Goal: Complete application form: Complete application form

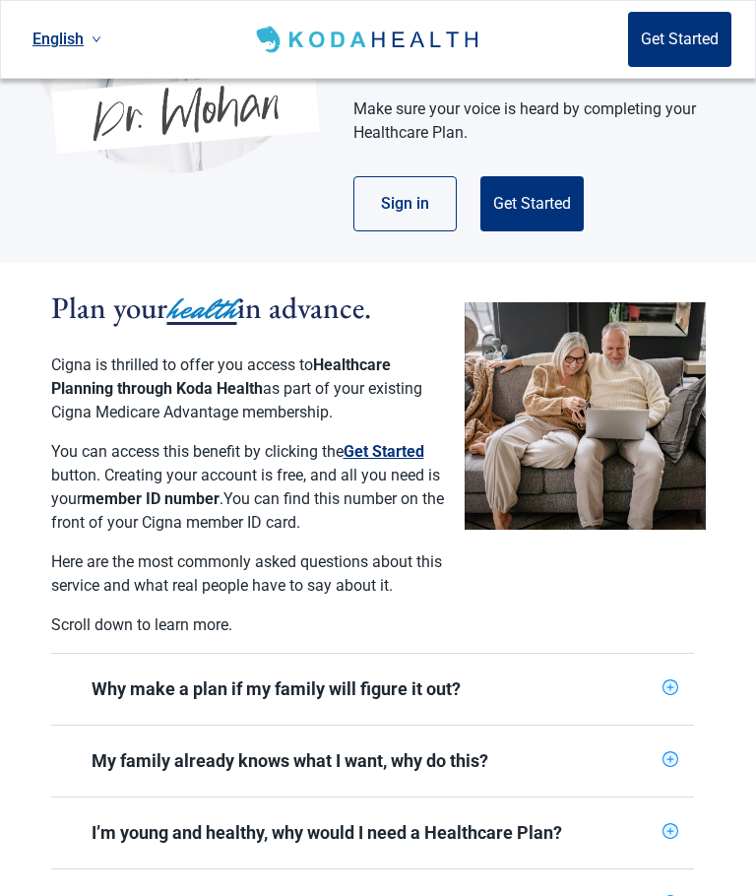
scroll to position [290, 0]
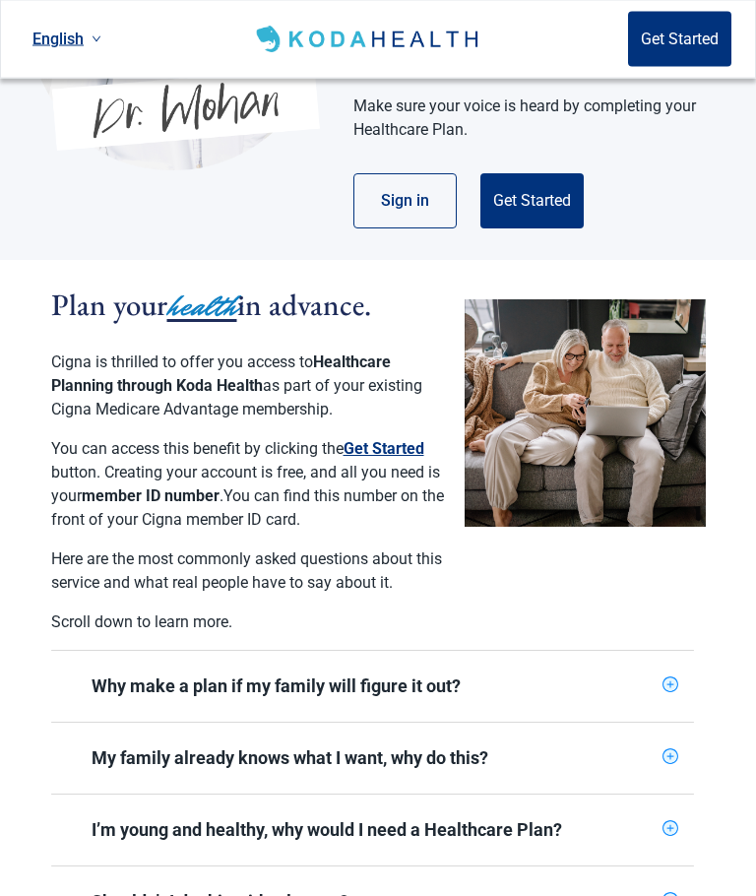
click at [537, 189] on button "Get Started" at bounding box center [531, 201] width 103 height 55
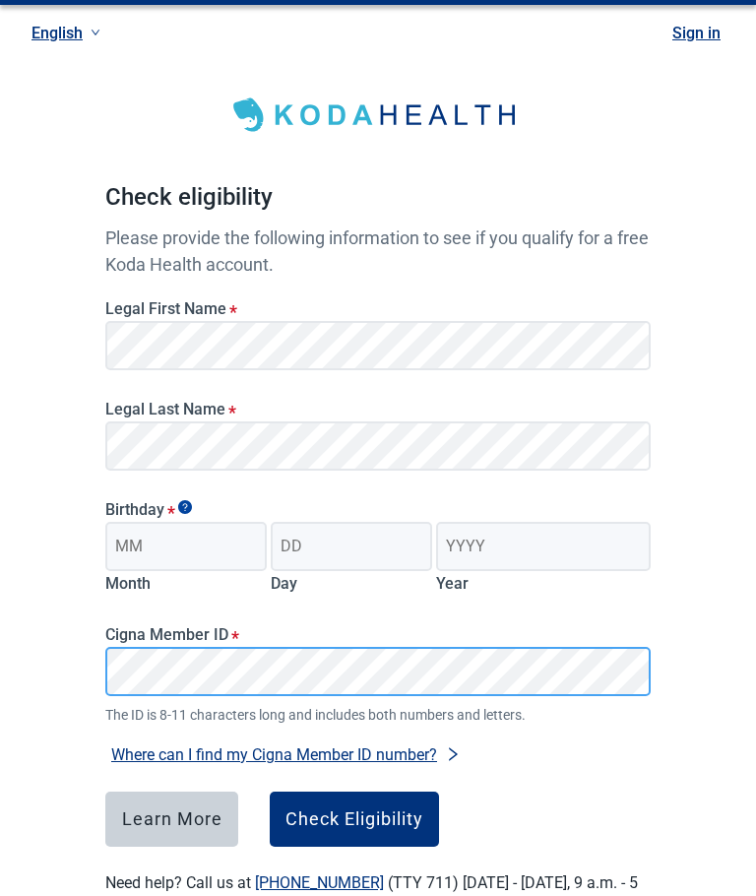
scroll to position [103, 0]
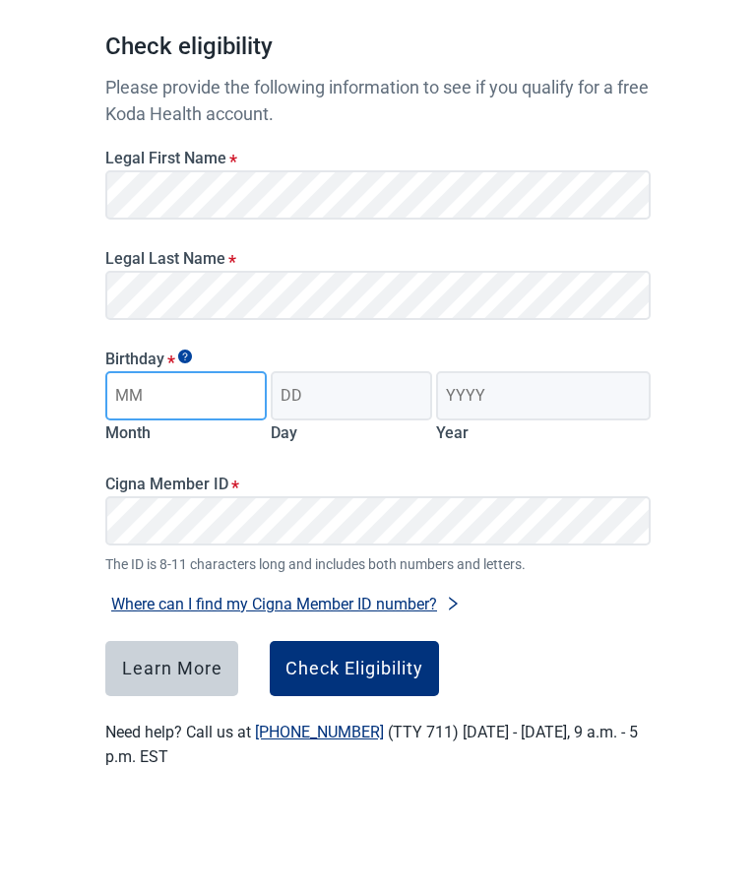
click at [149, 454] on input "Month" at bounding box center [185, 478] width 161 height 49
type input "04"
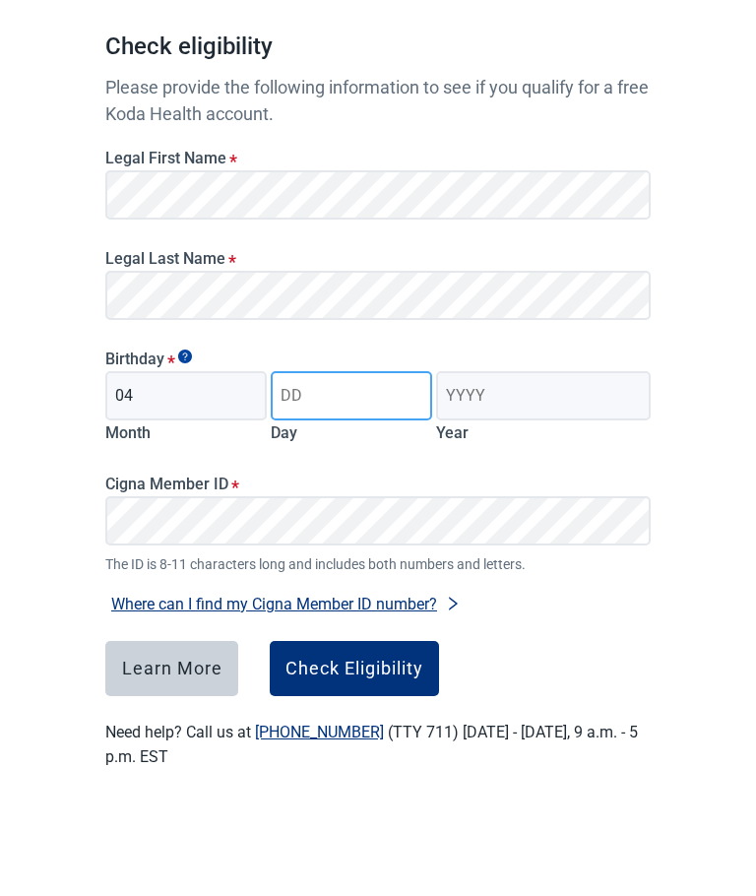
type input "27"
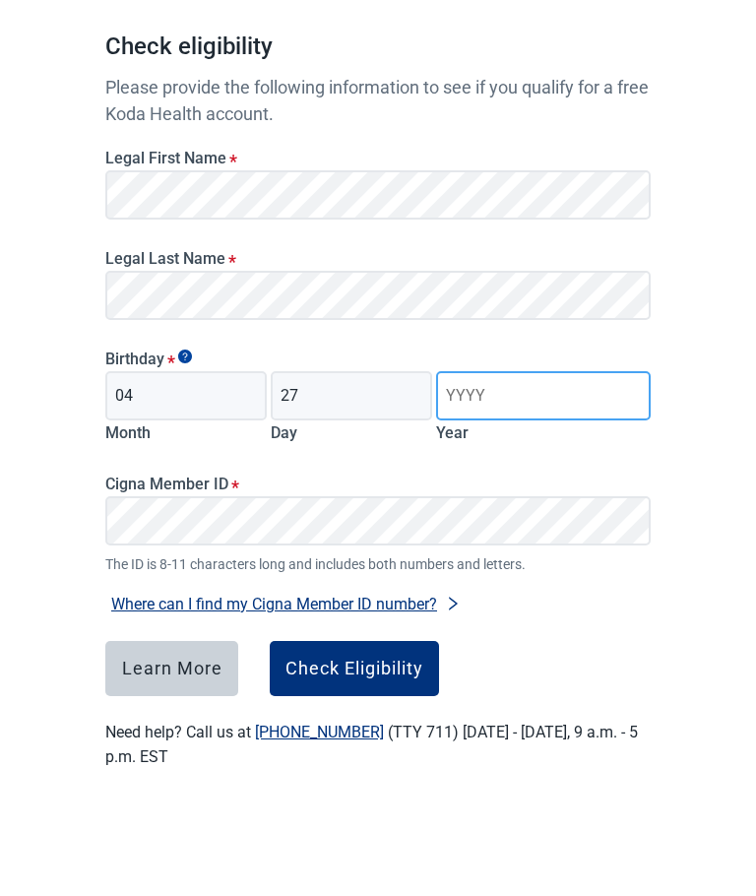
type input "1963"
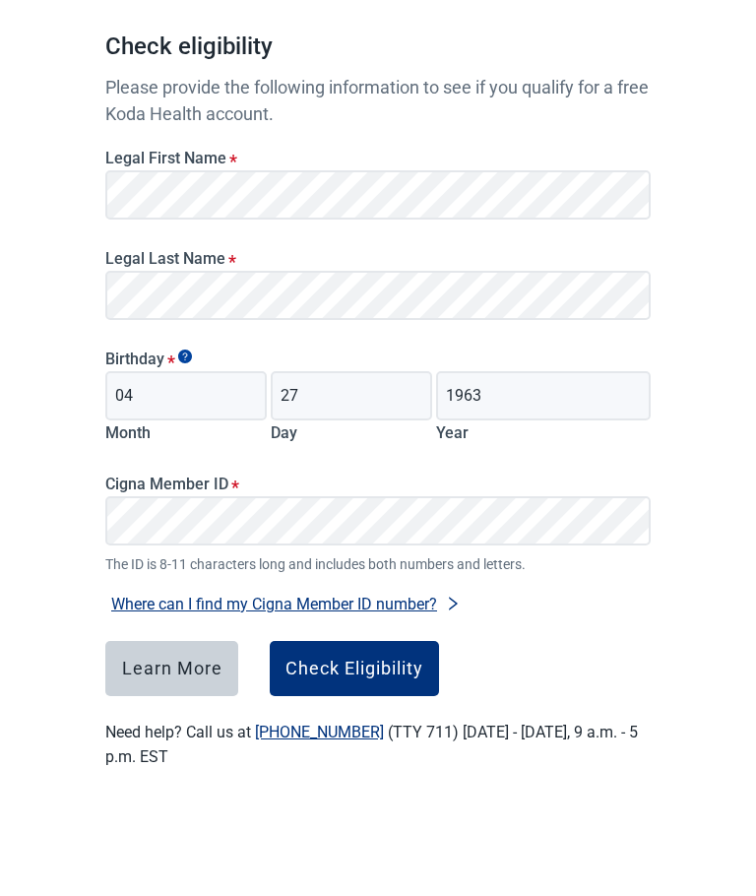
click at [676, 597] on main "Check eligibility Please provide the following information to see if you qualif…" at bounding box center [378, 417] width 640 height 963
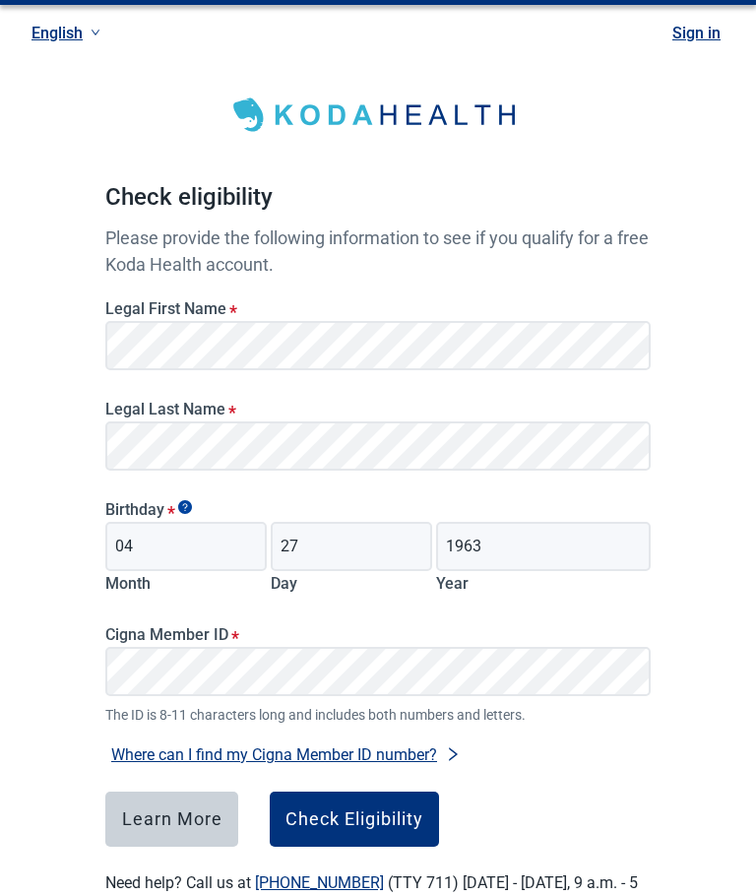
click at [351, 812] on div "Check Eligibility" at bounding box center [355, 819] width 138 height 20
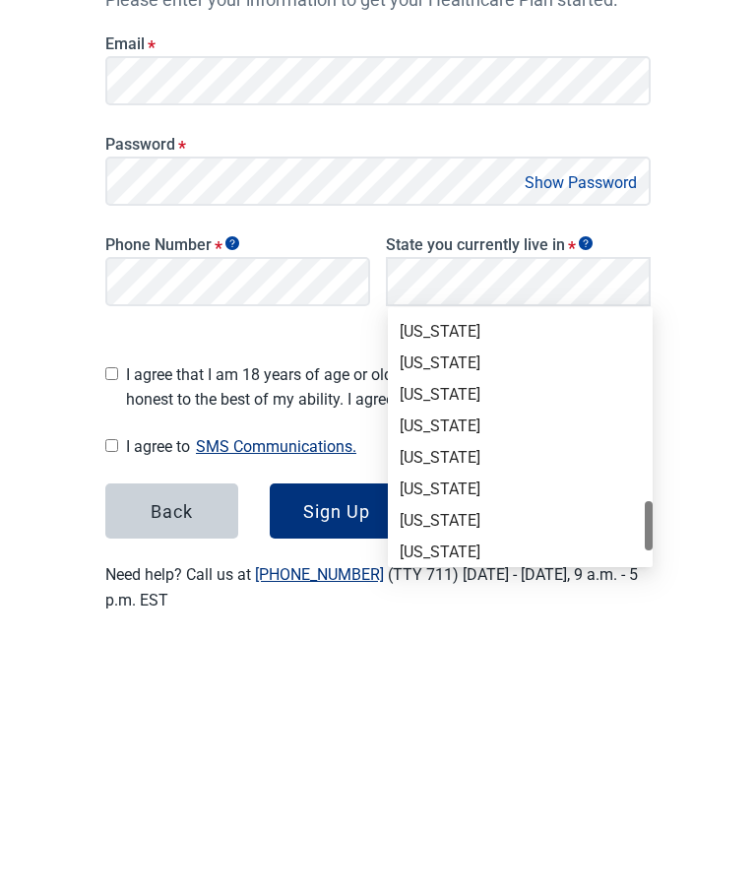
scroll to position [1256, 0]
click at [417, 662] on div "[US_STATE]" at bounding box center [520, 673] width 241 height 22
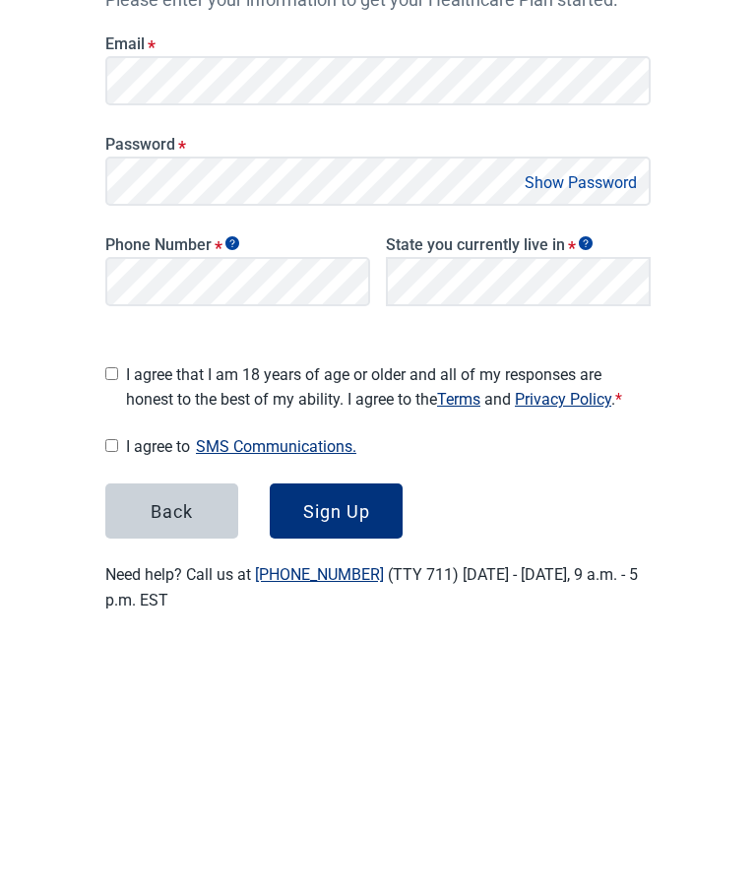
click at [134, 609] on span "I agree that I am 18 years of age or older and all of my responses are honest t…" at bounding box center [388, 633] width 525 height 49
click at [118, 614] on input "I agree that I am 18 years of age or older and all of my responses are honest t…" at bounding box center [111, 620] width 13 height 13
checkbox input "true"
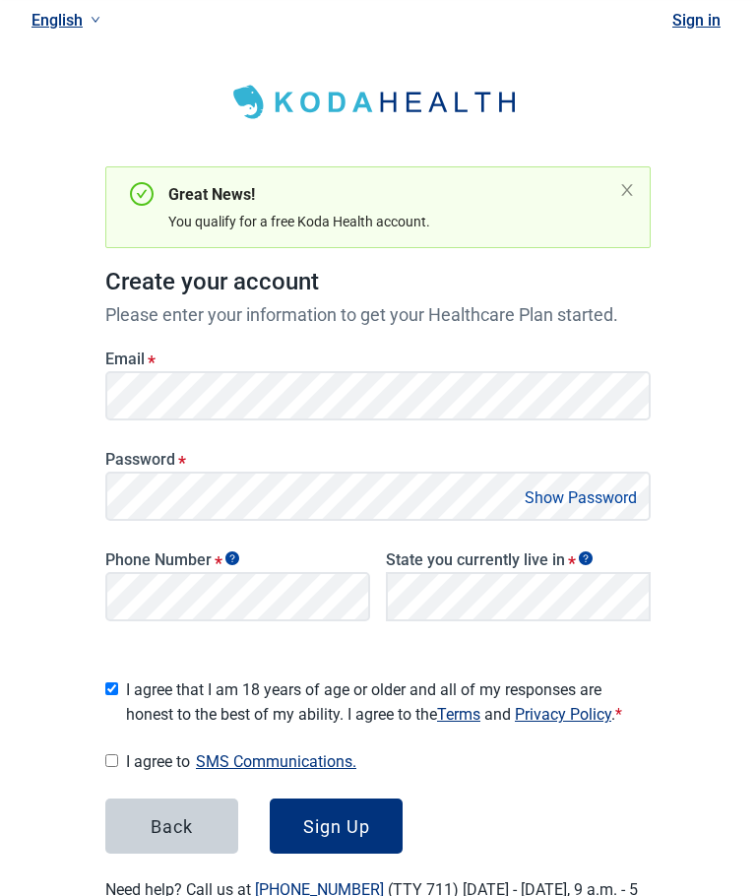
click at [108, 754] on input "I agree to SMS Communications." at bounding box center [111, 760] width 13 height 13
checkbox input "true"
click at [308, 816] on div "Sign Up" at bounding box center [336, 826] width 67 height 20
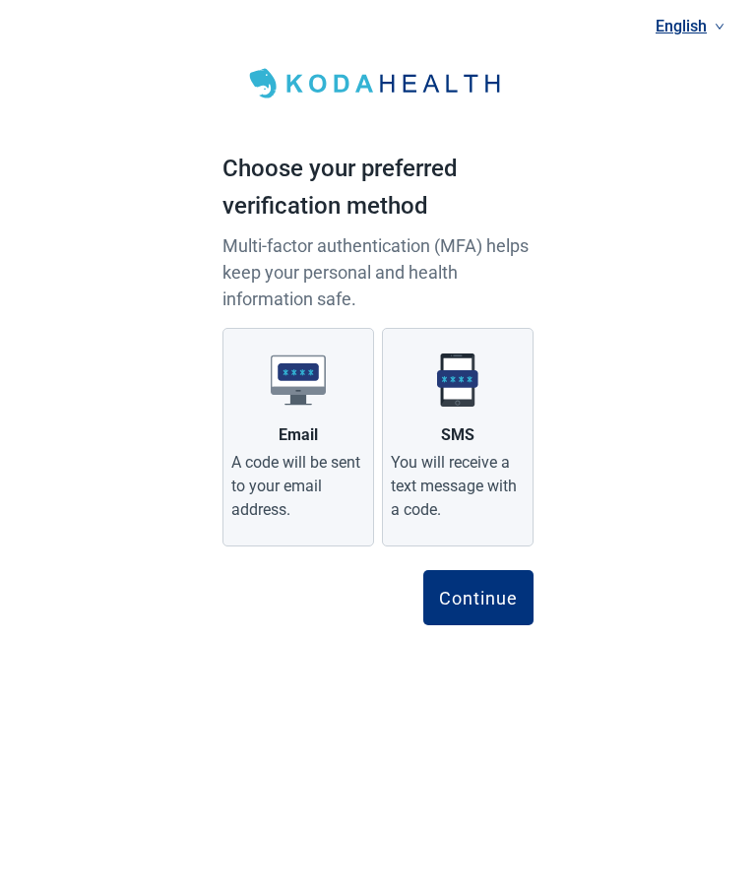
click at [468, 452] on div "You will receive a text message with a code." at bounding box center [458, 487] width 134 height 71
click at [0, 0] on input "SMS You will receive a text message with a code." at bounding box center [0, 0] width 0 height 0
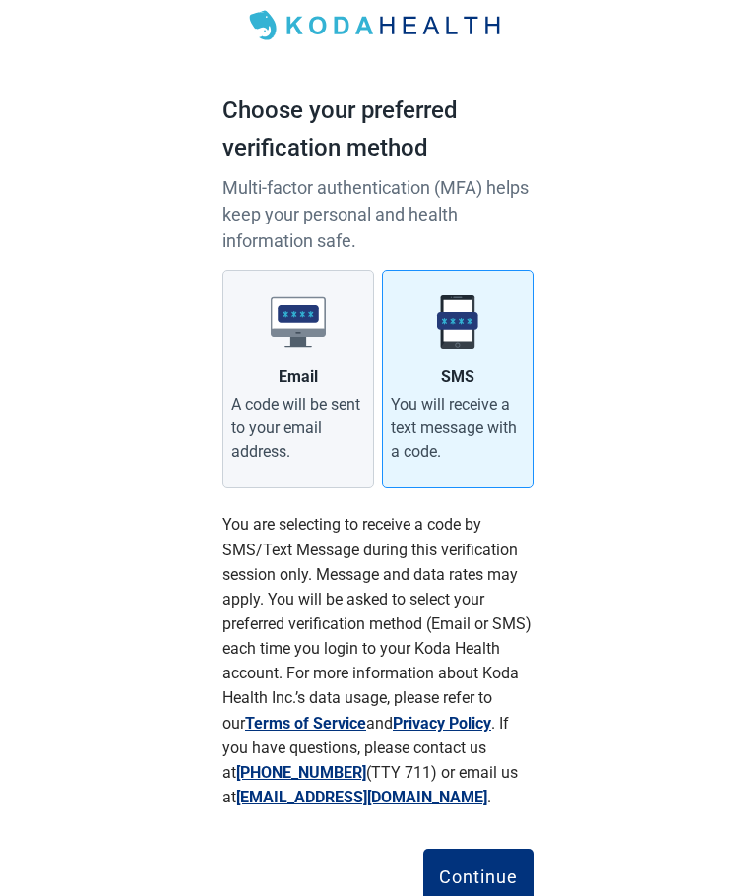
click at [482, 879] on div "Continue" at bounding box center [478, 876] width 79 height 20
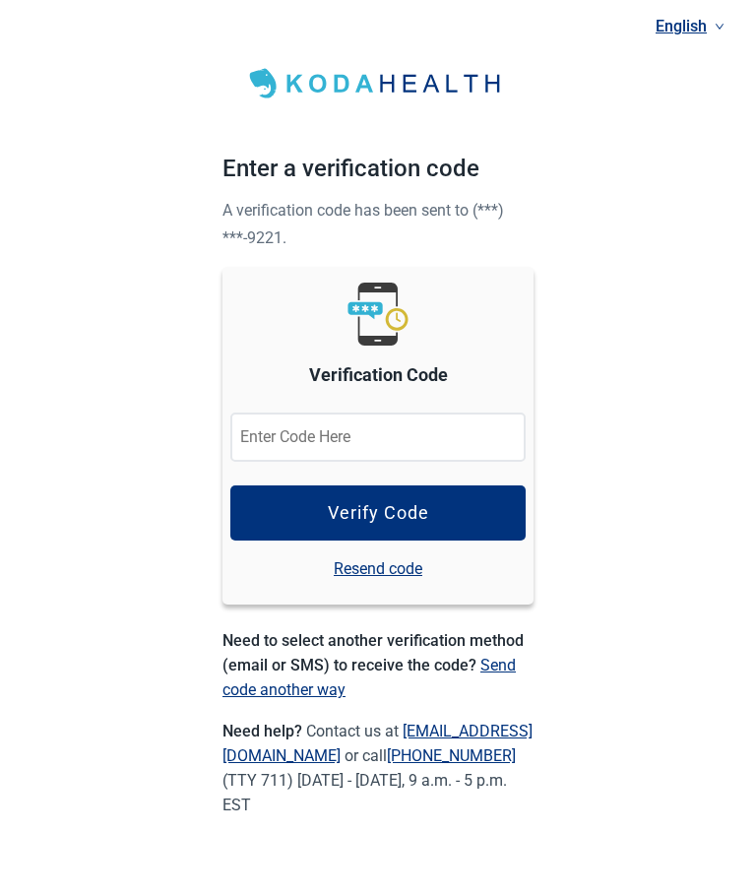
click at [259, 426] on input "Verification Code" at bounding box center [377, 438] width 295 height 49
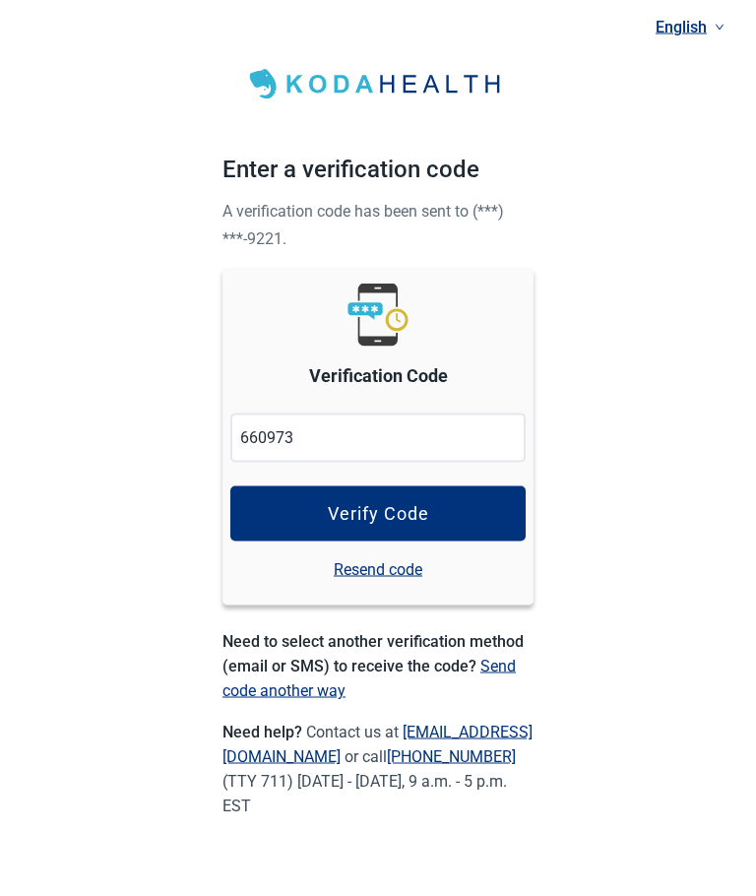
type input "660973"
click at [304, 499] on button "Verify Code" at bounding box center [377, 513] width 295 height 55
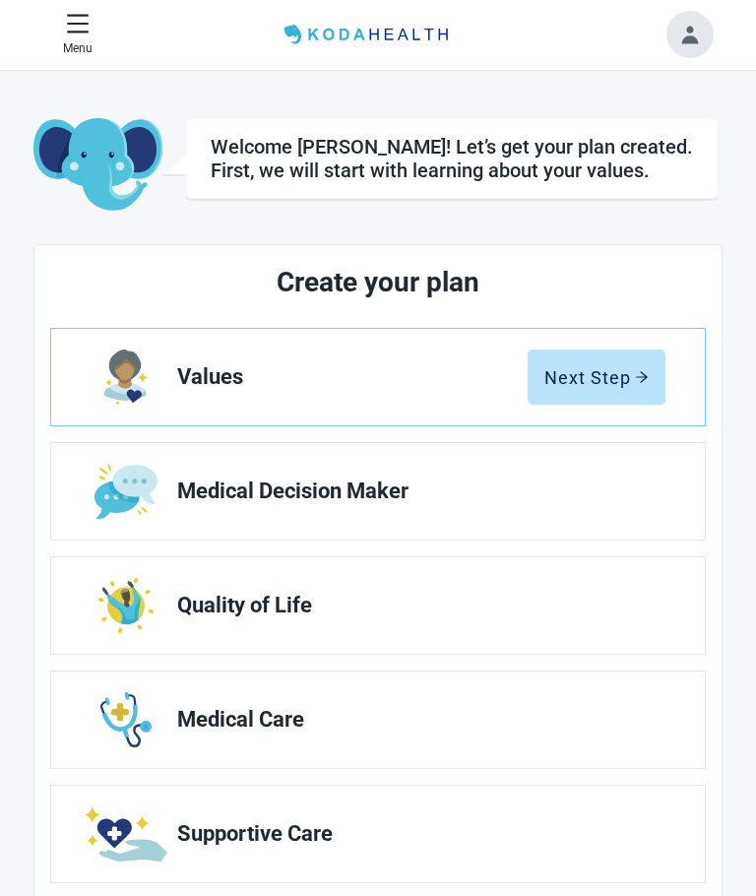
click at [607, 380] on div "Next Step" at bounding box center [596, 377] width 104 height 20
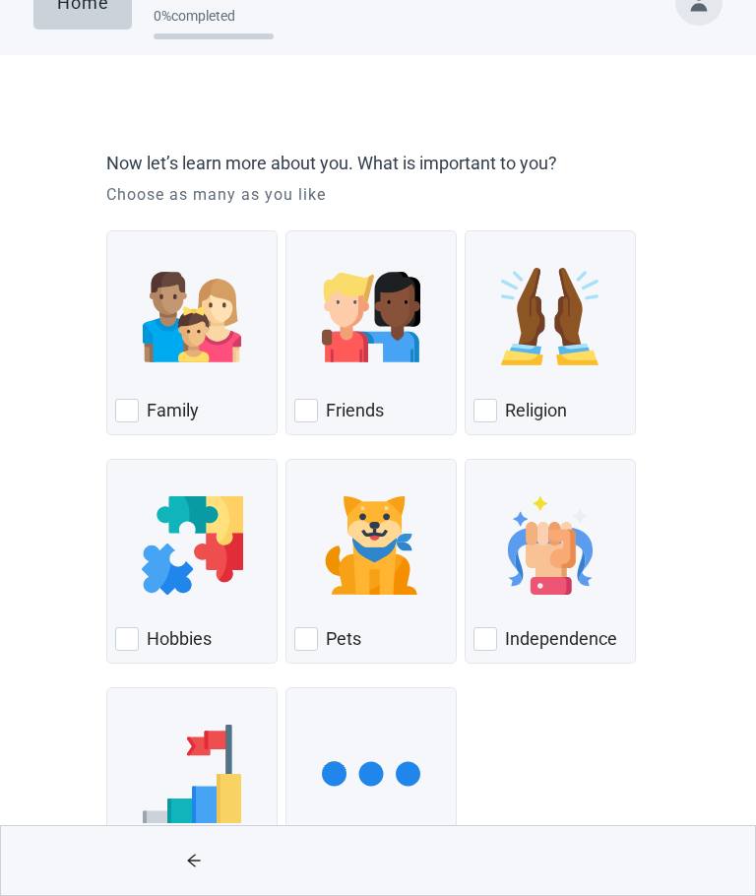
click at [136, 416] on div "Family, checkbox, not checked" at bounding box center [127, 411] width 24 height 24
click at [107, 231] on input "Family" at bounding box center [106, 230] width 1 height 1
checkbox input "true"
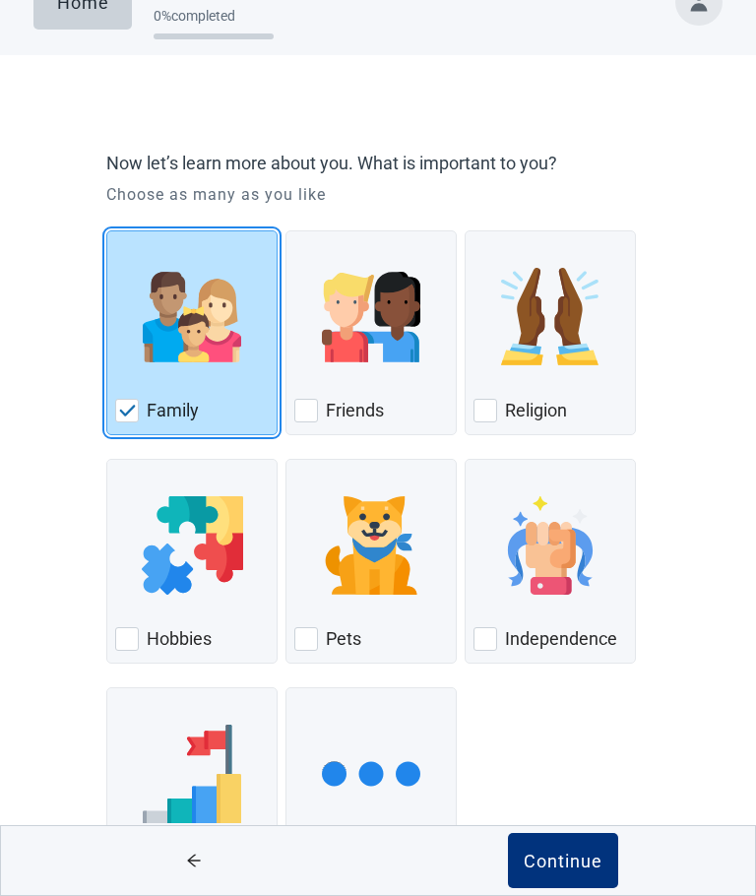
click at [333, 407] on label "Friends" at bounding box center [355, 411] width 58 height 24
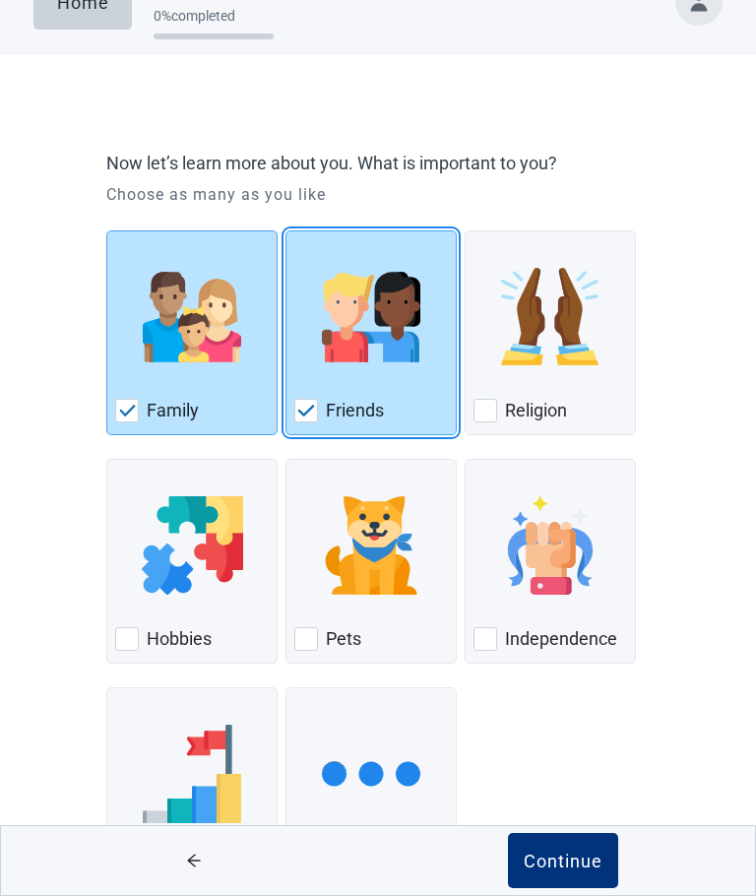
checkbox input "true"
click at [497, 411] on div "Religion, checkbox, not checked" at bounding box center [486, 411] width 24 height 24
click at [466, 231] on input "Religion" at bounding box center [465, 230] width 1 height 1
checkbox input "true"
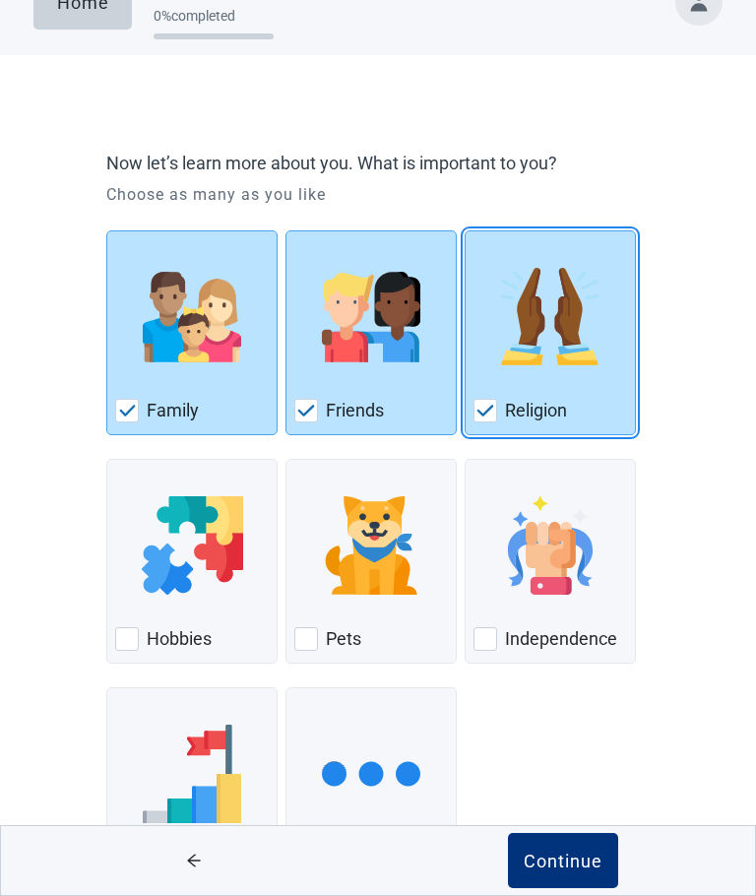
click at [311, 646] on div "Pets, checkbox, not checked" at bounding box center [306, 639] width 24 height 24
click at [287, 460] on input "Pets" at bounding box center [286, 459] width 1 height 1
checkbox input "true"
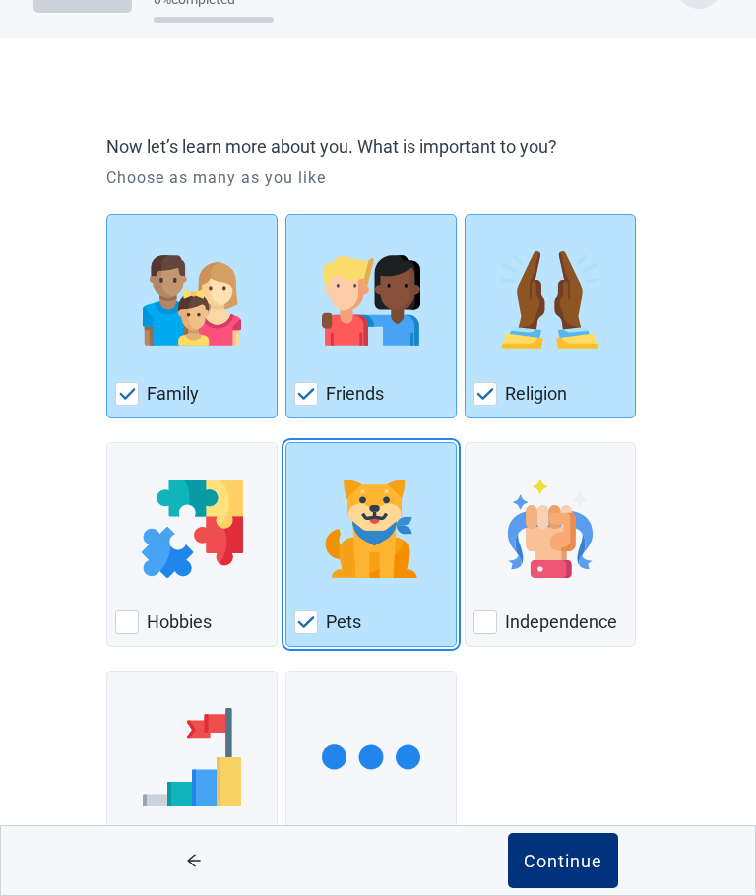
scroll to position [88, 0]
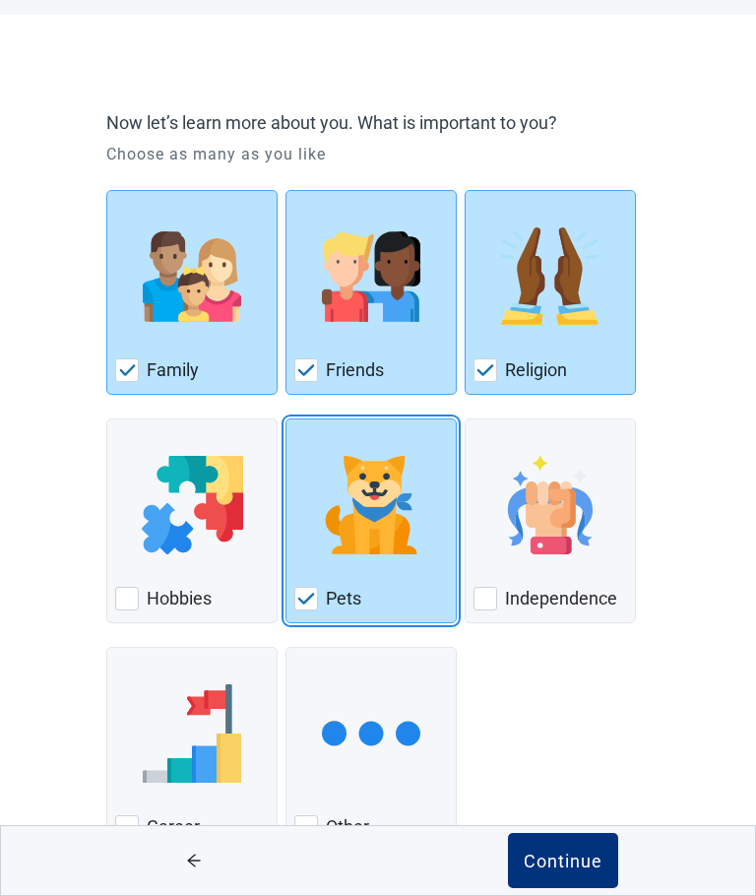
click at [487, 603] on div "Independence, checkbox, not checked" at bounding box center [486, 599] width 24 height 24
click at [466, 419] on input "Independence" at bounding box center [465, 418] width 1 height 1
checkbox input "true"
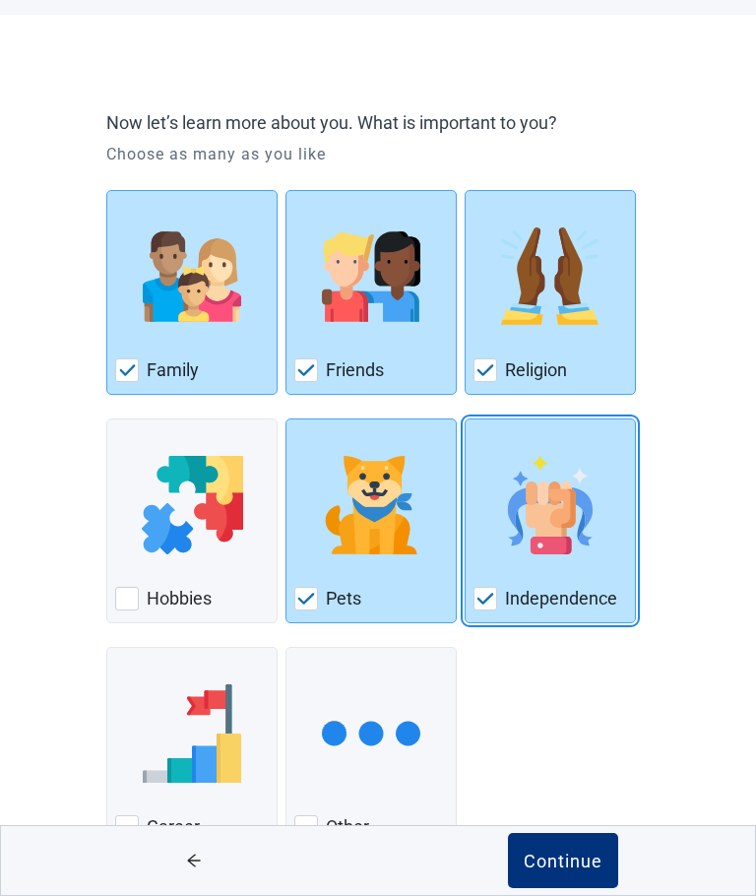
click at [562, 870] on div "Continue" at bounding box center [563, 861] width 79 height 20
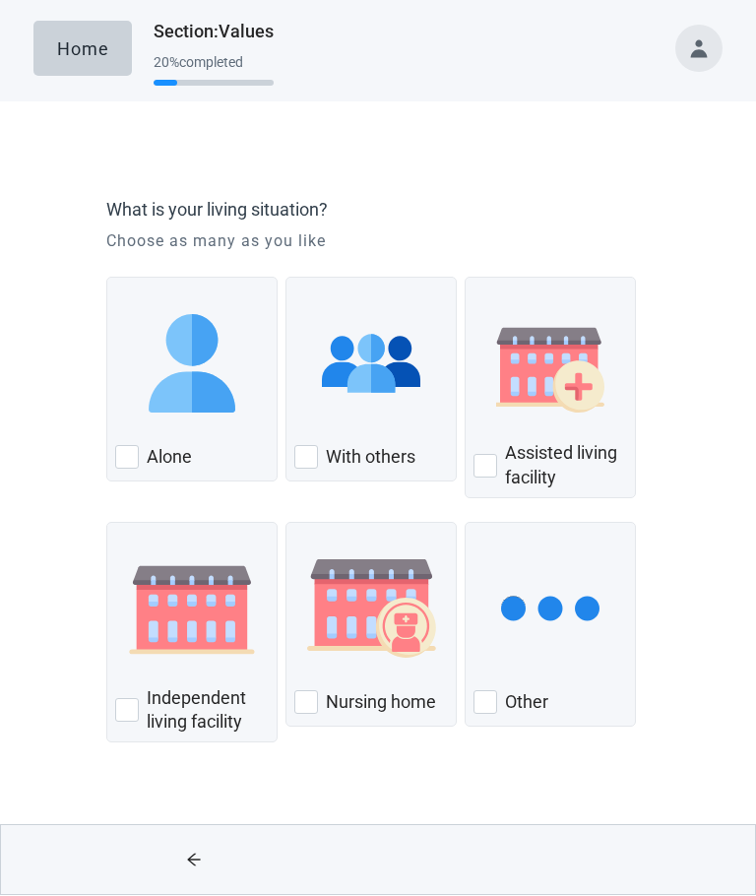
click at [329, 440] on div "With Others, checkbox, not checked" at bounding box center [371, 365] width 154 height 156
click at [287, 279] on input "With others" at bounding box center [286, 278] width 1 height 1
checkbox input "true"
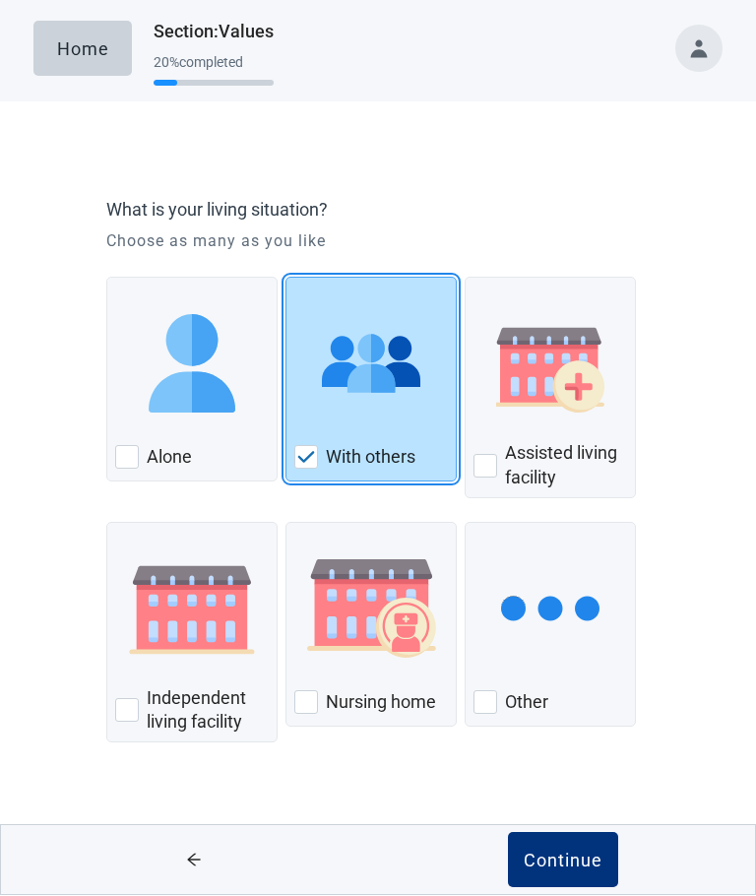
click at [532, 860] on div "Continue" at bounding box center [563, 861] width 79 height 20
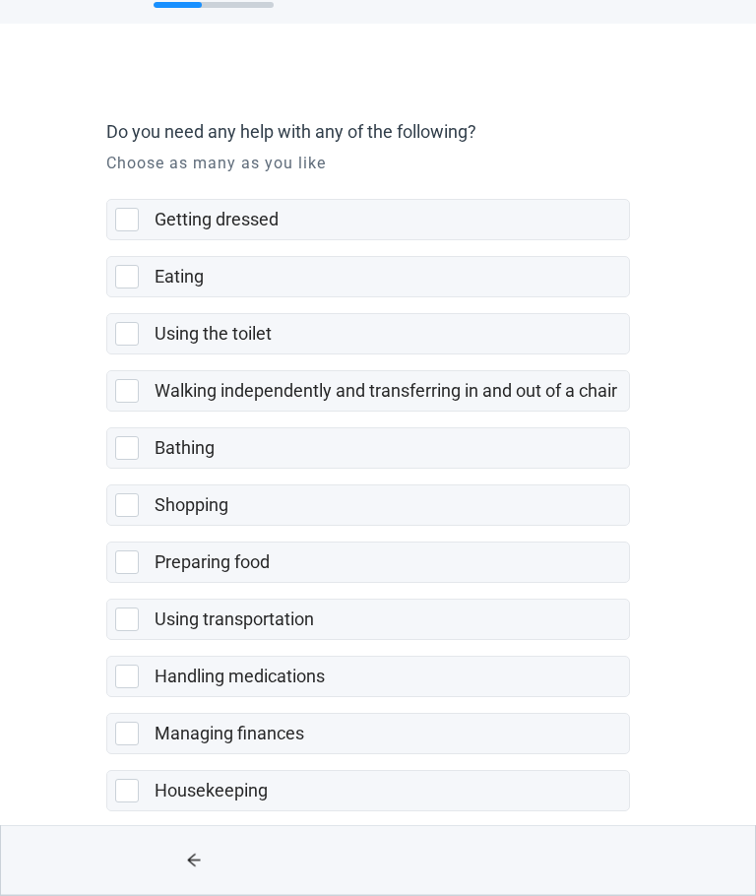
scroll to position [88, 0]
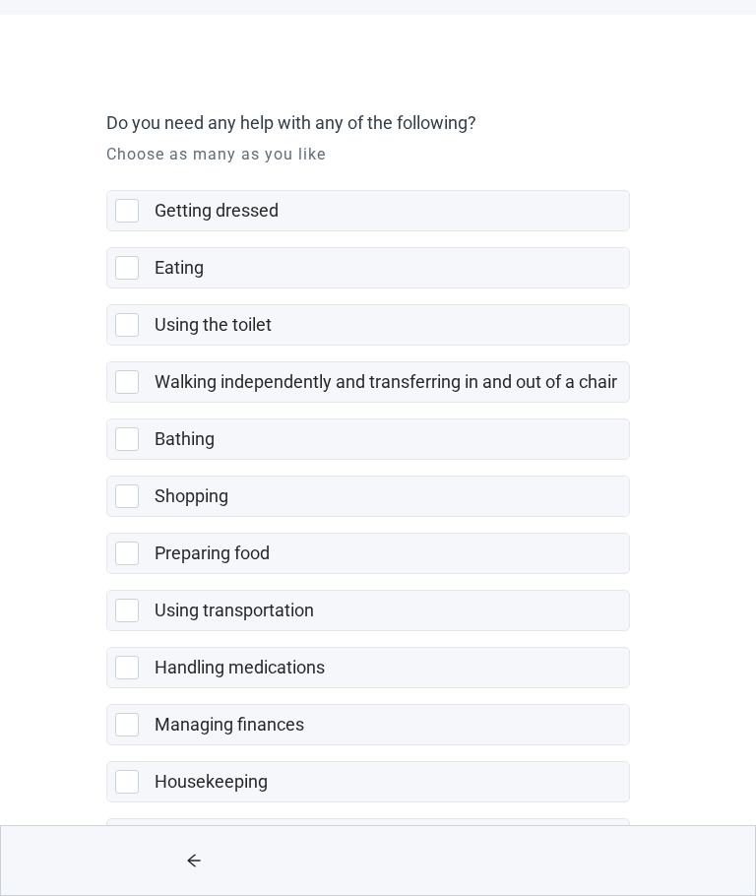
click at [126, 722] on div "Managing finances, checkbox, not selected" at bounding box center [127, 725] width 24 height 24
click at [107, 689] on input "Managing finances" at bounding box center [106, 688] width 1 height 1
checkbox input "true"
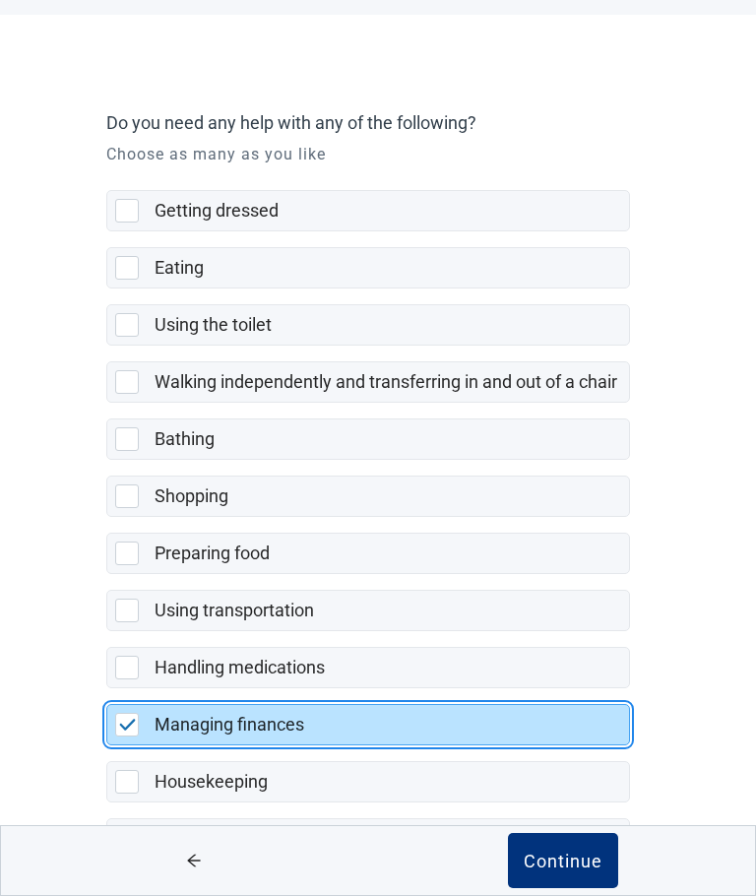
click at [123, 772] on div "Housekeeping, checkbox, not selected" at bounding box center [127, 782] width 24 height 24
click at [107, 746] on input "Housekeeping" at bounding box center [106, 745] width 1 height 1
checkbox input "true"
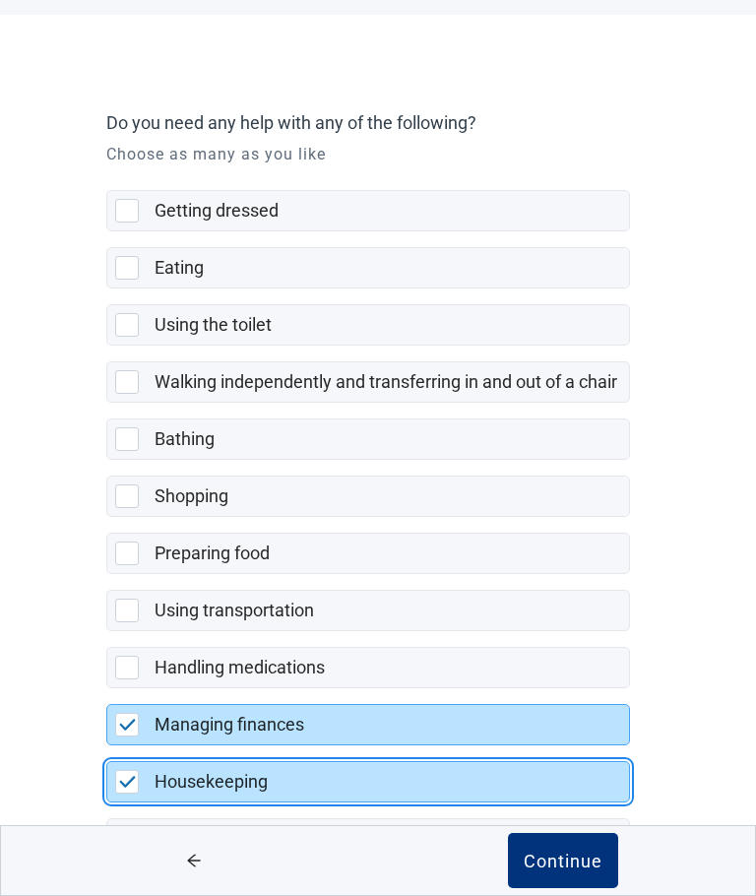
click at [127, 720] on img "Managing finances, checkbox, selected" at bounding box center [128, 725] width 18 height 12
click at [107, 689] on input "Managing finances" at bounding box center [106, 688] width 1 height 1
checkbox input "false"
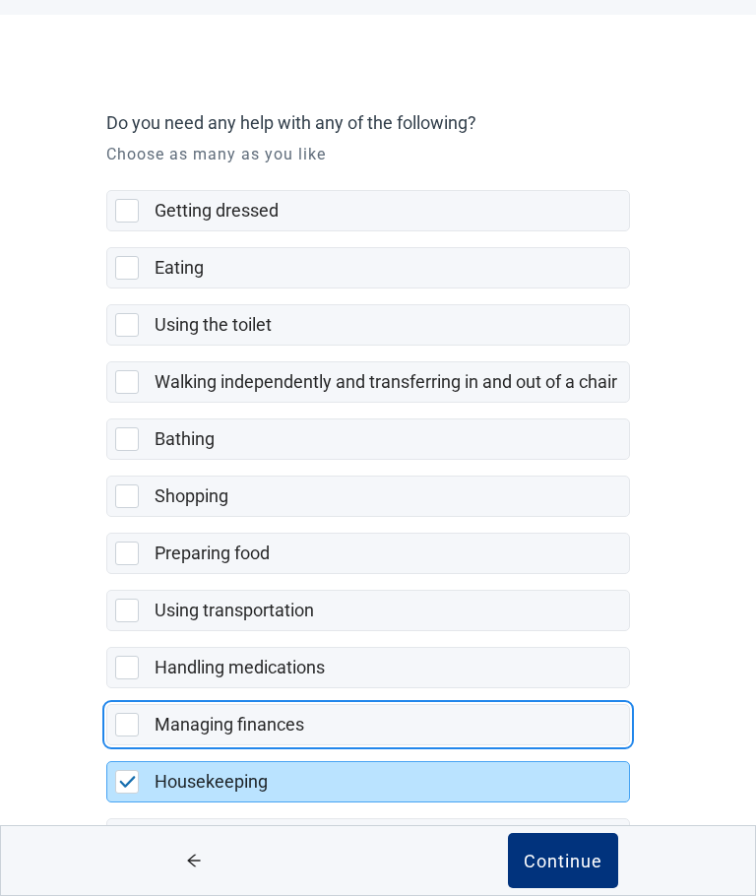
click at [132, 841] on div "None of the above, checkbox, not selected" at bounding box center [127, 839] width 24 height 24
click at [107, 803] on input "None of the above" at bounding box center [106, 802] width 1 height 1
checkbox input "true"
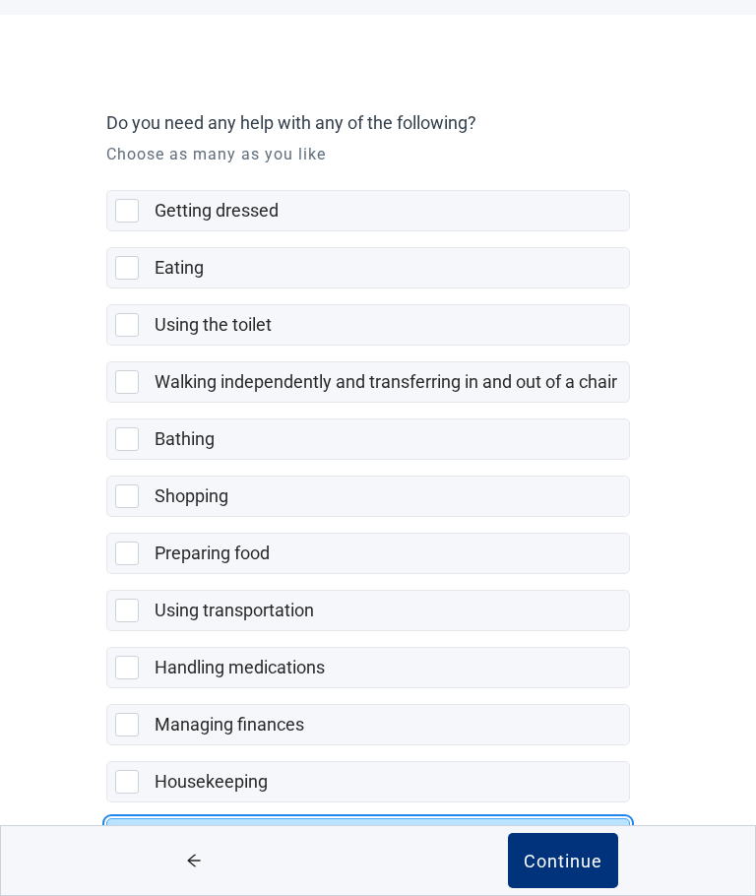
checkbox input "false"
click at [581, 888] on button "Continue" at bounding box center [563, 860] width 110 height 55
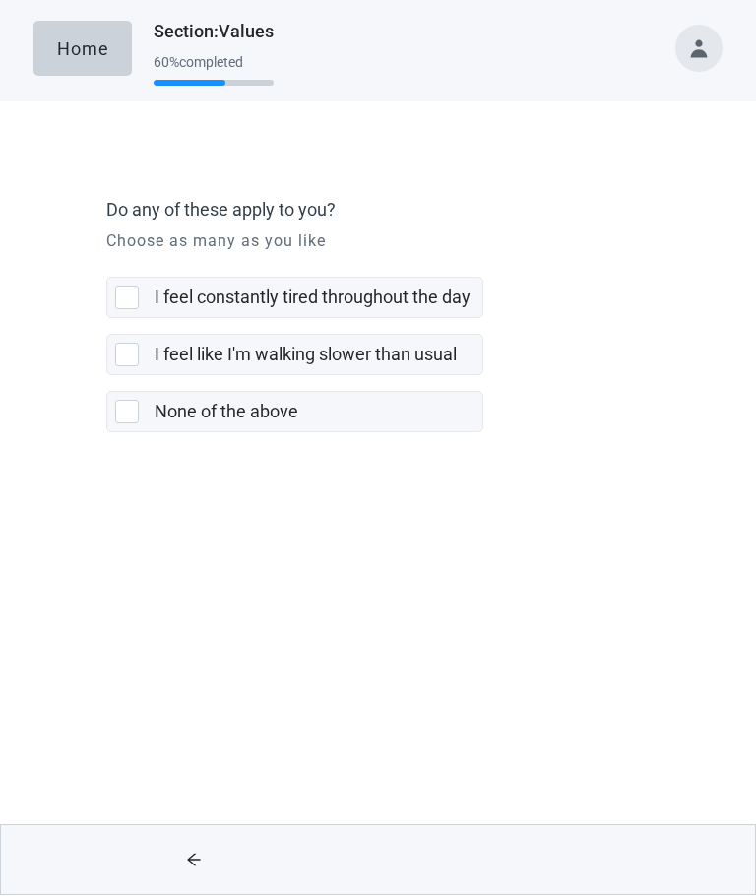
click at [126, 294] on div "I feel constantly tired throughout the day, checkbox, not selected" at bounding box center [127, 299] width 24 height 24
click at [107, 263] on input "I feel constantly tired throughout the day" at bounding box center [106, 262] width 1 height 1
checkbox input "true"
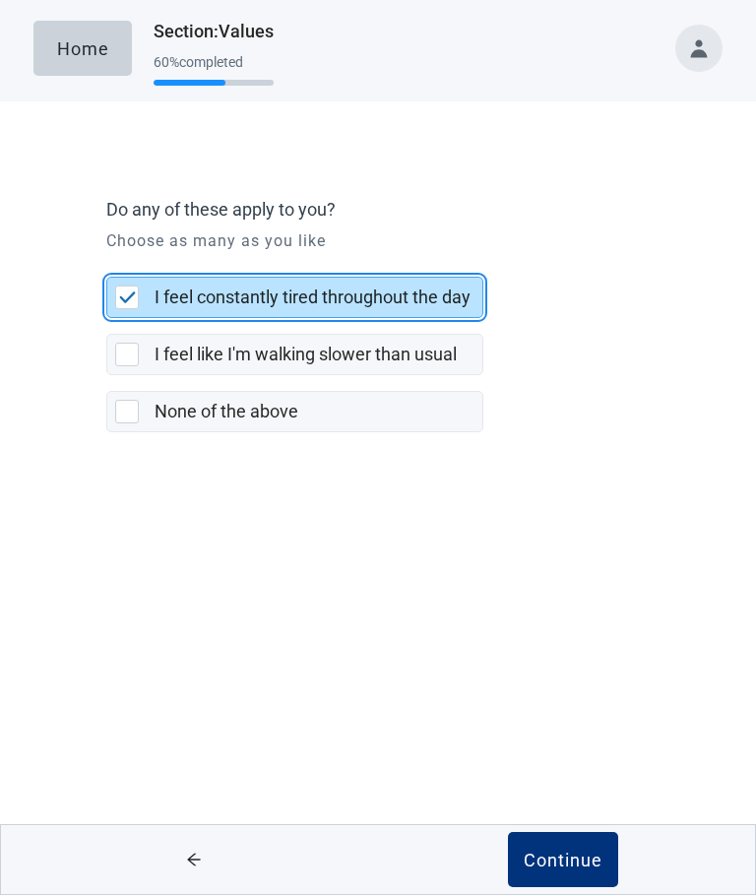
click at [136, 360] on div "I feel like I'm walking slower than usual, checkbox, not selected" at bounding box center [127, 356] width 24 height 24
click at [107, 320] on input "I feel like I'm walking slower than usual" at bounding box center [106, 319] width 1 height 1
checkbox input "true"
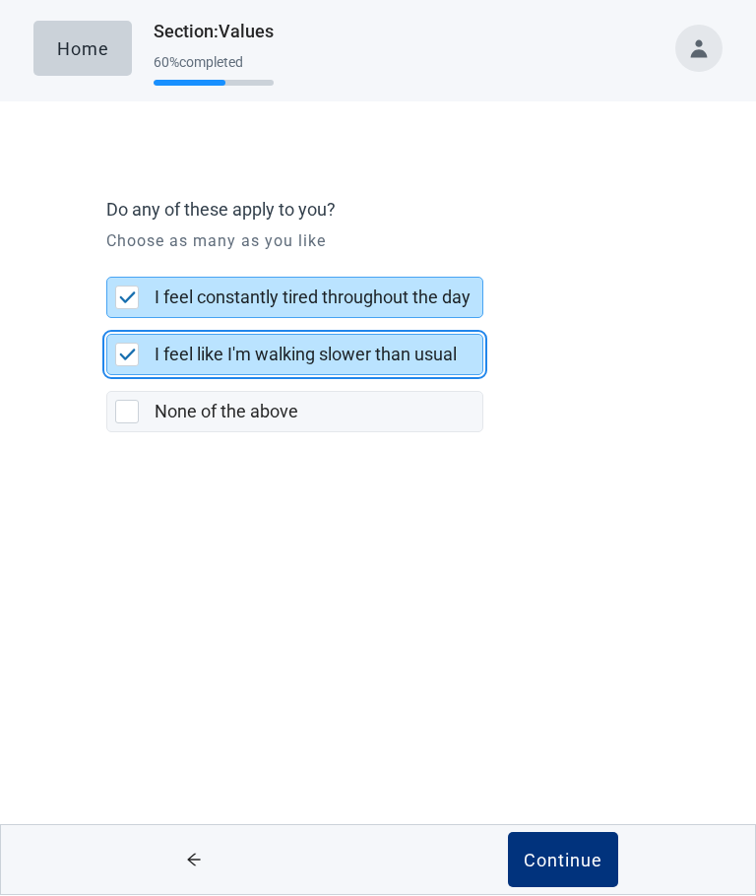
click at [584, 843] on button "Continue" at bounding box center [563, 860] width 110 height 55
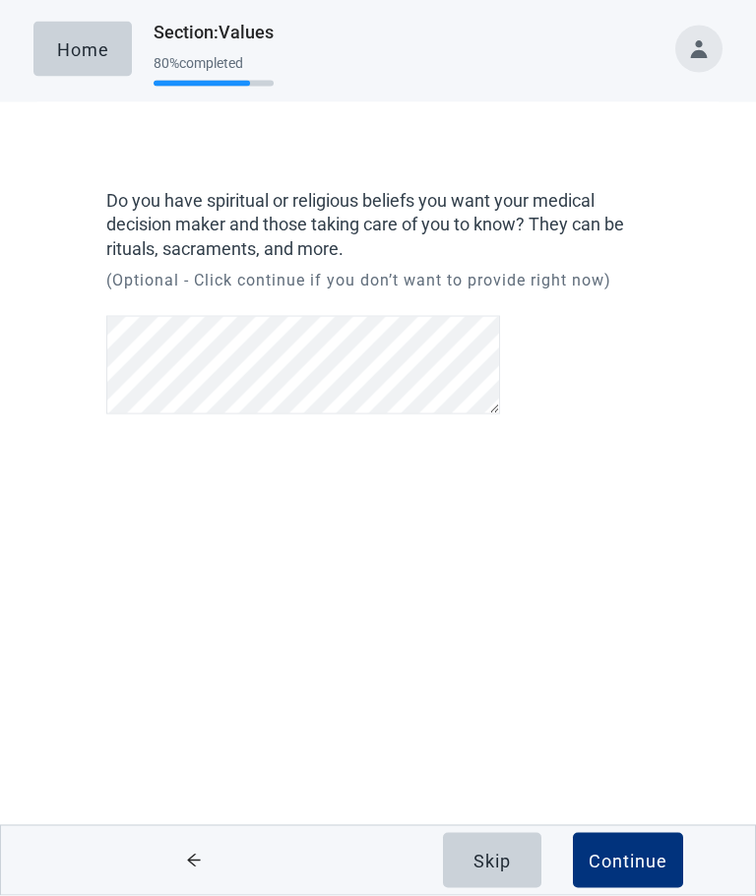
scroll to position [130, 0]
click at [629, 861] on div "Continue" at bounding box center [628, 861] width 79 height 20
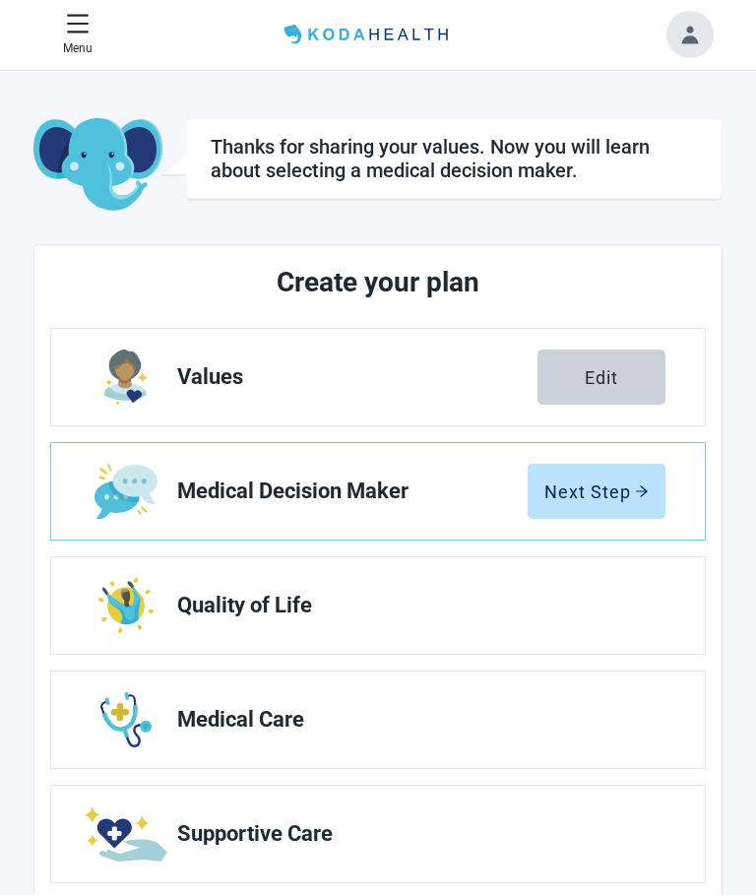
scroll to position [1, 0]
click at [605, 382] on div "Edit" at bounding box center [601, 377] width 33 height 20
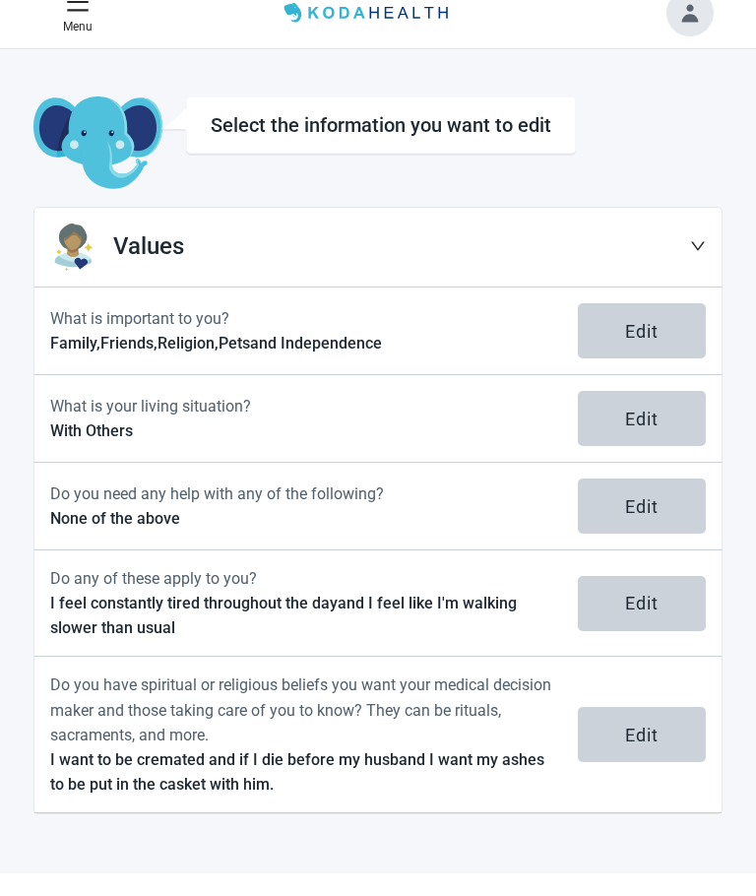
scroll to position [72, 0]
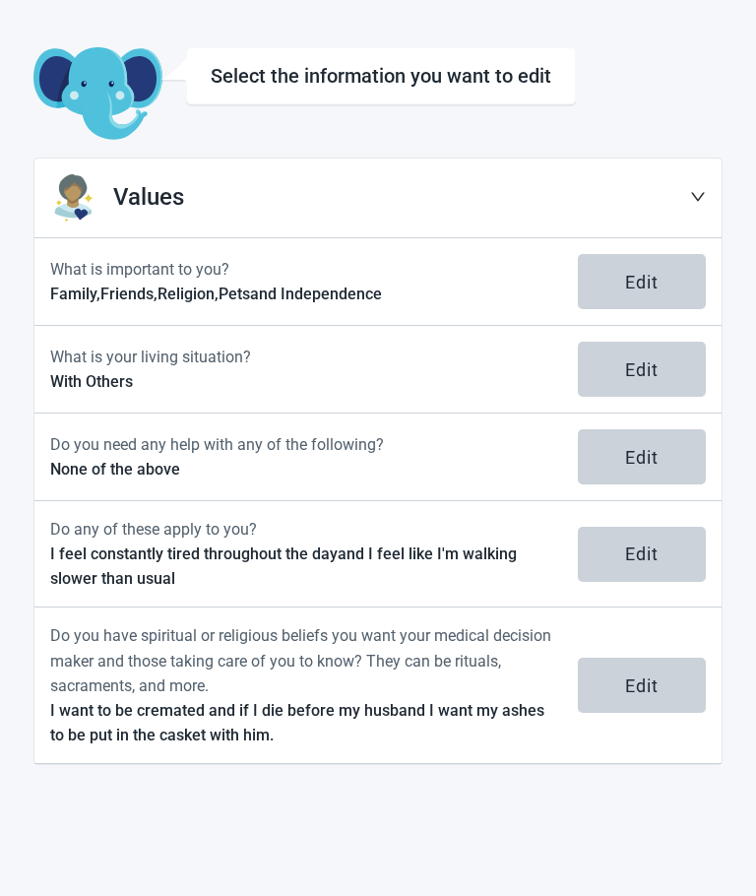
click at [633, 688] on div "Edit" at bounding box center [641, 685] width 33 height 20
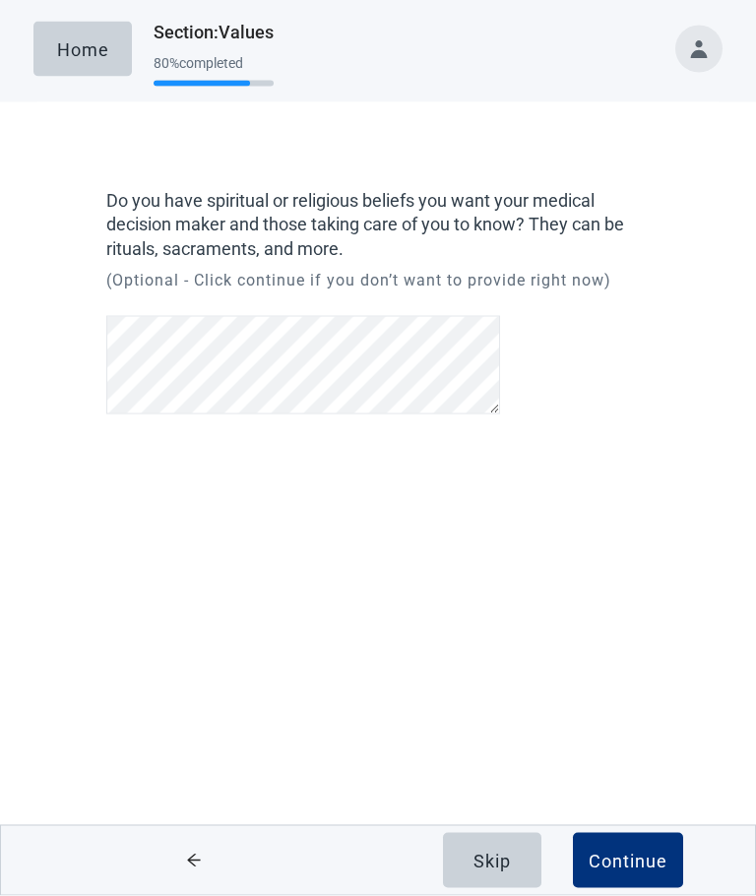
scroll to position [139, 0]
click at [657, 858] on div "Continue" at bounding box center [628, 861] width 79 height 20
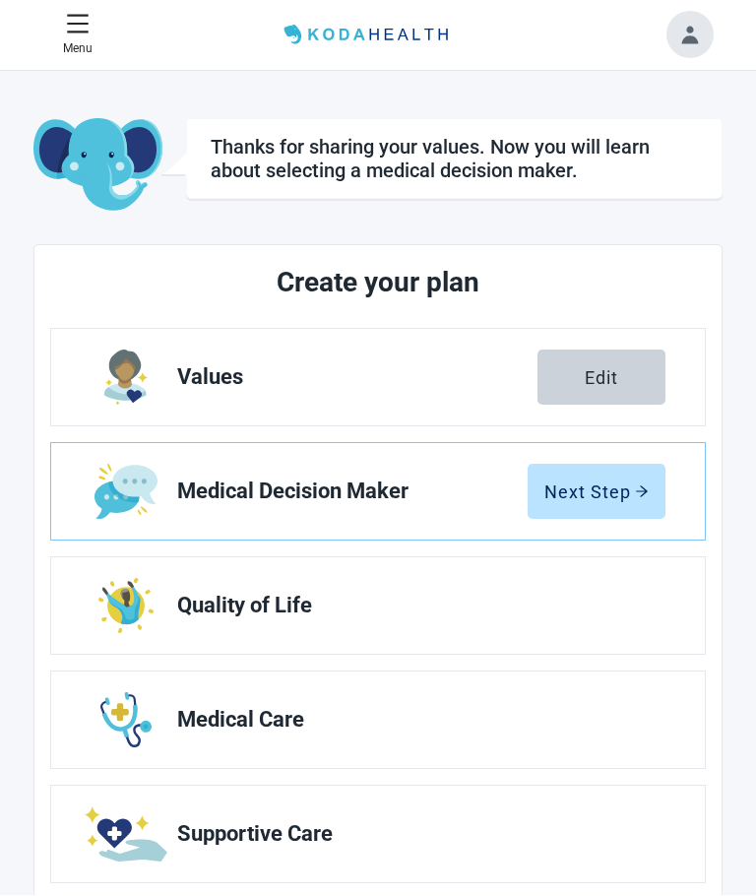
scroll to position [1, 0]
click at [615, 499] on div "Next Step" at bounding box center [596, 491] width 104 height 20
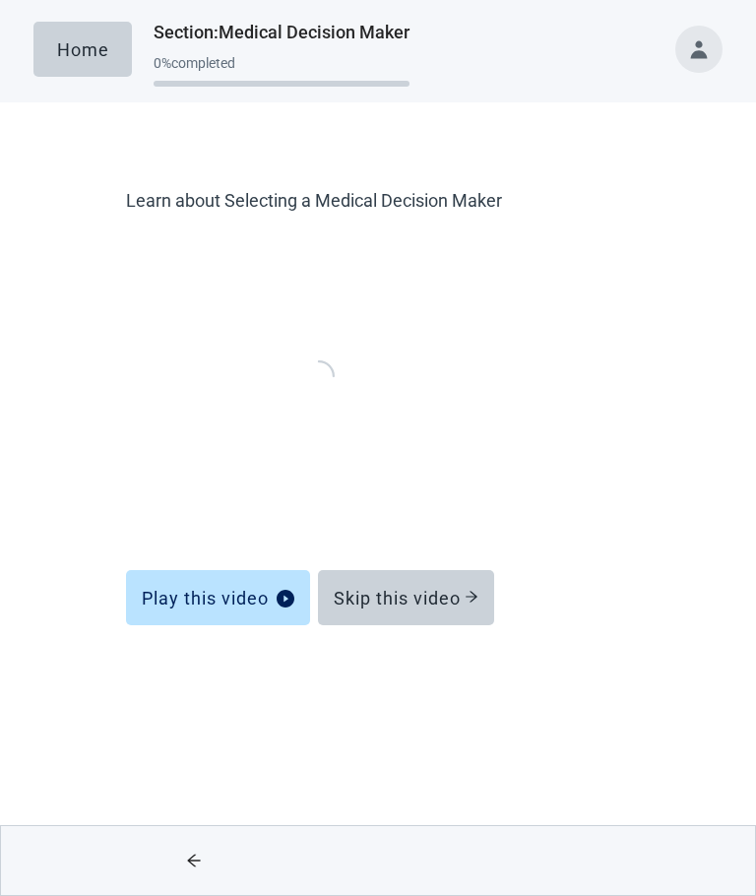
click at [466, 602] on div "Skip this video" at bounding box center [406, 598] width 145 height 20
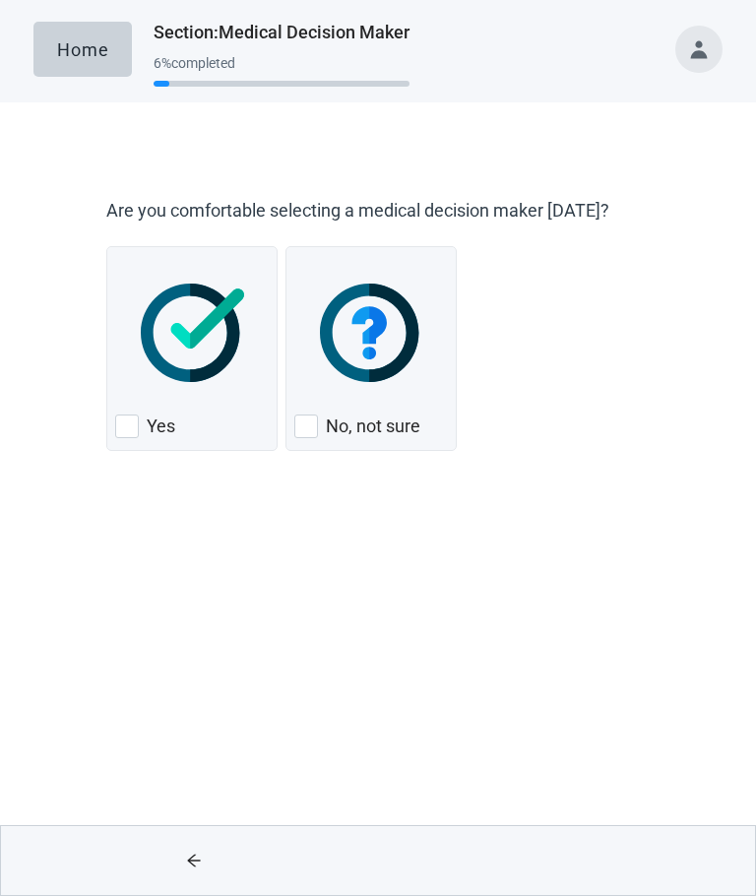
click at [189, 392] on div "Yes, checkbox, not checked" at bounding box center [192, 333] width 154 height 156
click at [107, 247] on input "Yes" at bounding box center [106, 246] width 1 height 1
checkbox input "true"
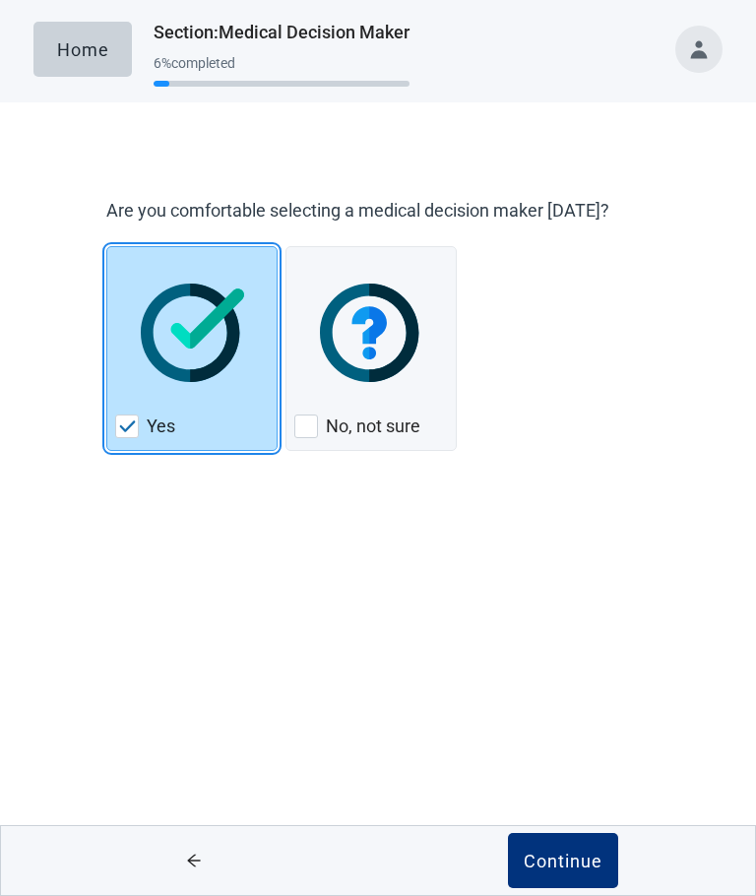
click at [570, 842] on button "Continue" at bounding box center [563, 860] width 110 height 55
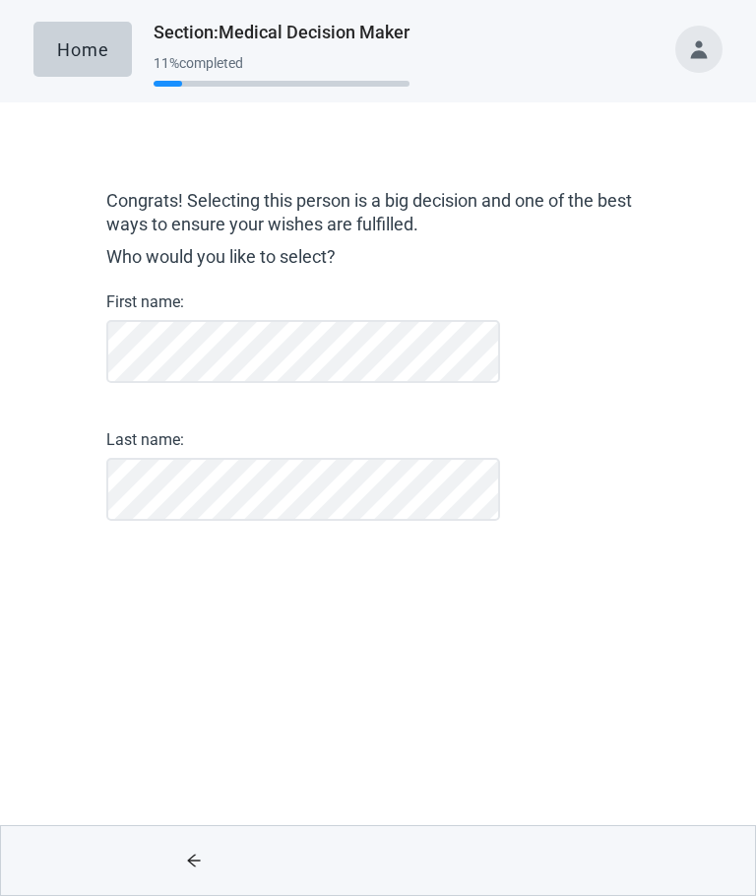
click at [561, 858] on div "Main content" at bounding box center [562, 860] width 369 height 69
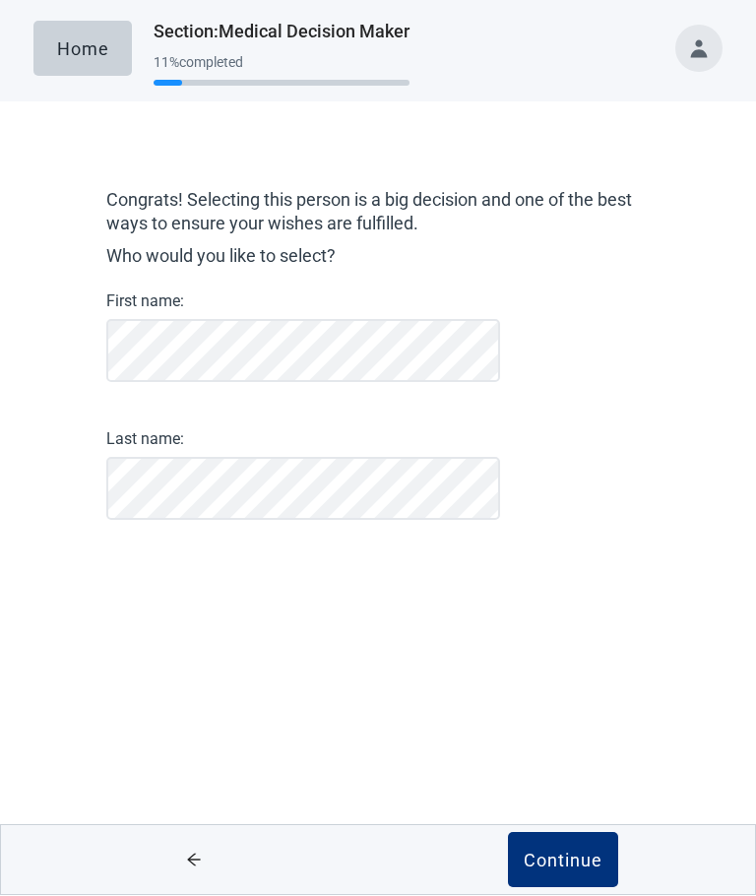
click at [585, 862] on div "Continue" at bounding box center [563, 861] width 79 height 20
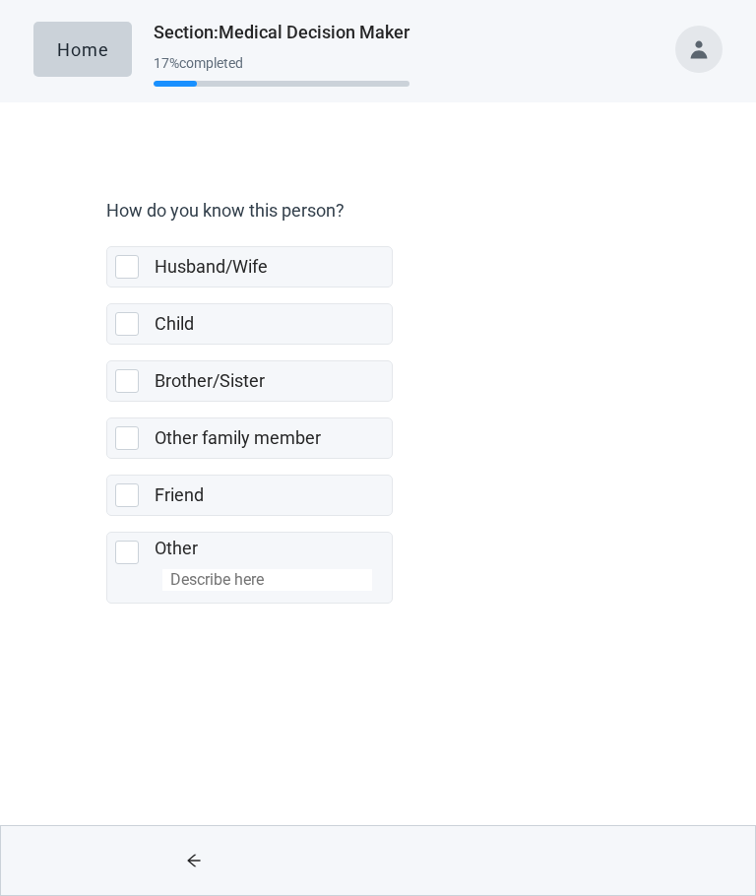
click at [132, 271] on div "Husband/Wife, checkbox, not selected" at bounding box center [127, 267] width 24 height 24
click at [107, 231] on input "Husband/Wife" at bounding box center [106, 230] width 1 height 1
checkbox input "true"
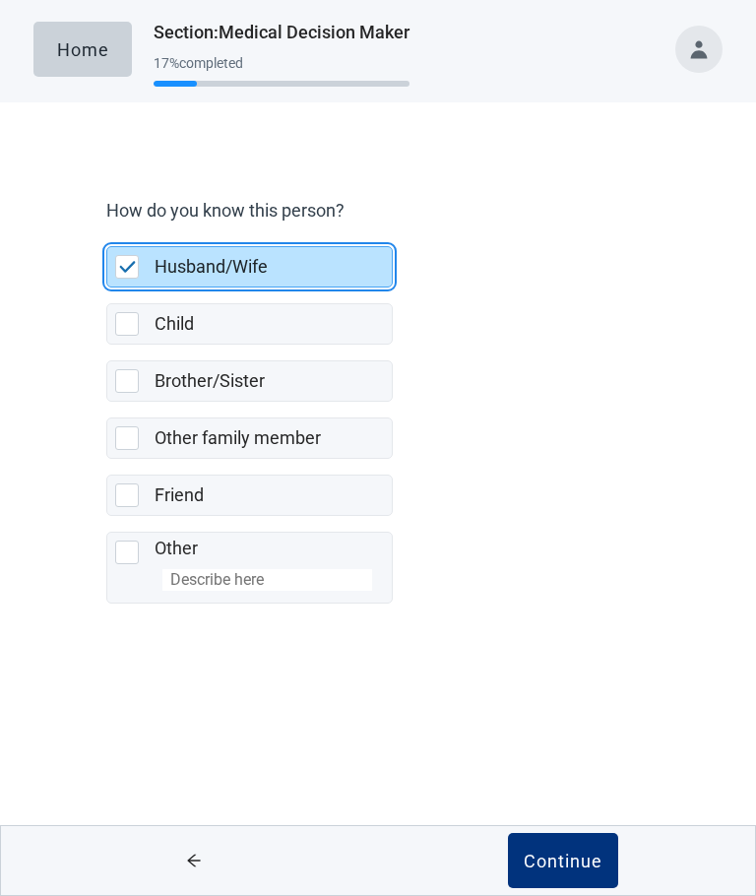
click at [579, 856] on div "Continue" at bounding box center [563, 861] width 79 height 20
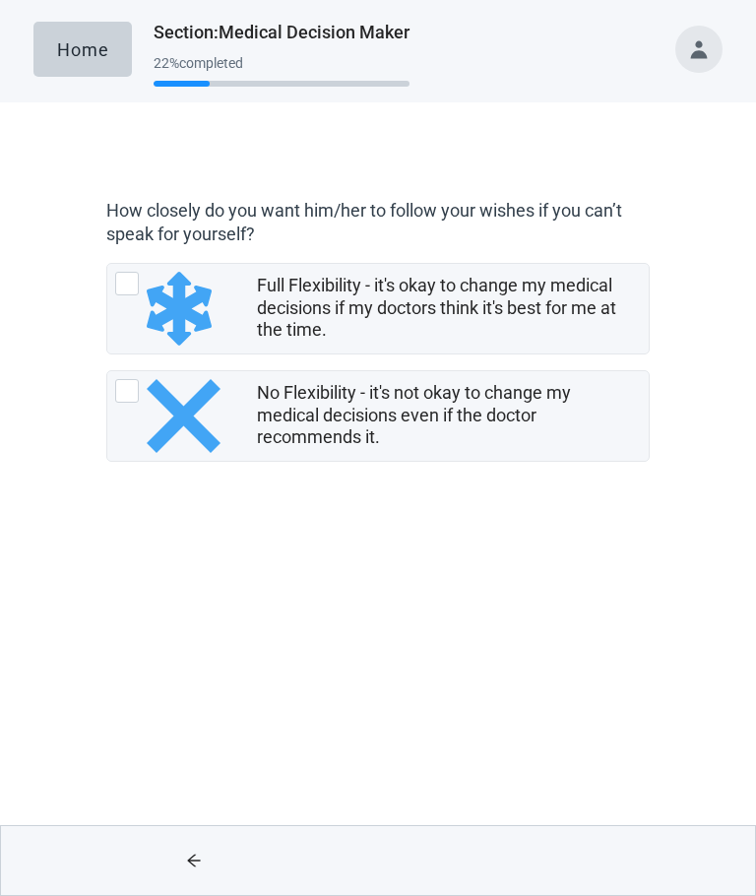
click at [117, 286] on div "Full Flexibility - it's okay to change my medical decisions if my doctors think…" at bounding box center [127, 284] width 24 height 24
click at [107, 264] on input "Full Flexibility - it's okay to change my medical decisions if my doctors think…" at bounding box center [106, 263] width 1 height 1
radio input "true"
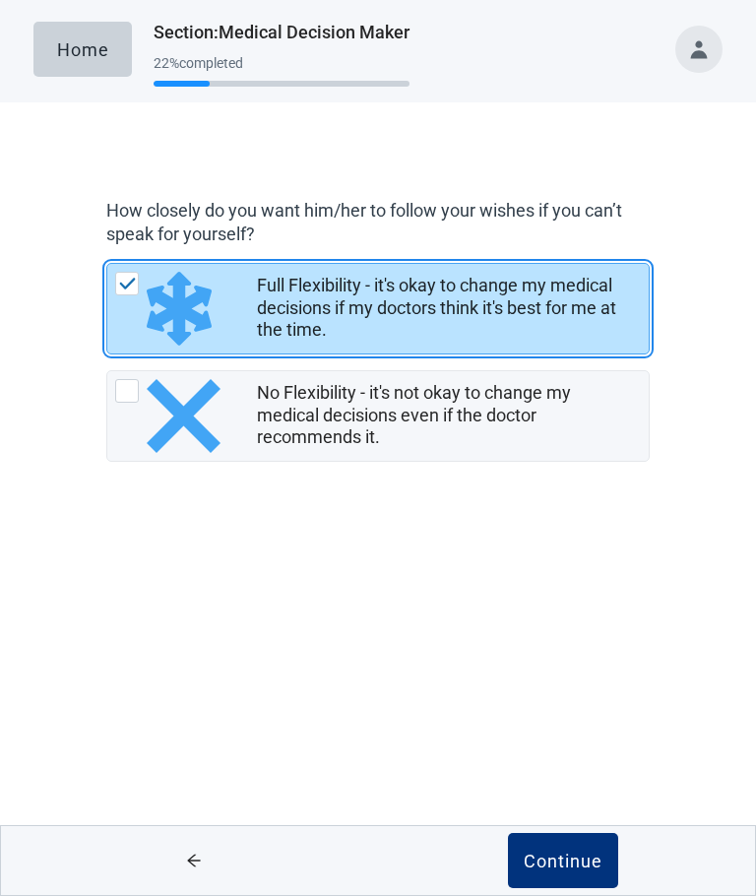
click at [573, 857] on div "Continue" at bounding box center [563, 861] width 79 height 20
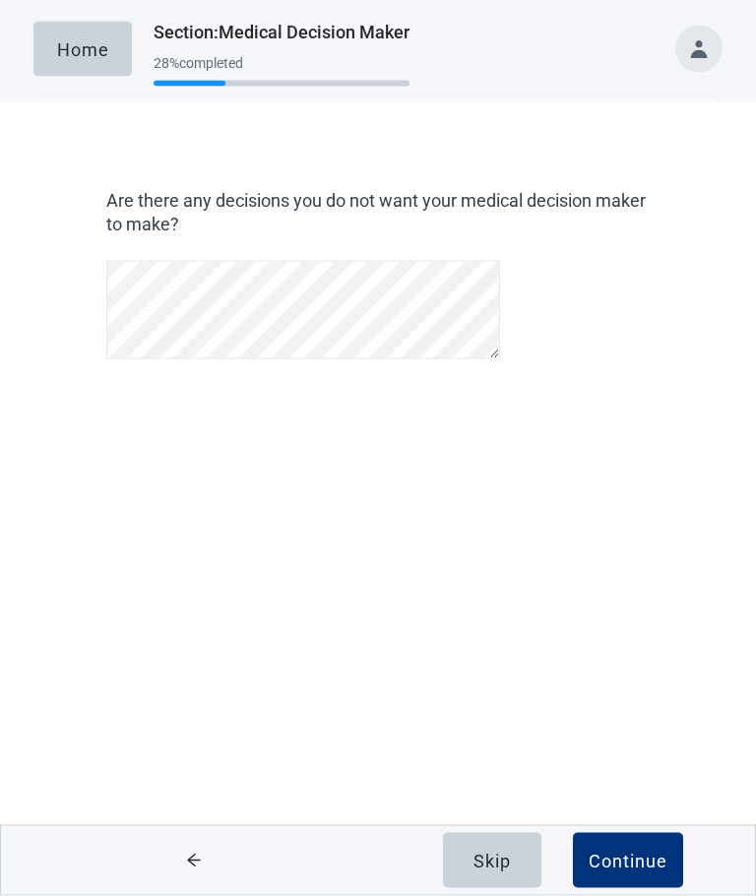
scroll to position [131, 0]
click at [645, 864] on div "Continue" at bounding box center [628, 861] width 79 height 20
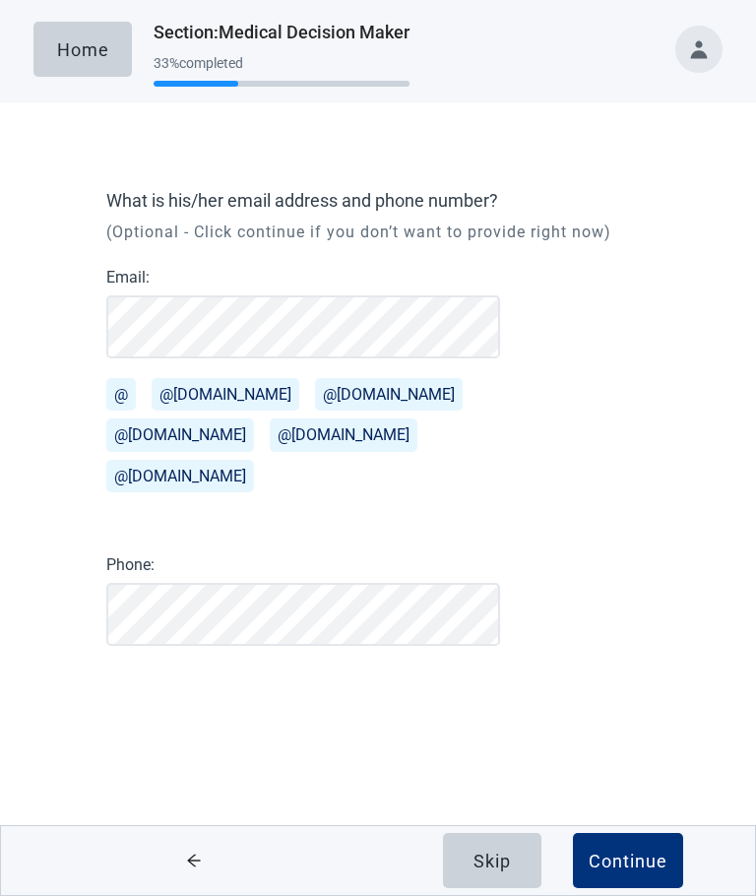
click at [501, 845] on button "Skip" at bounding box center [492, 860] width 98 height 55
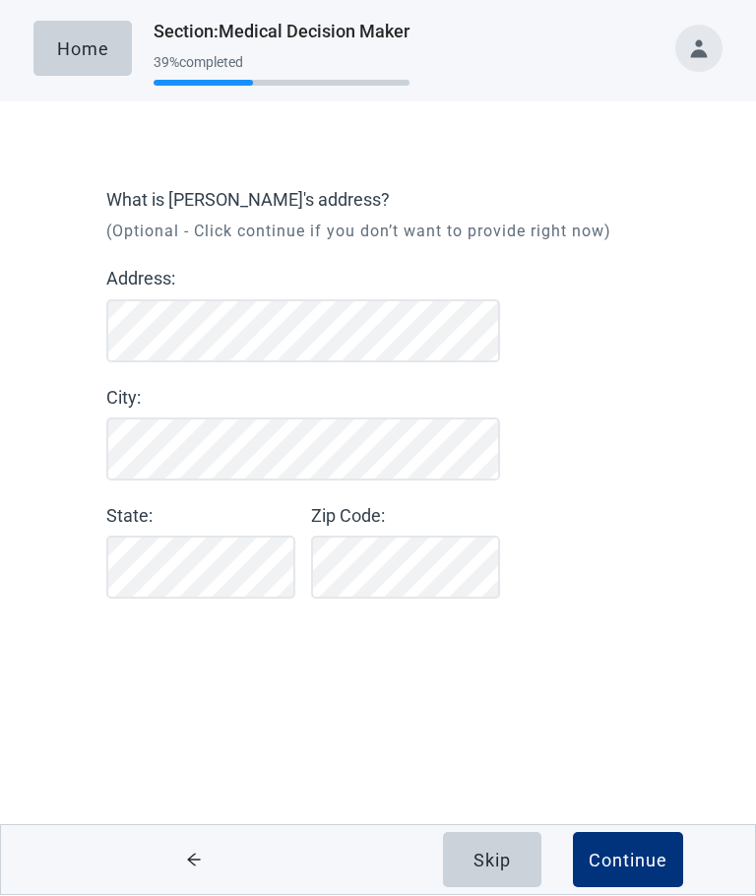
click at [648, 857] on div "Continue" at bounding box center [628, 861] width 79 height 20
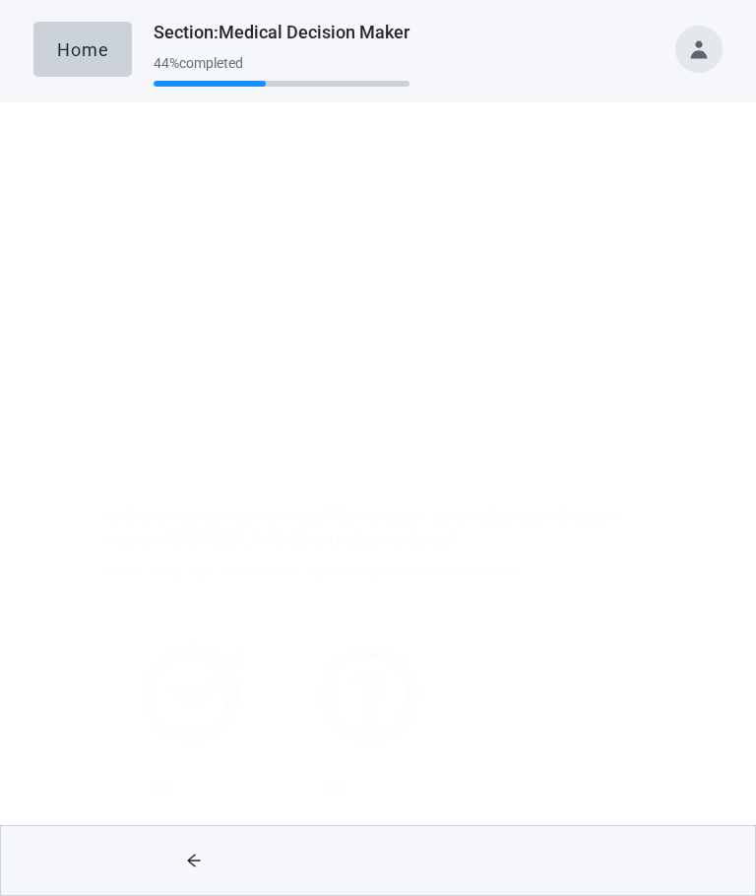
click at [141, 487] on div "Yes" at bounding box center [192, 483] width 154 height 32
click at [107, 303] on input "Yes" at bounding box center [106, 302] width 1 height 1
checkbox input "true"
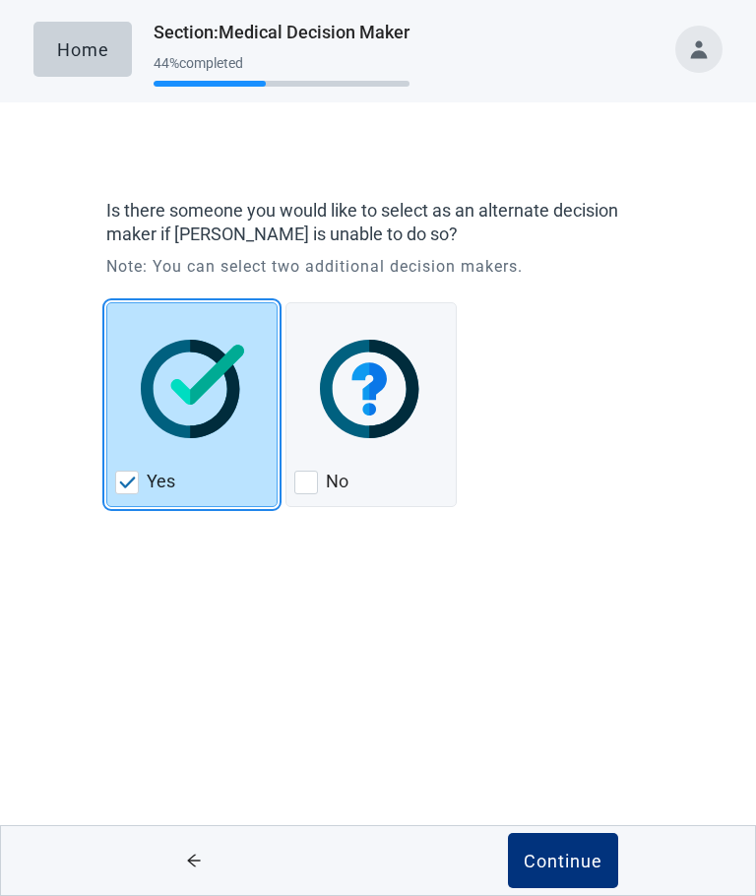
click at [586, 856] on div "Continue" at bounding box center [563, 861] width 79 height 20
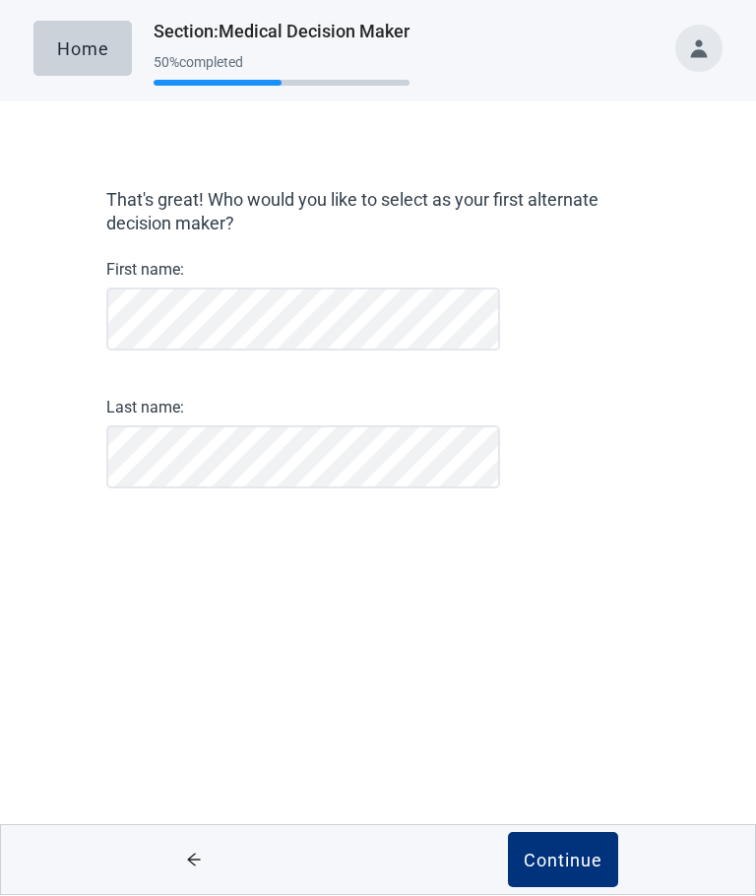
click at [595, 856] on div "Continue" at bounding box center [563, 861] width 79 height 20
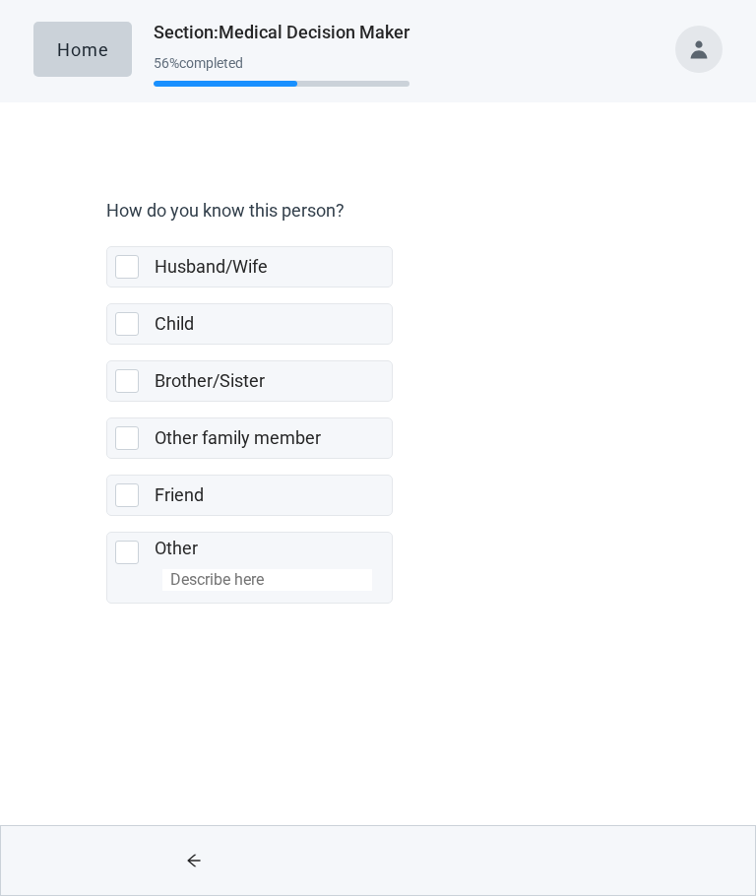
click at [130, 328] on div "Child, checkbox, not selected" at bounding box center [127, 324] width 24 height 24
click at [107, 288] on input "Child" at bounding box center [106, 287] width 1 height 1
checkbox input "true"
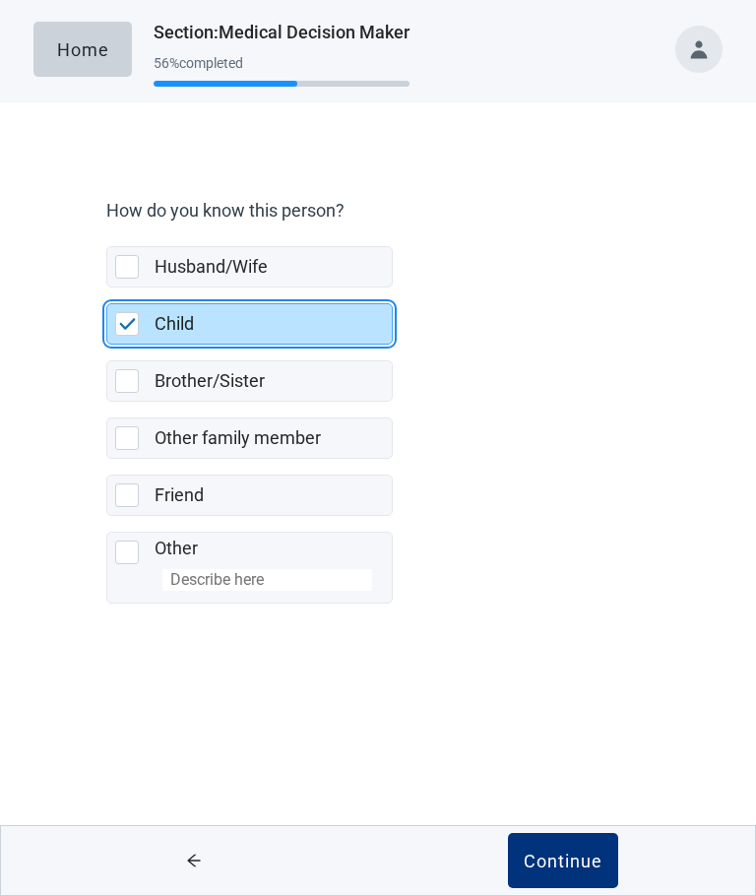
click at [568, 846] on button "Continue" at bounding box center [563, 860] width 110 height 55
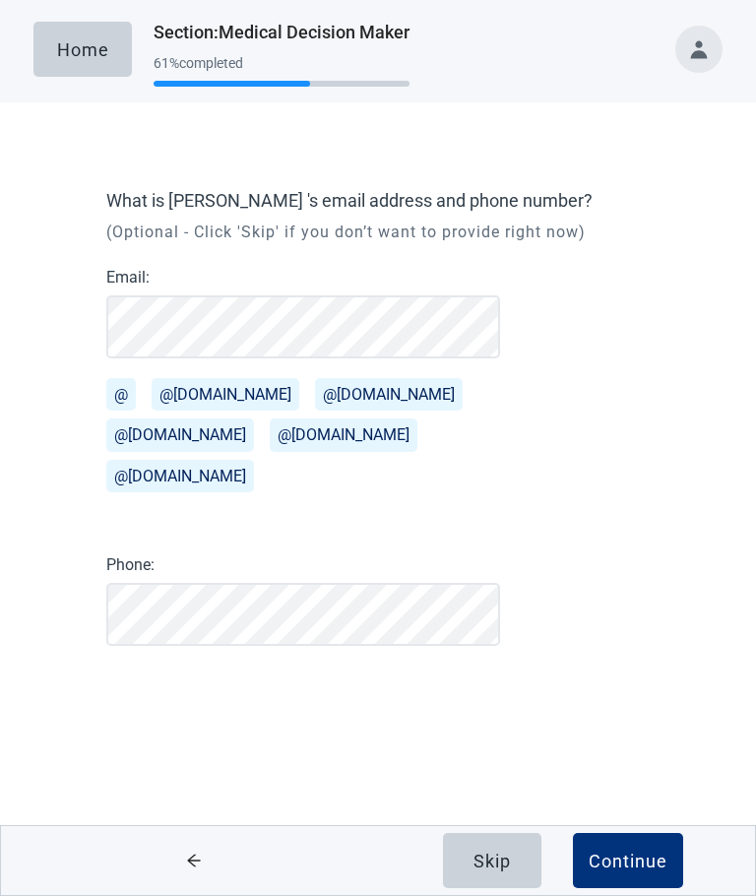
click at [502, 859] on div "Skip" at bounding box center [492, 861] width 37 height 20
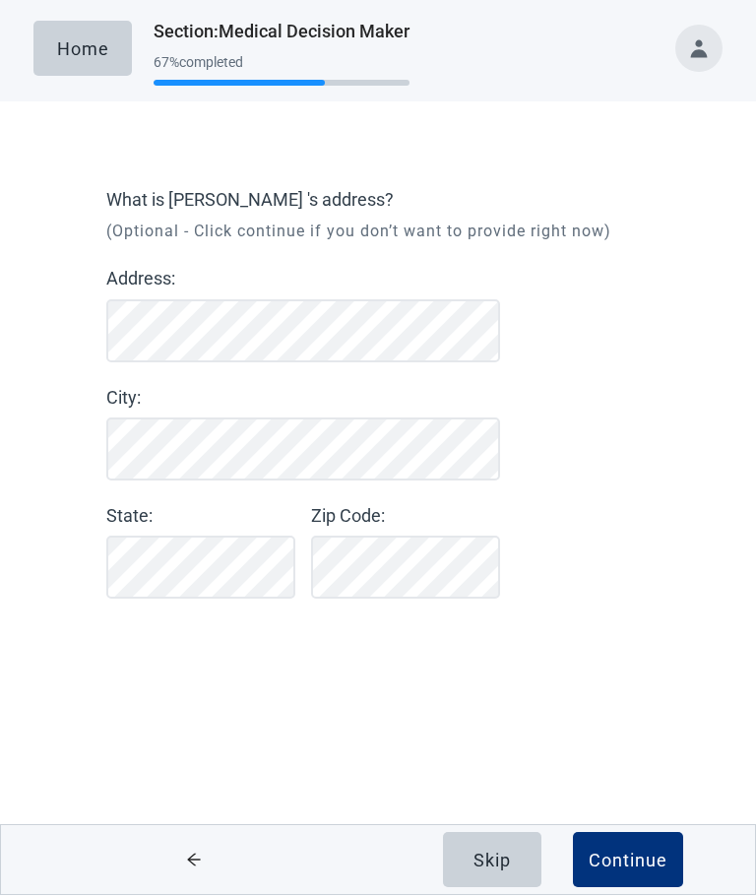
click at [639, 858] on div "Continue" at bounding box center [628, 861] width 79 height 20
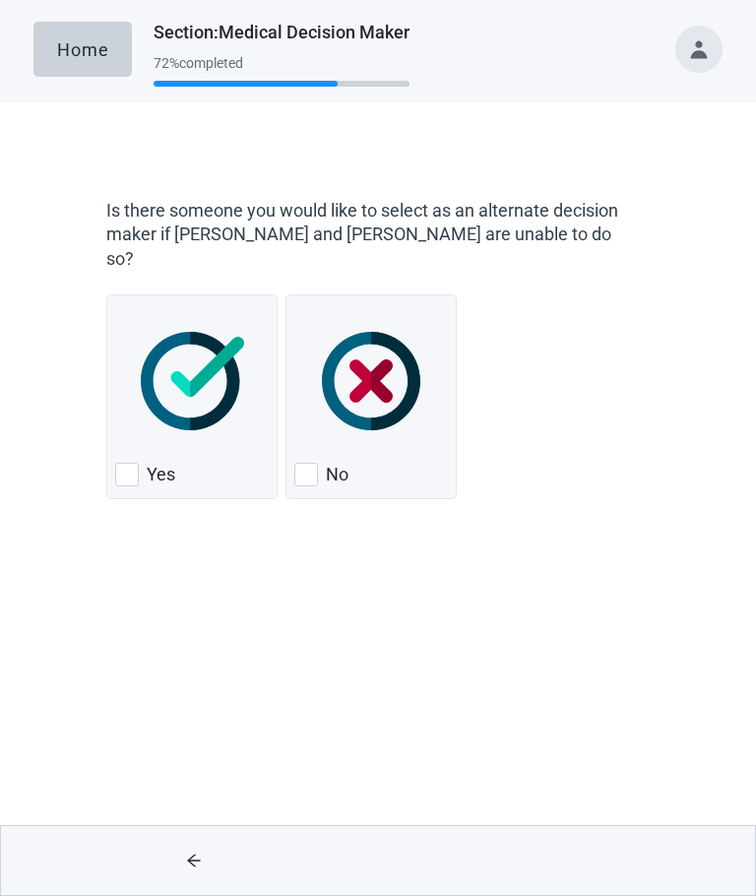
click at [162, 384] on img "Yes, checkbox, not checked" at bounding box center [192, 381] width 103 height 98
click at [107, 295] on input "Yes" at bounding box center [106, 294] width 1 height 1
checkbox input "true"
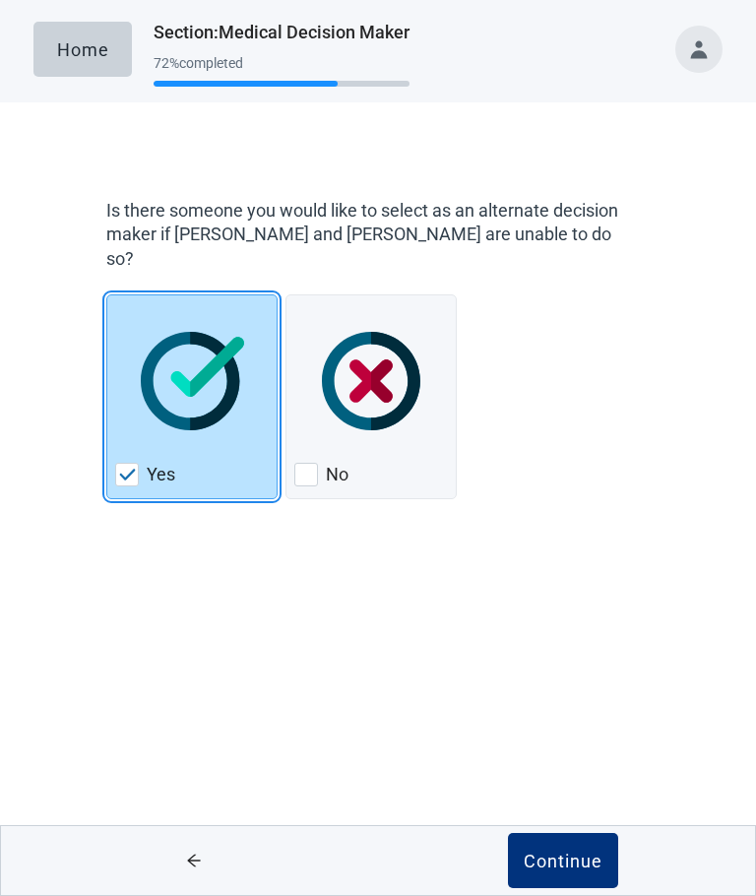
click at [575, 855] on div "Continue" at bounding box center [563, 861] width 79 height 20
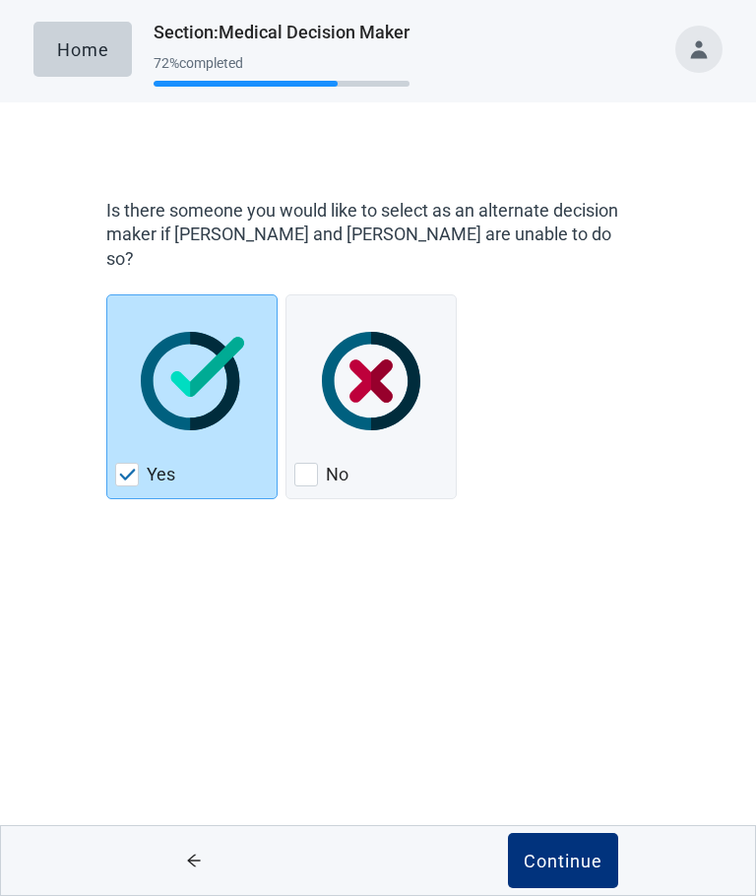
click at [567, 858] on div "Continue" at bounding box center [563, 861] width 79 height 20
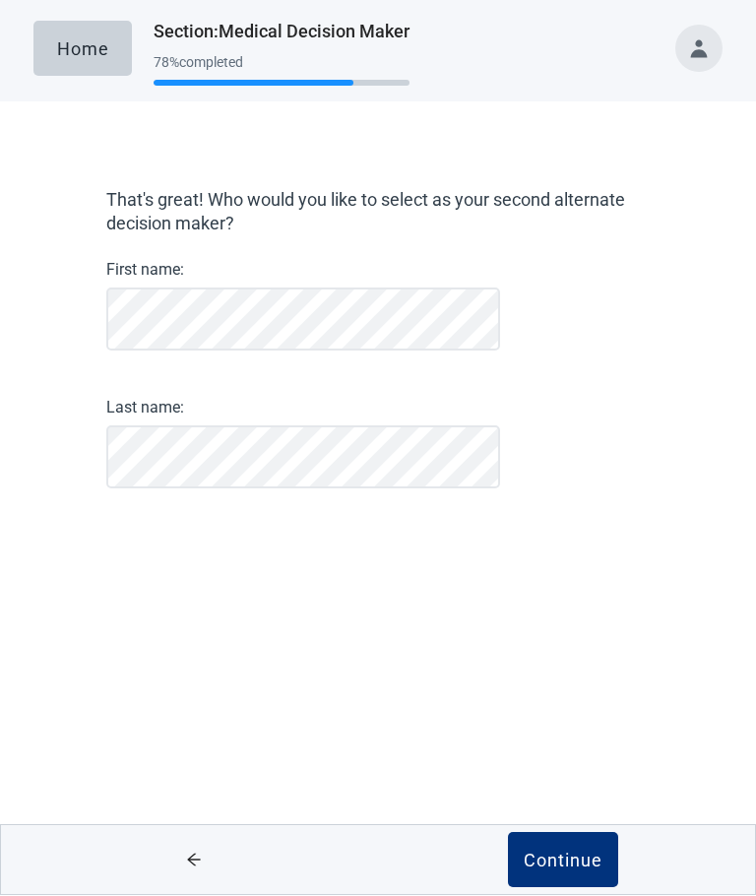
click at [575, 859] on div "Continue" at bounding box center [563, 861] width 79 height 20
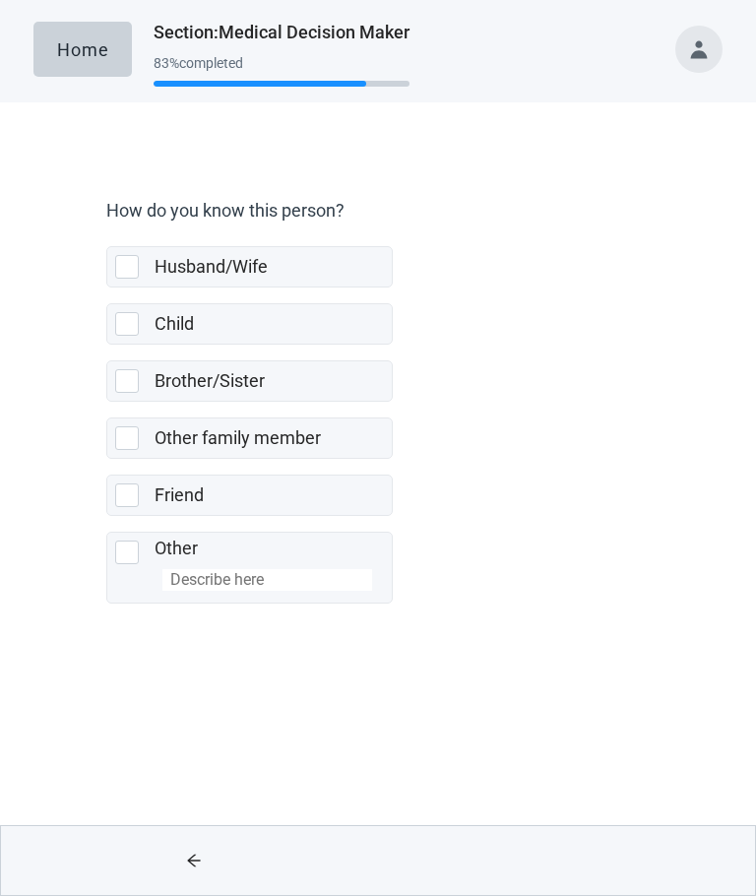
click at [133, 433] on div "Other family member, checkbox, not selected" at bounding box center [127, 438] width 24 height 24
click at [107, 403] on input "Other family member" at bounding box center [106, 402] width 1 height 1
checkbox input "true"
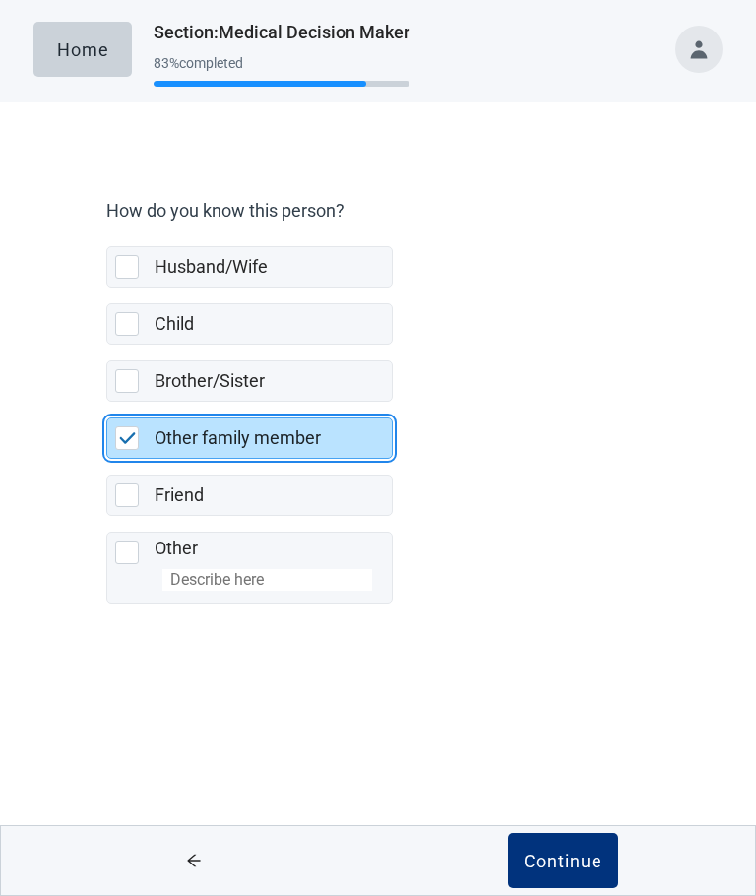
click at [569, 862] on div "Continue" at bounding box center [563, 861] width 79 height 20
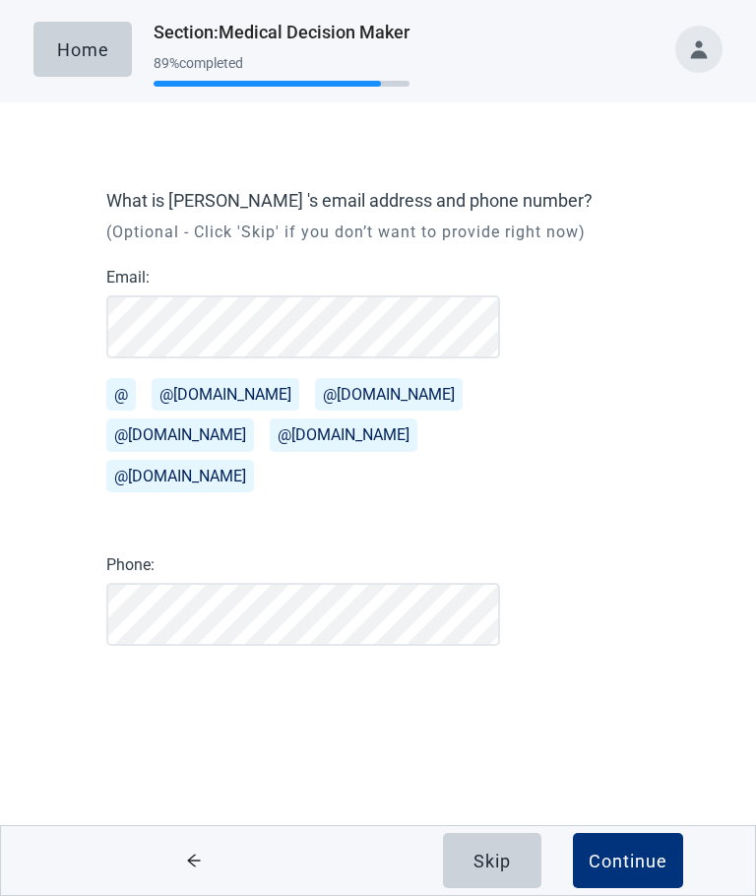
click at [505, 862] on div "Skip" at bounding box center [492, 861] width 37 height 20
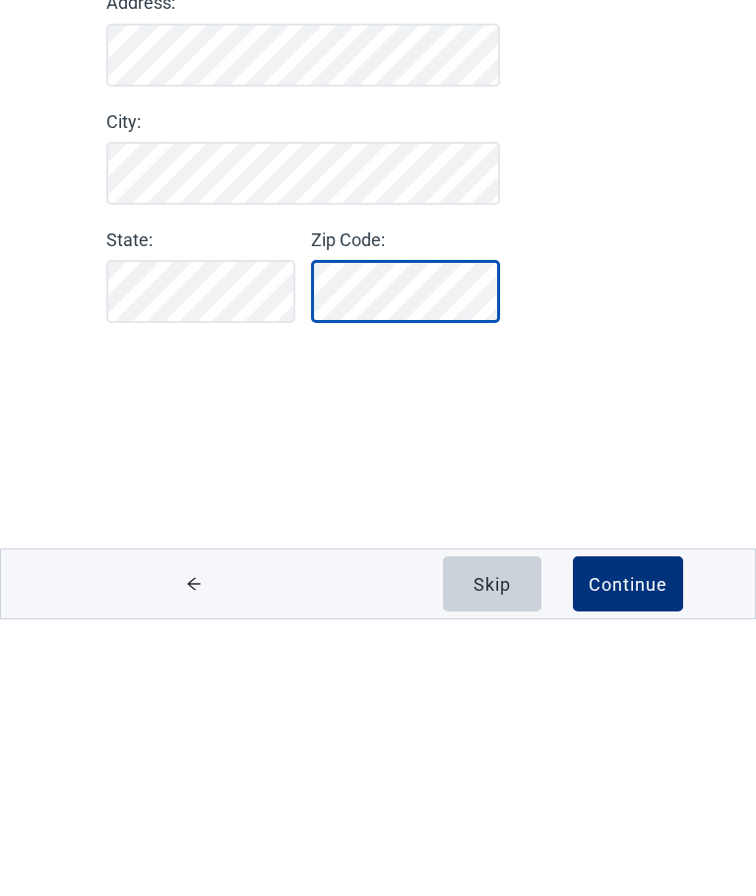
scroll to position [1, 0]
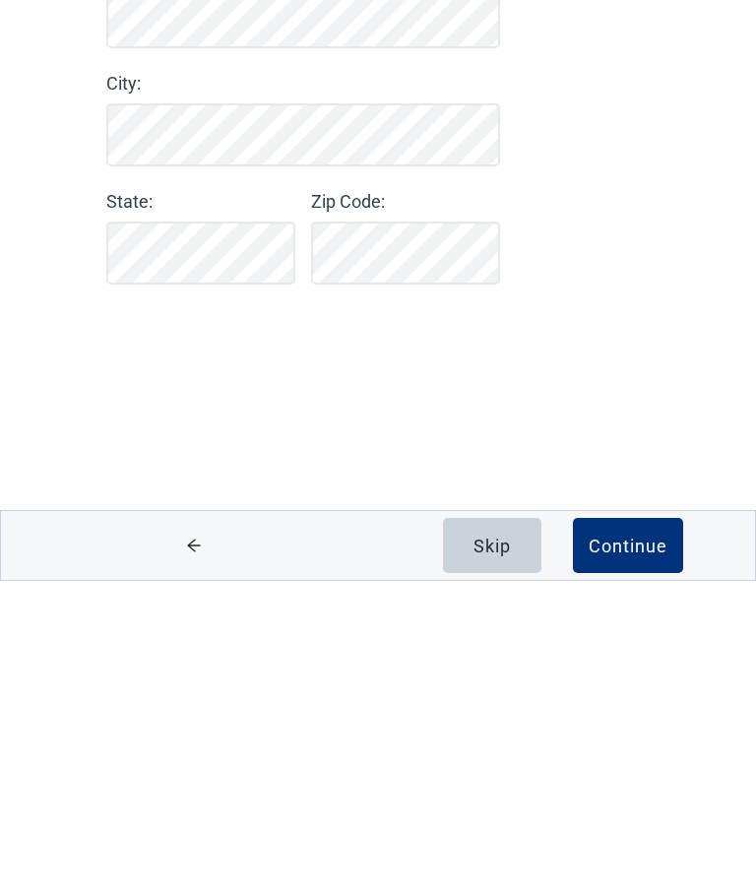
click at [618, 851] on div "Continue" at bounding box center [628, 861] width 79 height 20
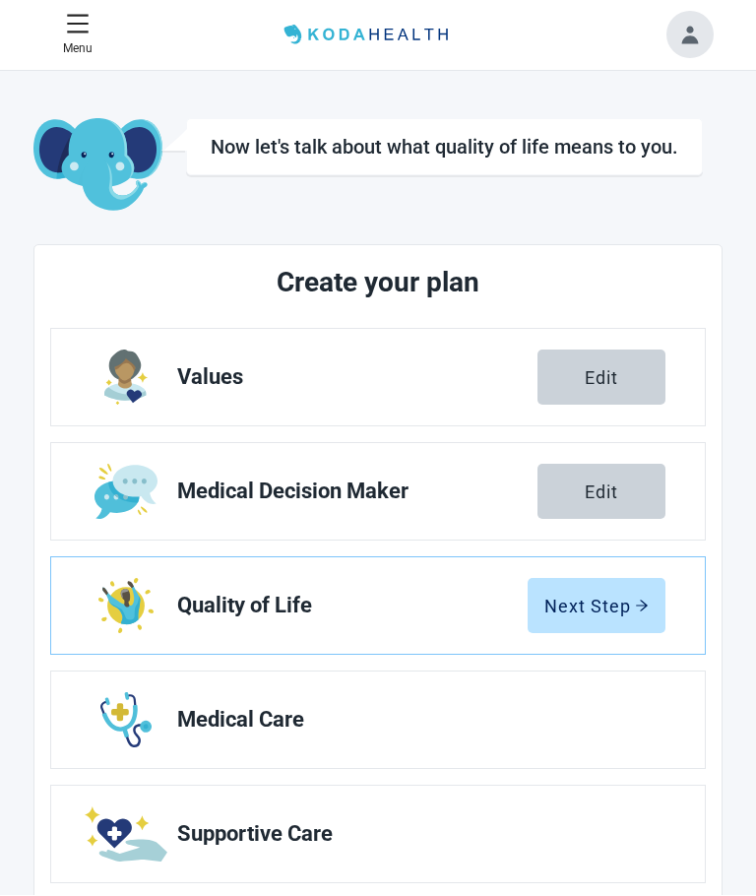
scroll to position [1, 0]
click at [574, 600] on div "Next Step" at bounding box center [596, 606] width 104 height 20
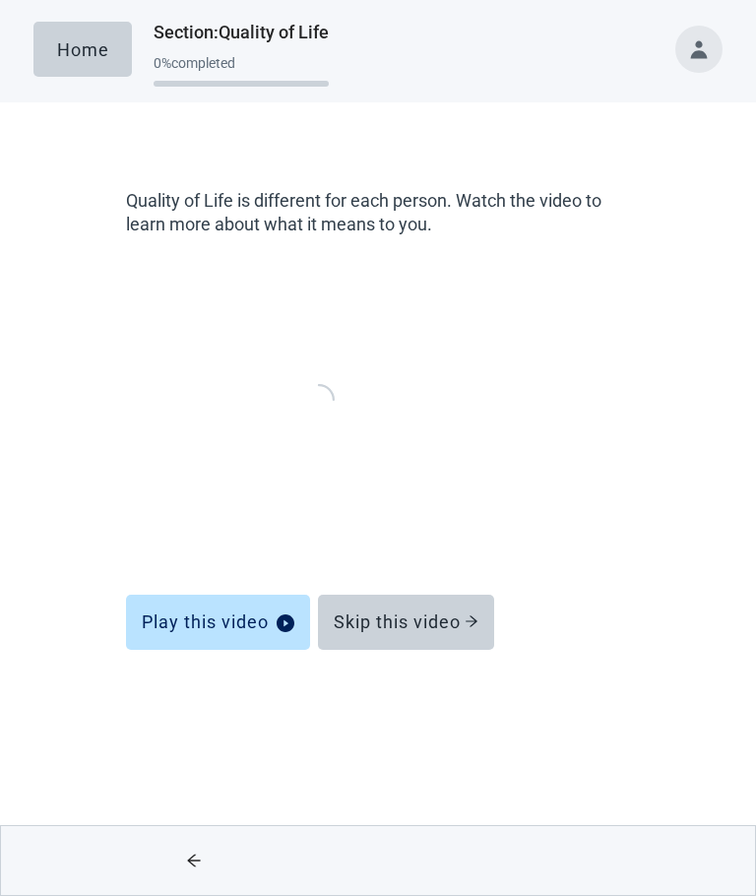
click at [367, 620] on div "Skip this video" at bounding box center [406, 622] width 145 height 20
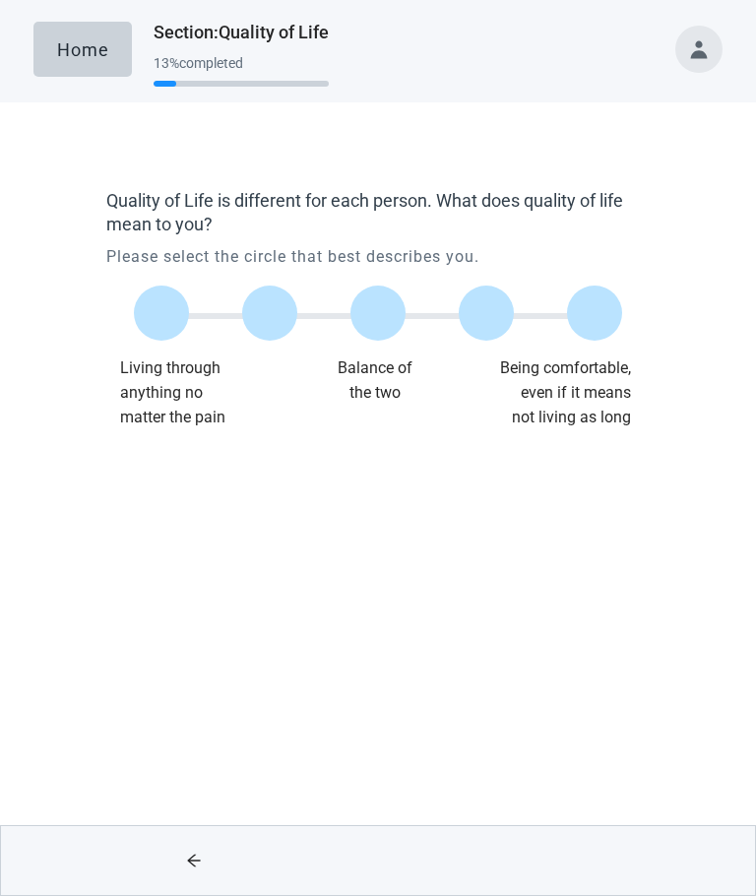
click at [588, 321] on label "Main content" at bounding box center [594, 313] width 55 height 55
click at [595, 313] on input "Quality of life scale: 100 out of 100. Being comfortable, even if it means not …" at bounding box center [595, 313] width 0 height 0
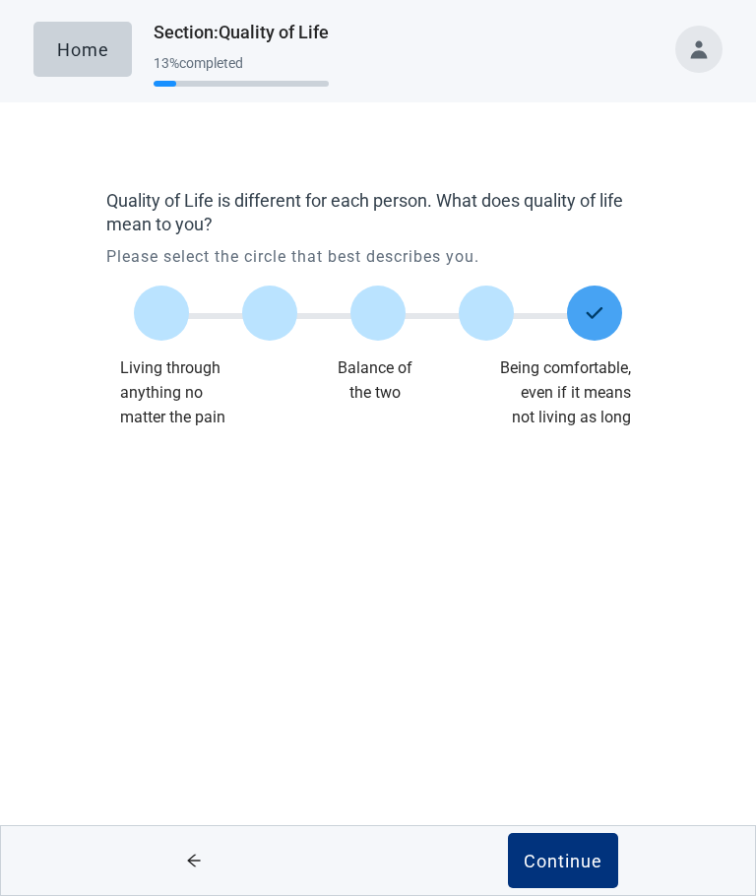
click at [561, 863] on div "Continue" at bounding box center [563, 861] width 79 height 20
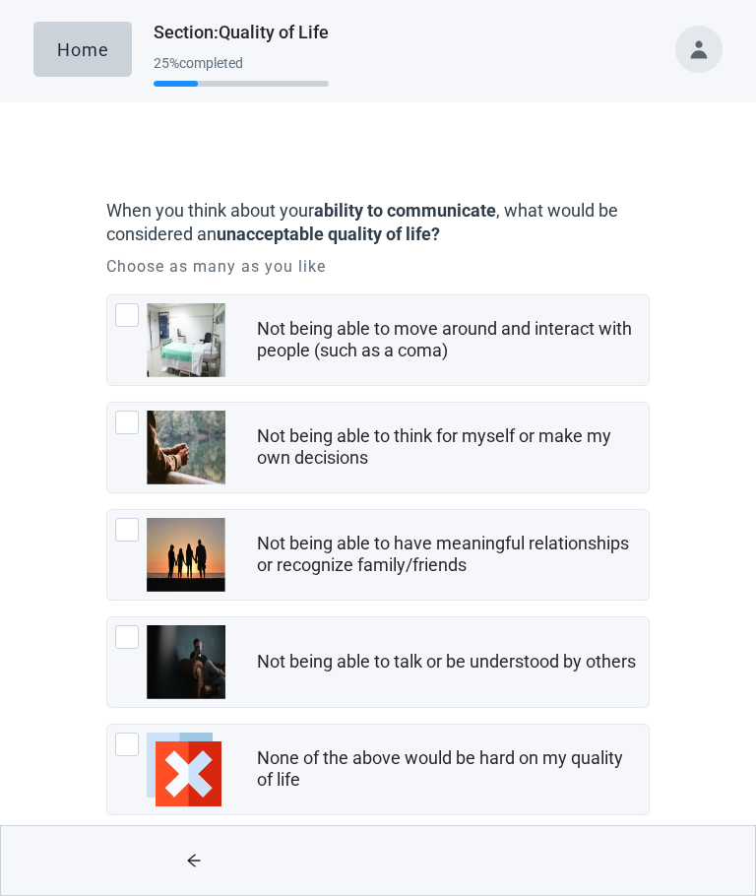
click at [133, 320] on div "Not being able to move around and interact with people (such as a coma), checkb…" at bounding box center [127, 315] width 24 height 24
click at [107, 295] on input "Not being able to move around and interact with people (such as a coma)" at bounding box center [106, 294] width 1 height 1
checkbox input "true"
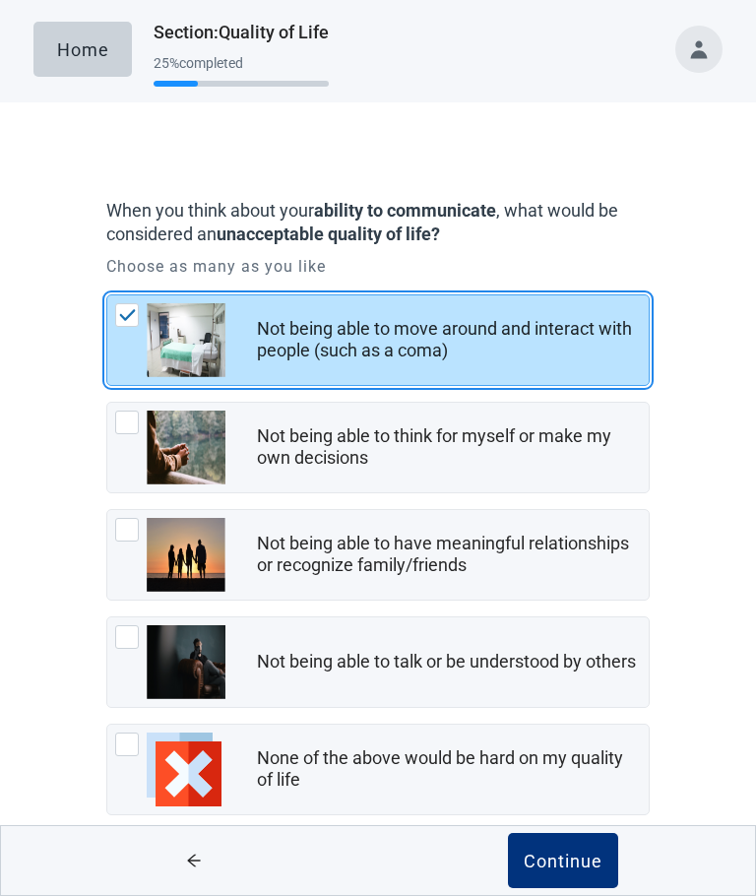
click at [576, 853] on div "Continue" at bounding box center [563, 861] width 79 height 20
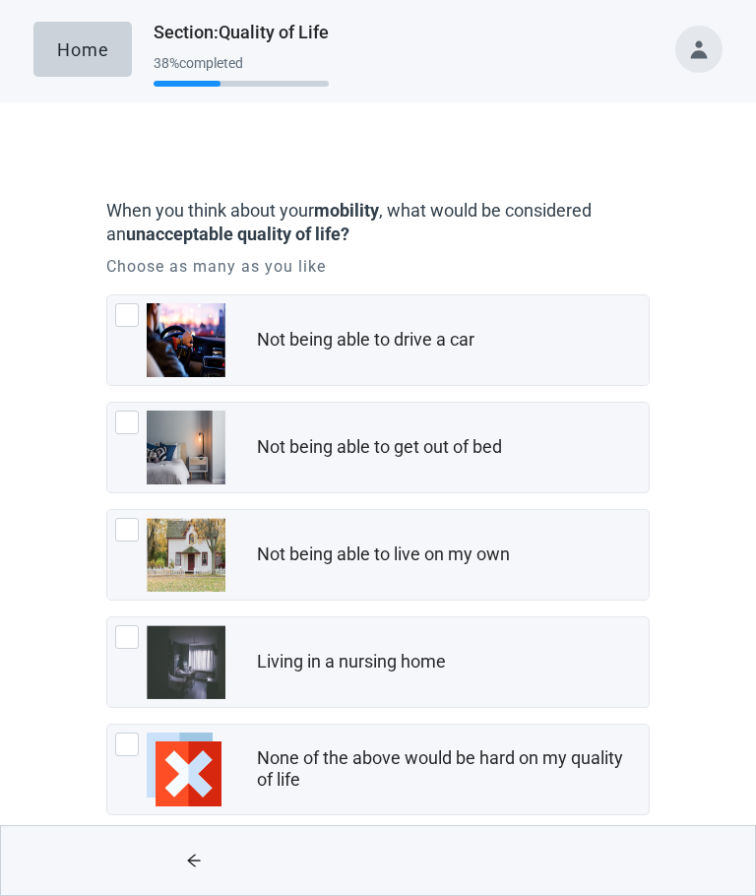
click at [128, 749] on div "None of the above would be hard on my quality of life, checkbox, not checked" at bounding box center [127, 745] width 24 height 24
click at [107, 725] on input "None of the above would be hard on my quality of life" at bounding box center [106, 724] width 1 height 1
checkbox input "true"
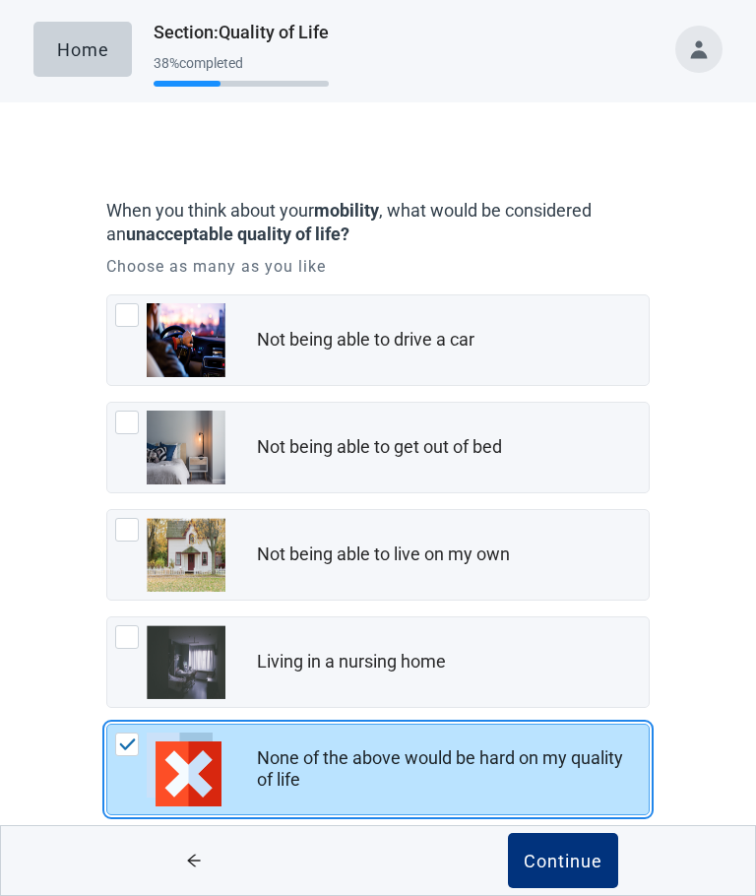
click at [570, 857] on div "Continue" at bounding box center [563, 861] width 79 height 20
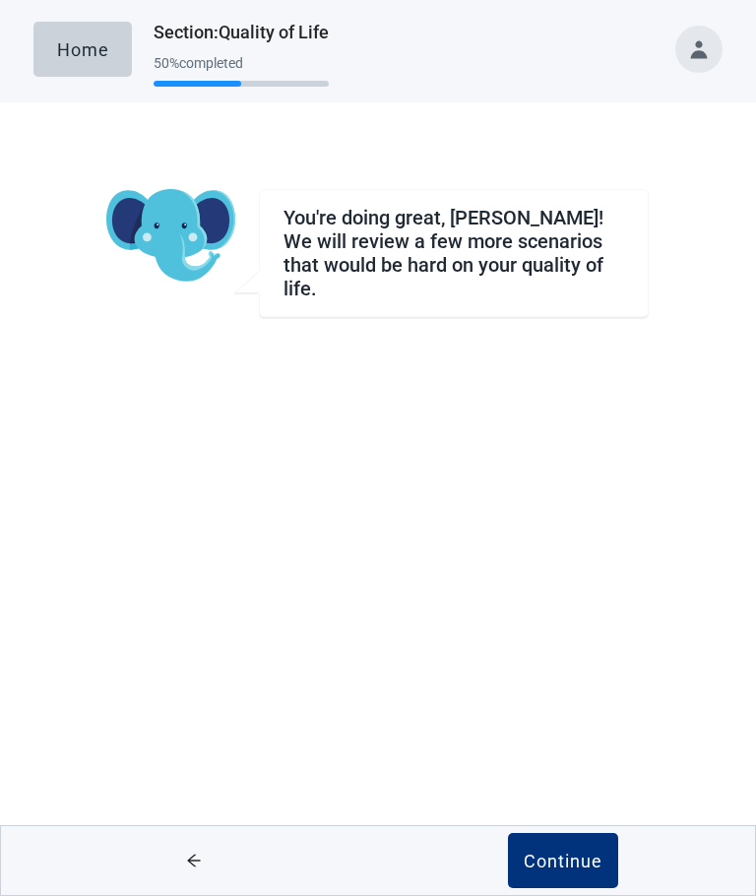
click at [568, 859] on div "Continue" at bounding box center [563, 861] width 79 height 20
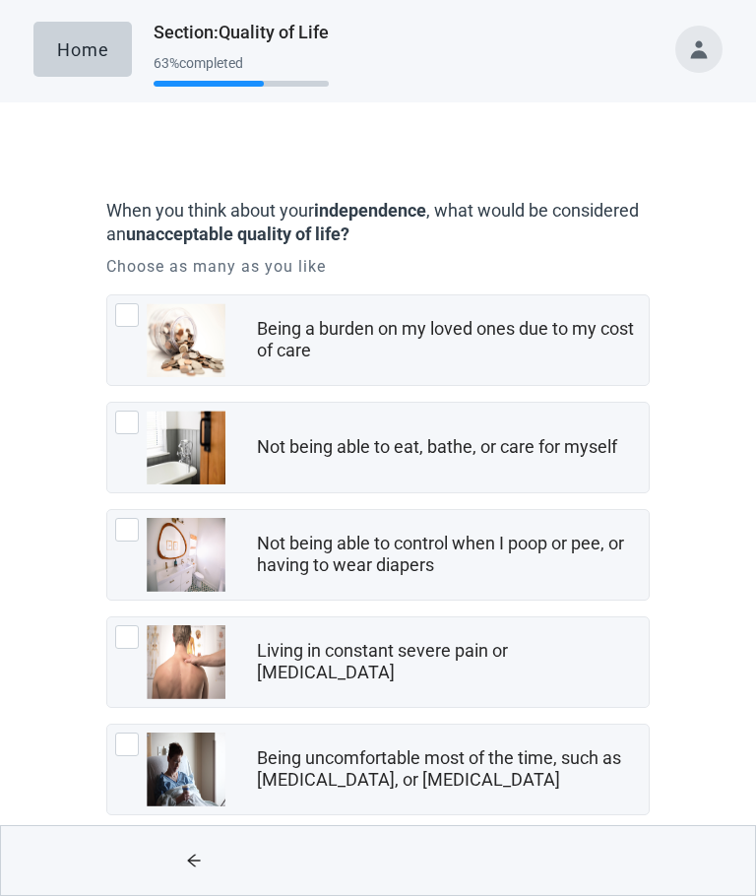
click at [136, 308] on div "Being a burden on my loved ones due to my cost of care, checkbox, not checked" at bounding box center [127, 315] width 24 height 24
click at [107, 295] on input "Being a burden on my loved ones due to my cost of care" at bounding box center [106, 294] width 1 height 1
checkbox input "true"
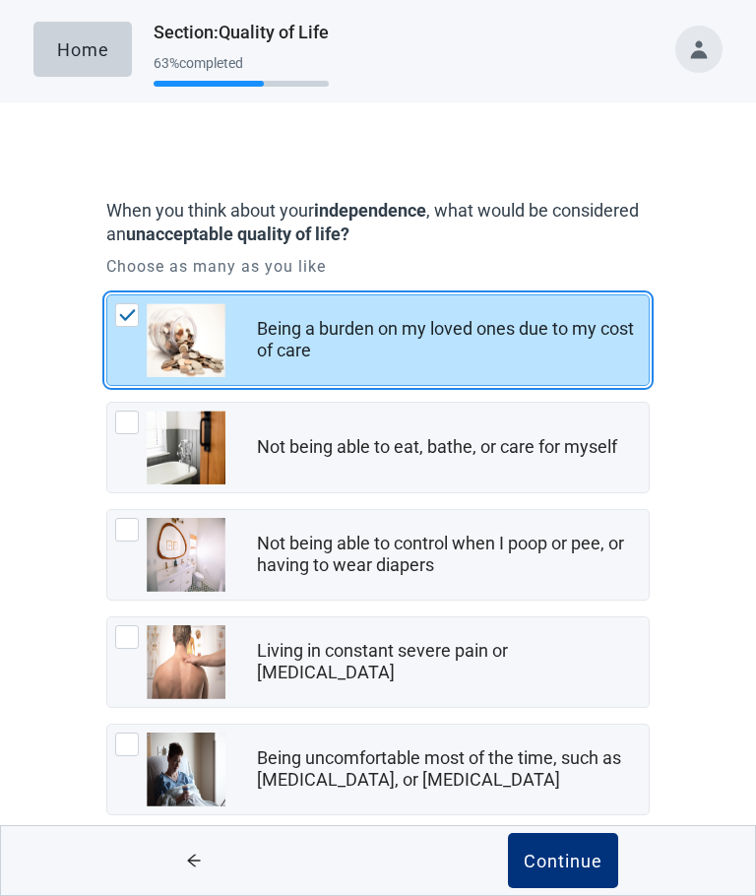
click at [133, 427] on div "Not being able to eat, bathe, or care for myself, checkbox, not checked" at bounding box center [127, 423] width 24 height 24
click at [107, 403] on input "Not being able to eat, bathe, or care for myself" at bounding box center [106, 402] width 1 height 1
checkbox input "true"
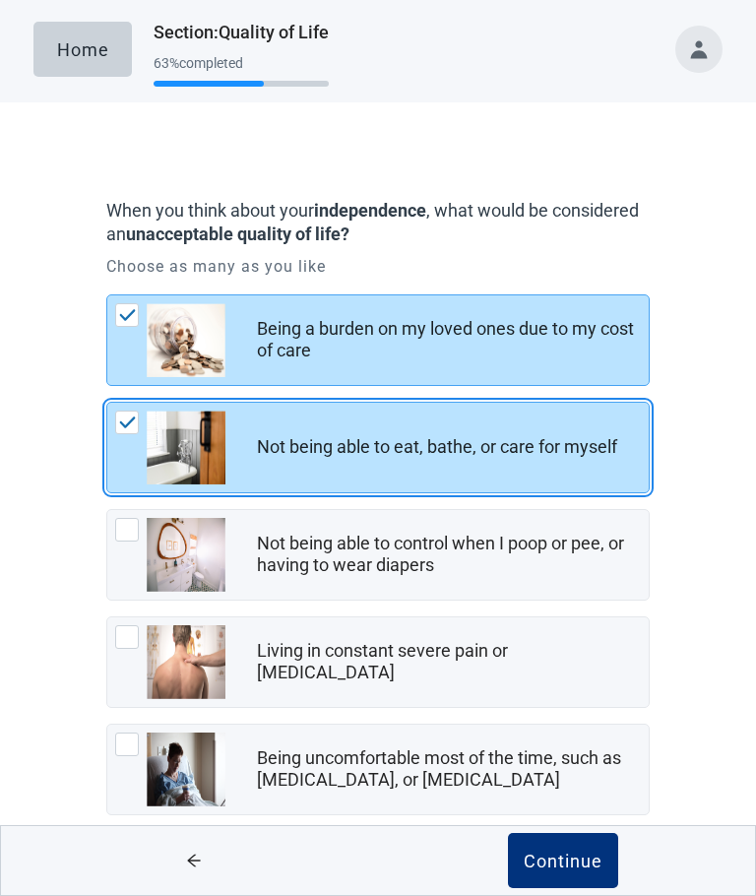
click at [129, 552] on div "Not being able to control when I poop or pee, or having to wear diapers, checkb…" at bounding box center [170, 555] width 110 height 74
click at [107, 510] on input "Not being able to control when I poop or pee, or having to wear diapers" at bounding box center [106, 509] width 1 height 1
checkbox input "true"
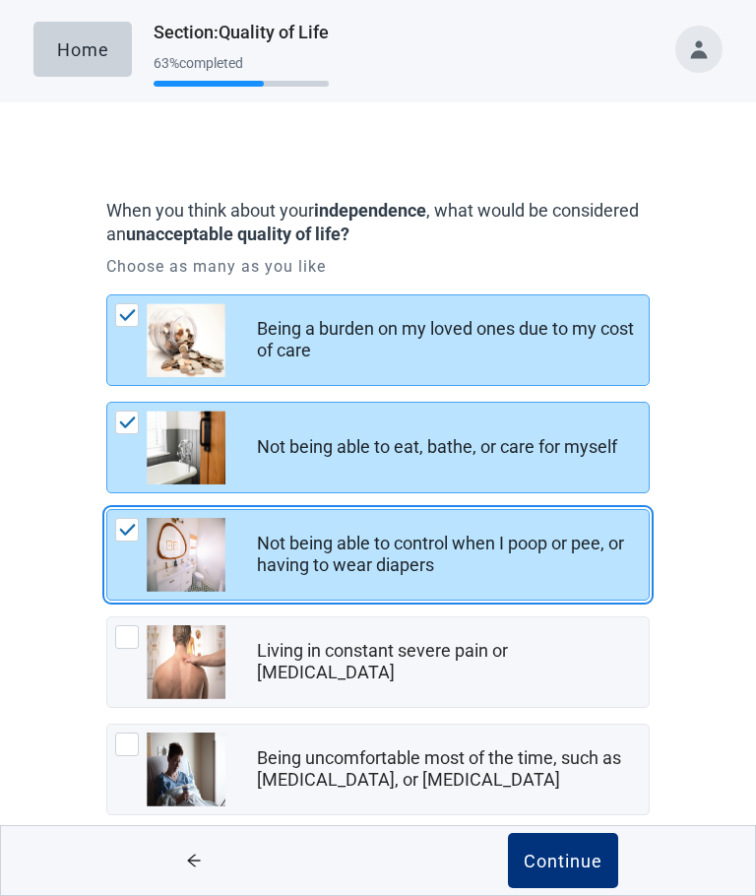
click at [141, 655] on div "Living in constant severe pain or shortness of breath, checkbox, not checked" at bounding box center [170, 662] width 110 height 74
click at [107, 617] on input "Living in constant severe pain or [MEDICAL_DATA]" at bounding box center [106, 616] width 1 height 1
checkbox input "true"
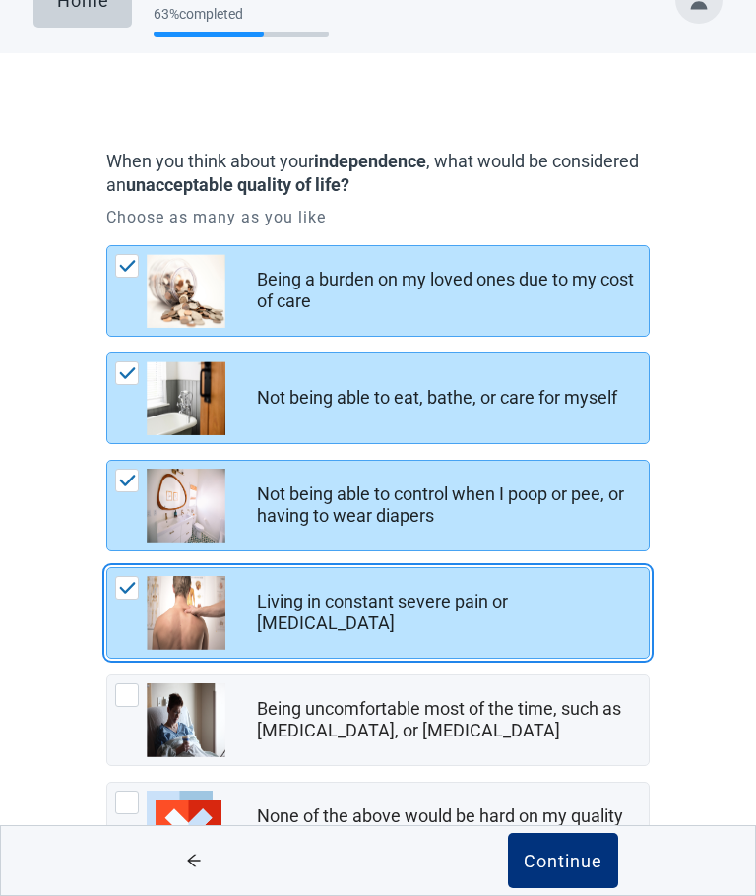
scroll to position [70, 0]
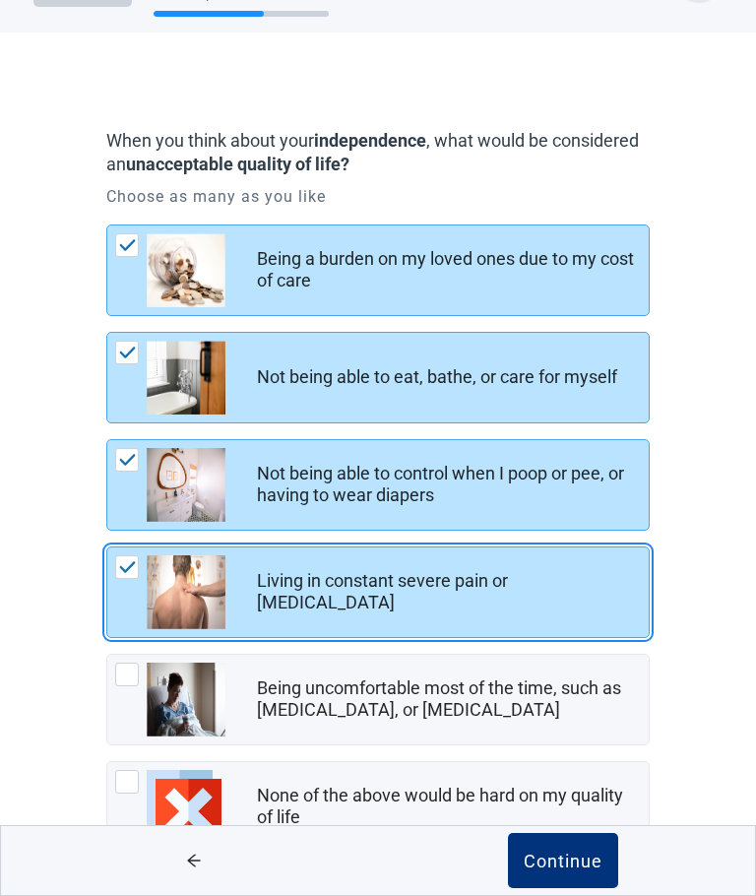
click at [570, 870] on div "Continue" at bounding box center [563, 861] width 79 height 20
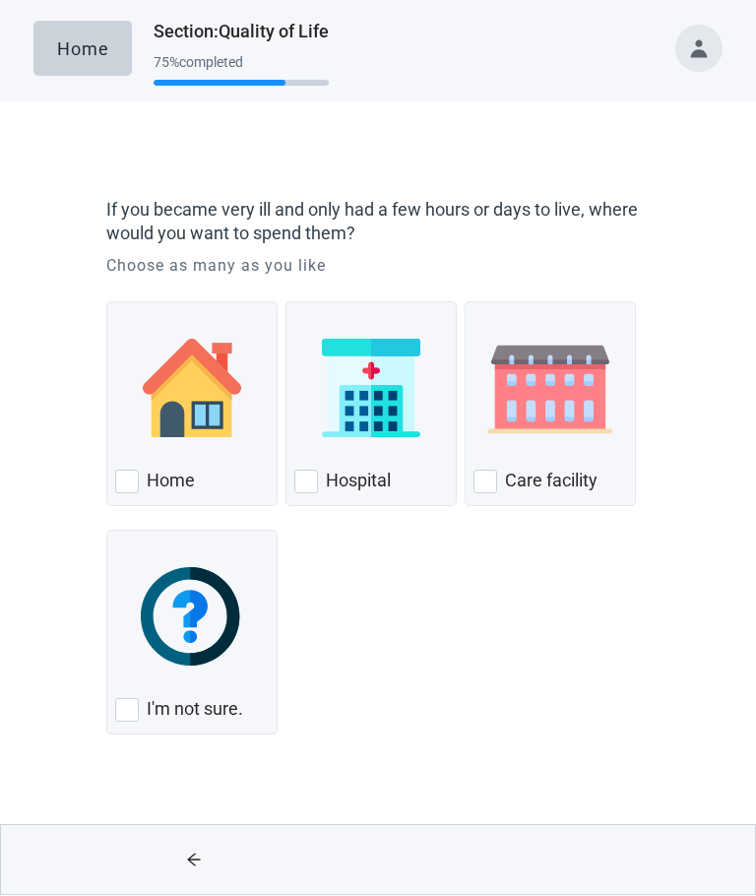
click at [151, 486] on label "Home" at bounding box center [171, 482] width 48 height 24
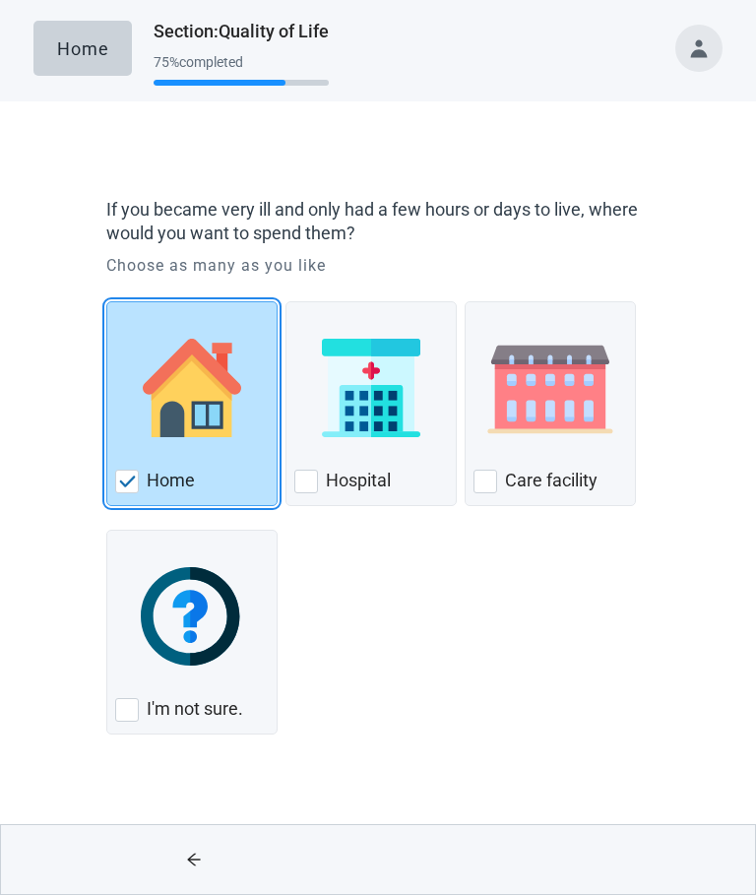
checkbox input "true"
click at [576, 862] on div "Continue" at bounding box center [563, 861] width 79 height 20
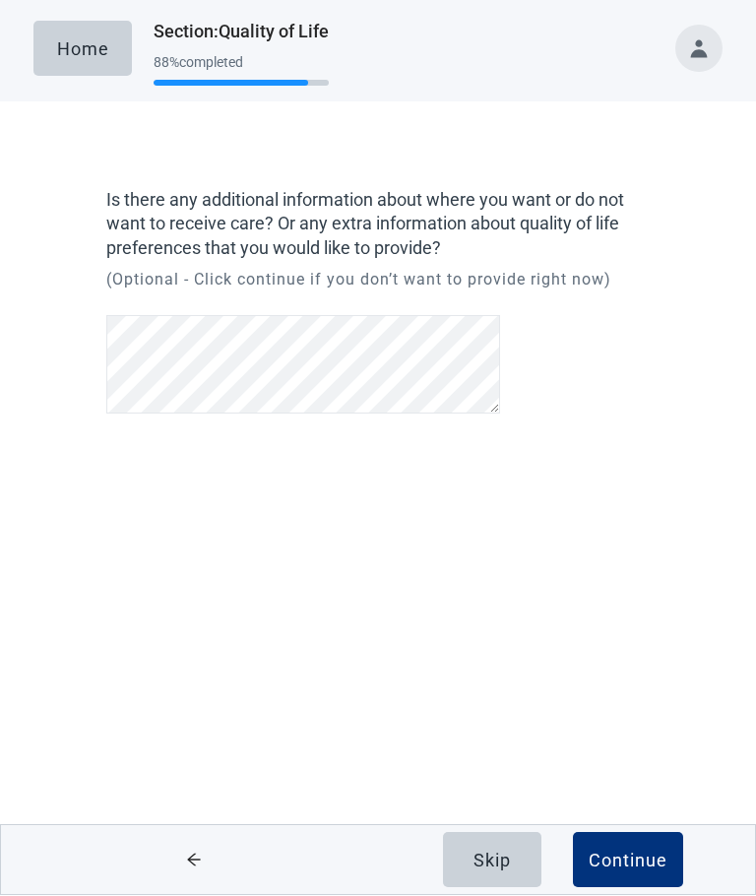
click at [490, 866] on div "Skip" at bounding box center [492, 861] width 37 height 20
click at [502, 861] on div "Skip" at bounding box center [492, 861] width 37 height 20
click at [504, 859] on div "Skip" at bounding box center [492, 861] width 37 height 20
click at [497, 854] on div "Skip" at bounding box center [492, 861] width 37 height 20
click at [204, 565] on div "Home Section : Quality of Life 88 % completed Is there any additional informati…" at bounding box center [378, 448] width 756 height 896
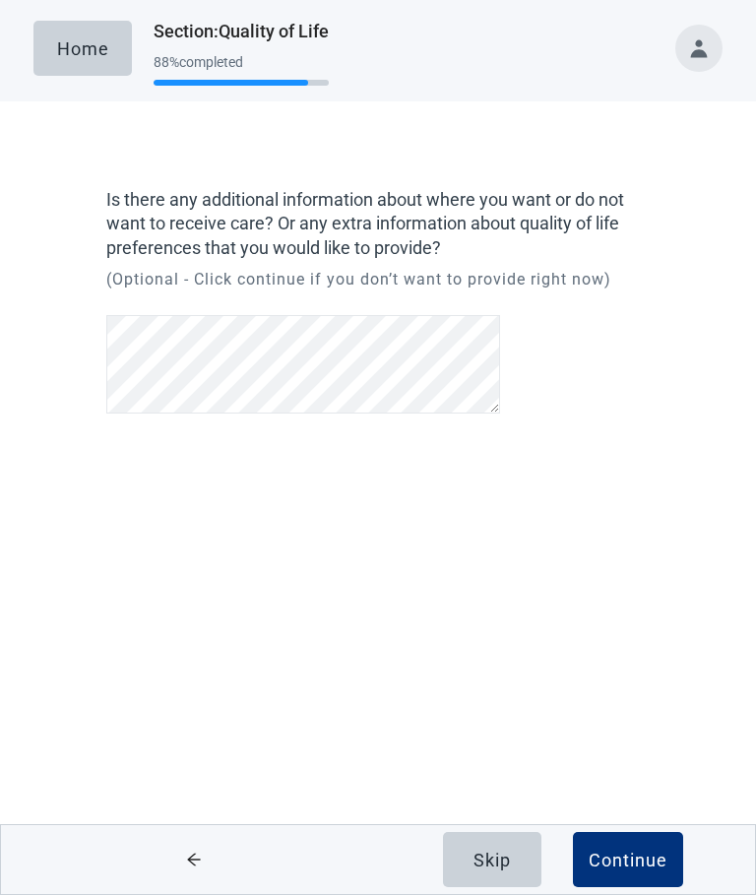
click at [500, 863] on div "Skip" at bounding box center [492, 861] width 37 height 20
click at [635, 861] on div "Continue" at bounding box center [628, 861] width 79 height 20
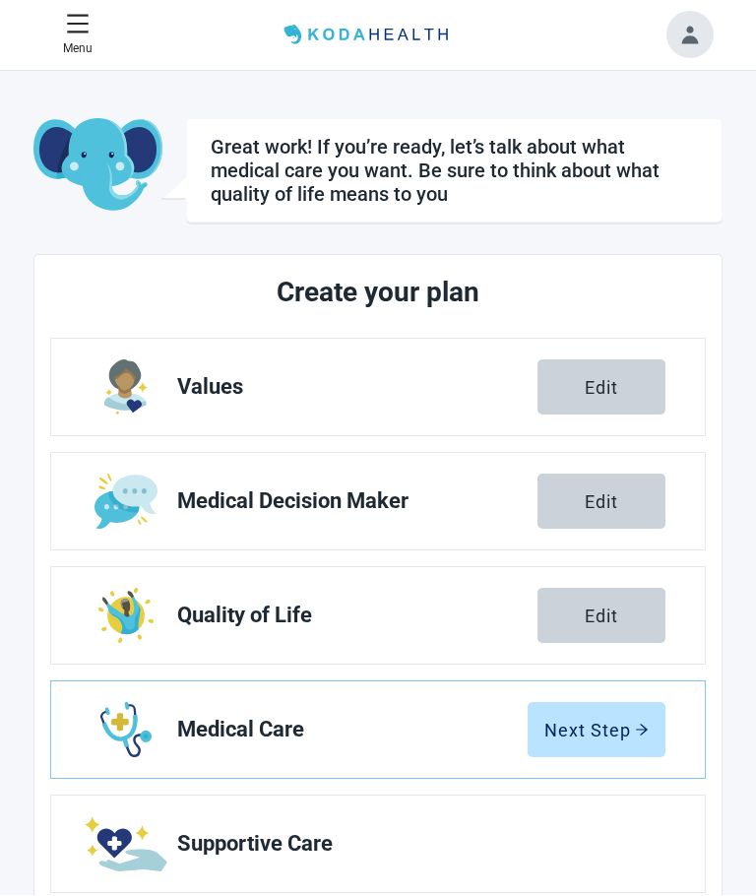
scroll to position [1, 0]
click at [586, 732] on div "Next Step" at bounding box center [596, 730] width 104 height 20
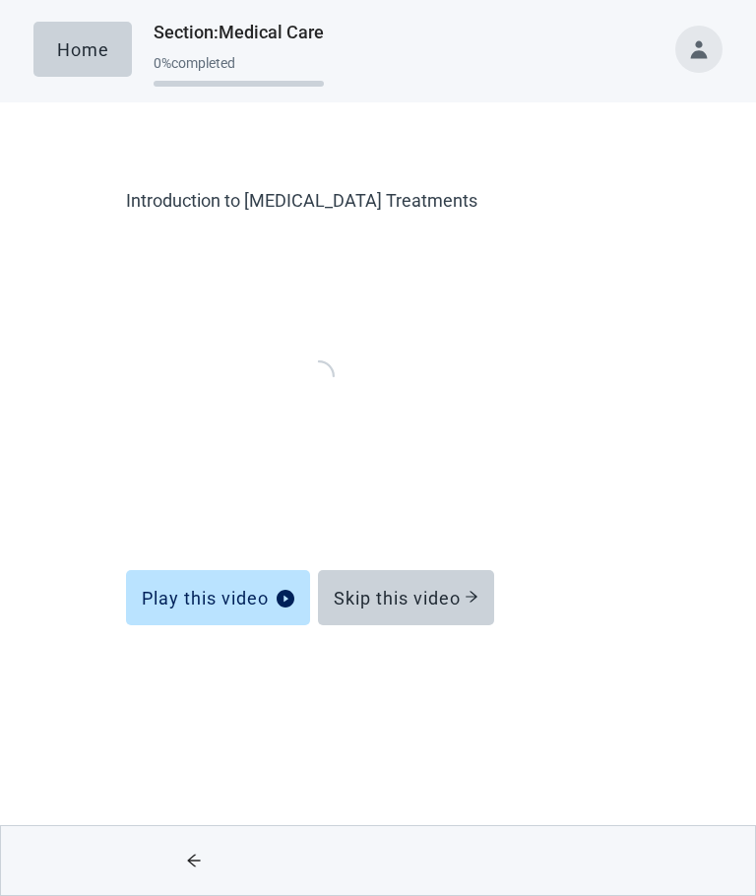
click at [404, 601] on div "Skip this video" at bounding box center [406, 598] width 145 height 20
click at [392, 606] on div "Skip this video" at bounding box center [406, 598] width 145 height 20
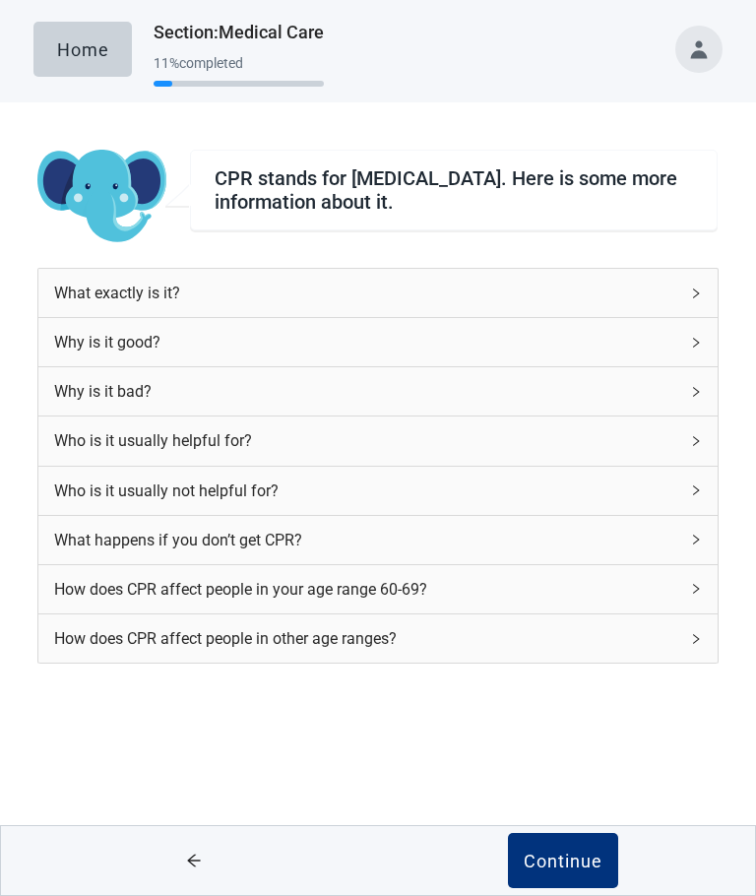
click at [565, 855] on div "Continue" at bounding box center [563, 861] width 79 height 20
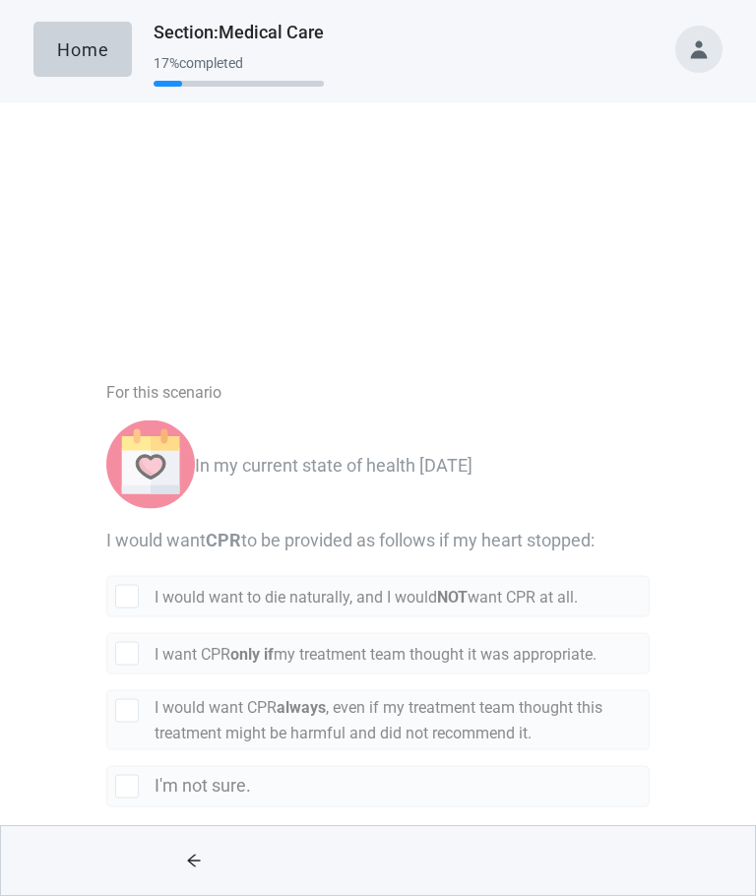
click at [128, 456] on div "[object Object], checkbox, not selected" at bounding box center [127, 463] width 24 height 24
click at [107, 427] on input "I want CPR only if my treatment team thought it was appropriate." at bounding box center [106, 426] width 1 height 1
checkbox input "true"
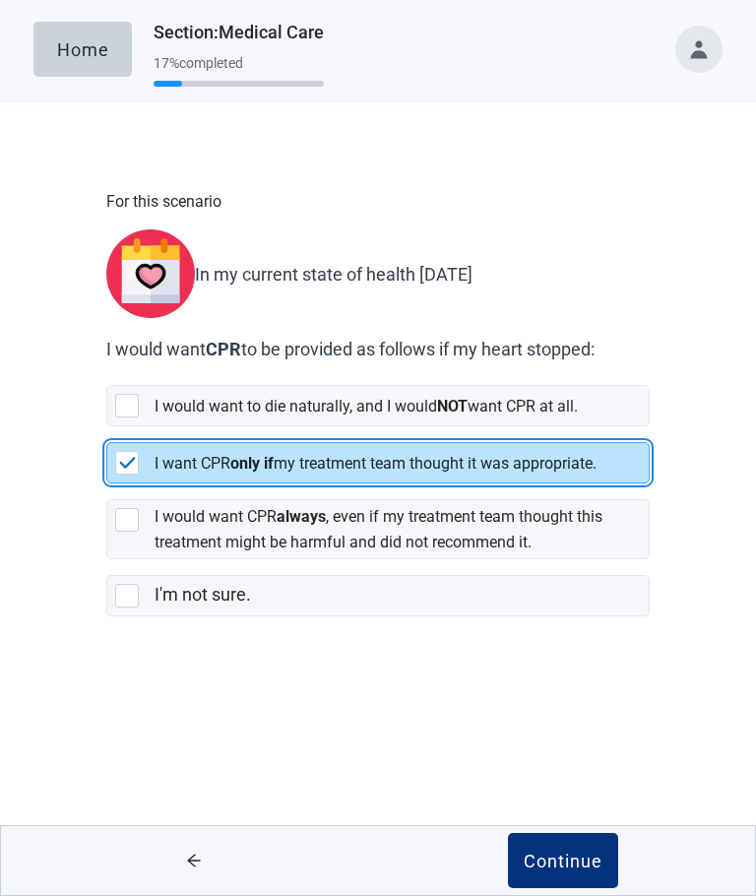
click at [559, 851] on div "Continue" at bounding box center [563, 861] width 79 height 20
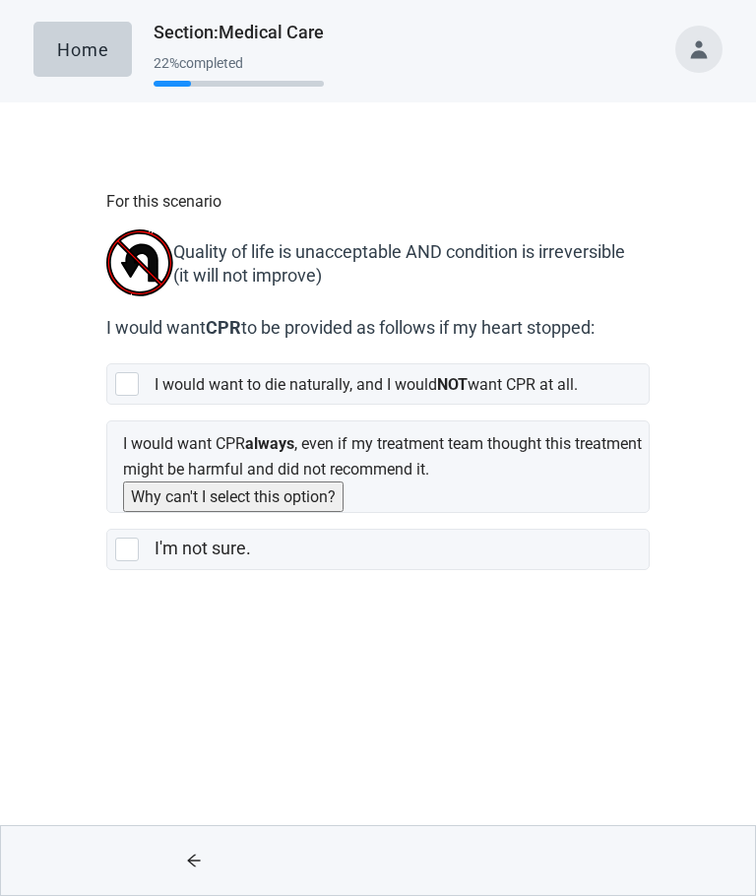
click at [129, 380] on div "[object Object], checkbox, not selected" at bounding box center [127, 384] width 24 height 24
click at [107, 349] on input "I would want to die naturally, and I would NOT want CPR at all." at bounding box center [106, 348] width 1 height 1
checkbox input "true"
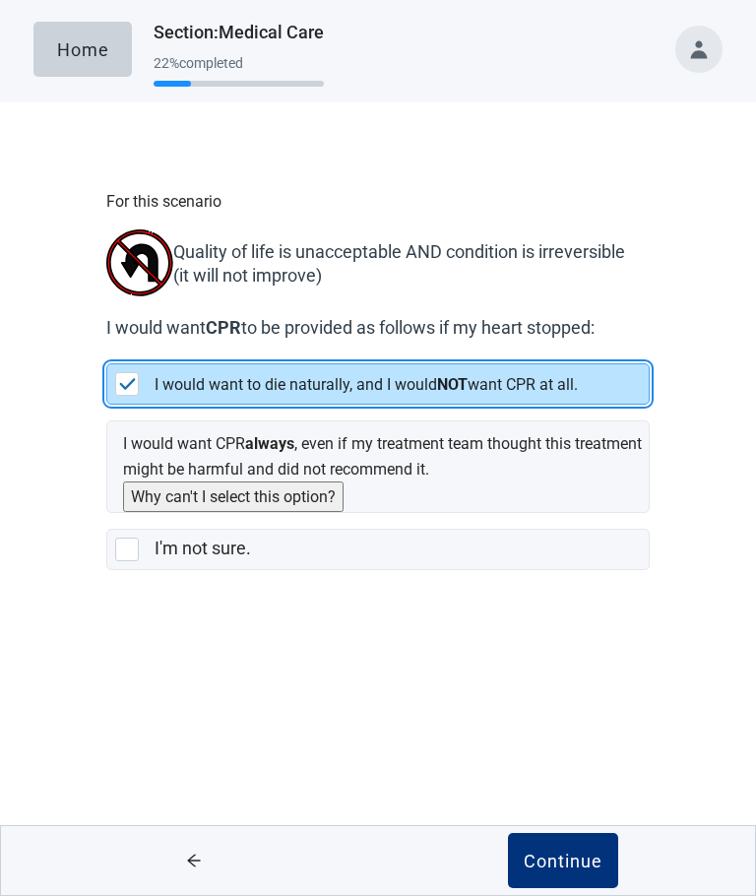
click at [561, 857] on div "Continue" at bounding box center [563, 861] width 79 height 20
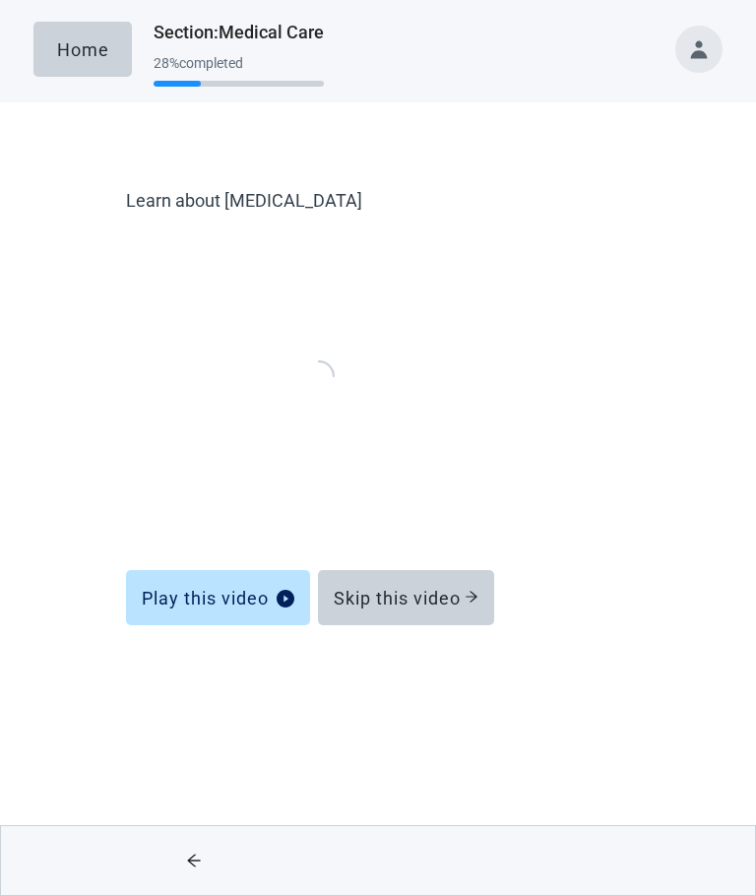
click at [403, 597] on div "Skip this video" at bounding box center [406, 598] width 145 height 20
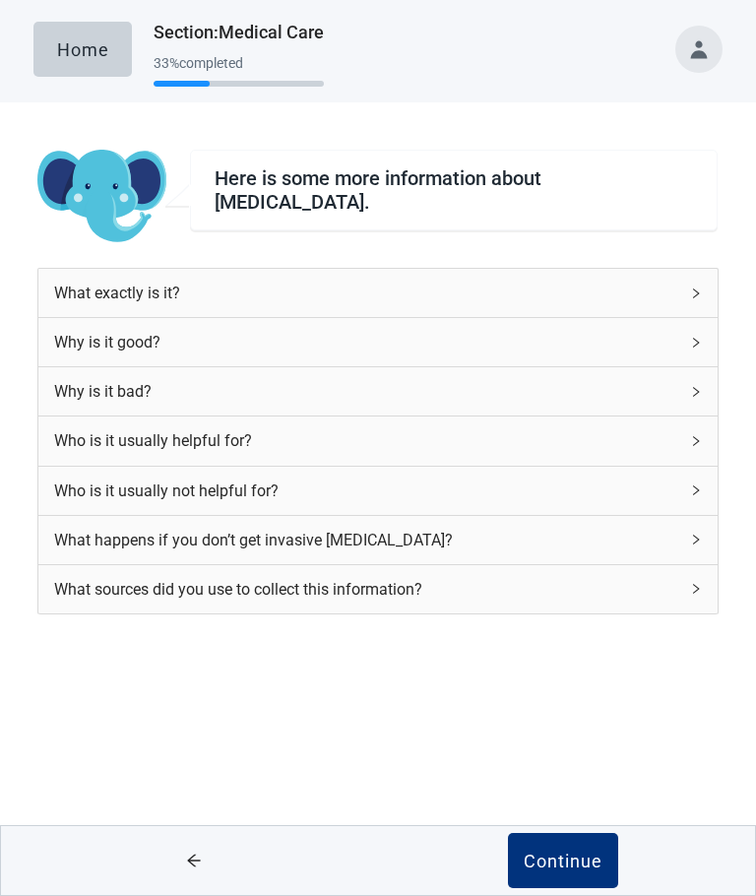
click at [563, 860] on div "Continue" at bounding box center [563, 861] width 79 height 20
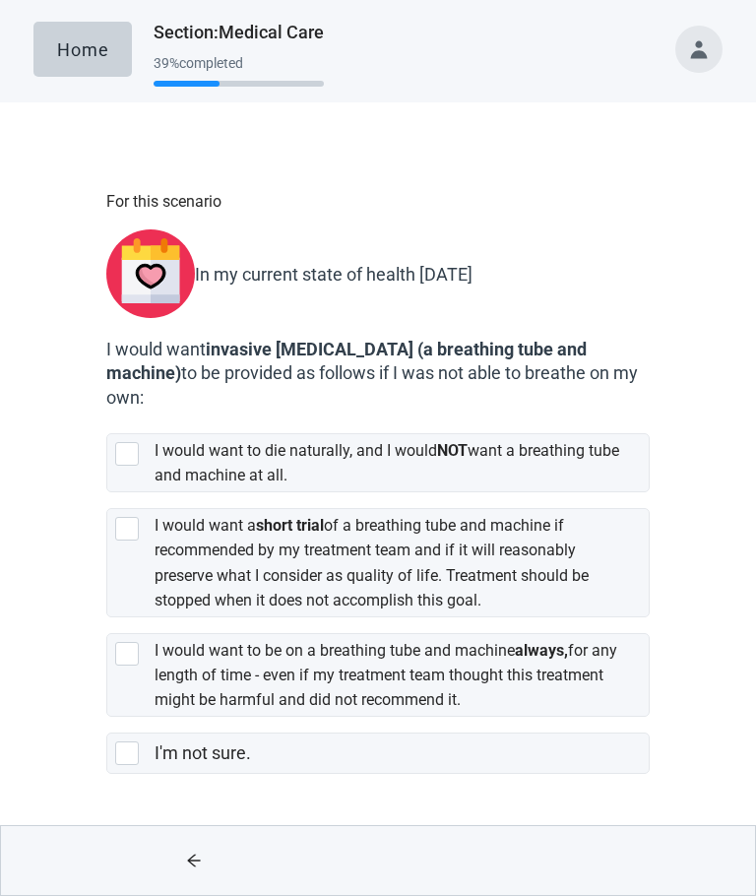
click at [113, 509] on div "I would want a short trial of a breathing tube and machine if recommended by my…" at bounding box center [377, 562] width 541 height 107
click at [107, 492] on input "I would want a short trial of a breathing tube and machine if recommended by my…" at bounding box center [106, 492] width 1 height 1
checkbox input "true"
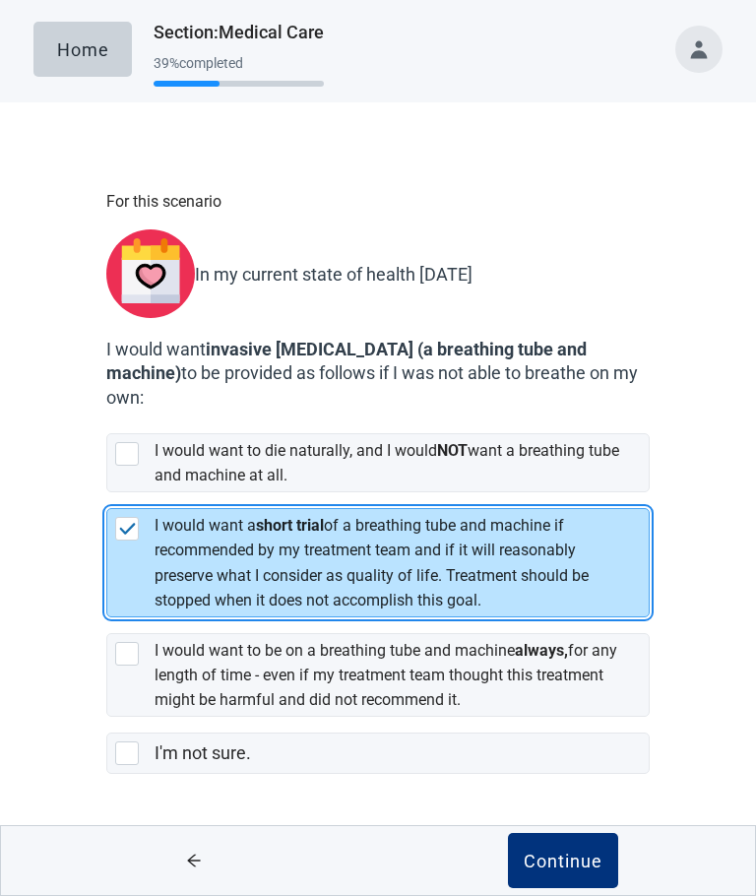
click at [580, 868] on div "Continue" at bounding box center [563, 861] width 79 height 20
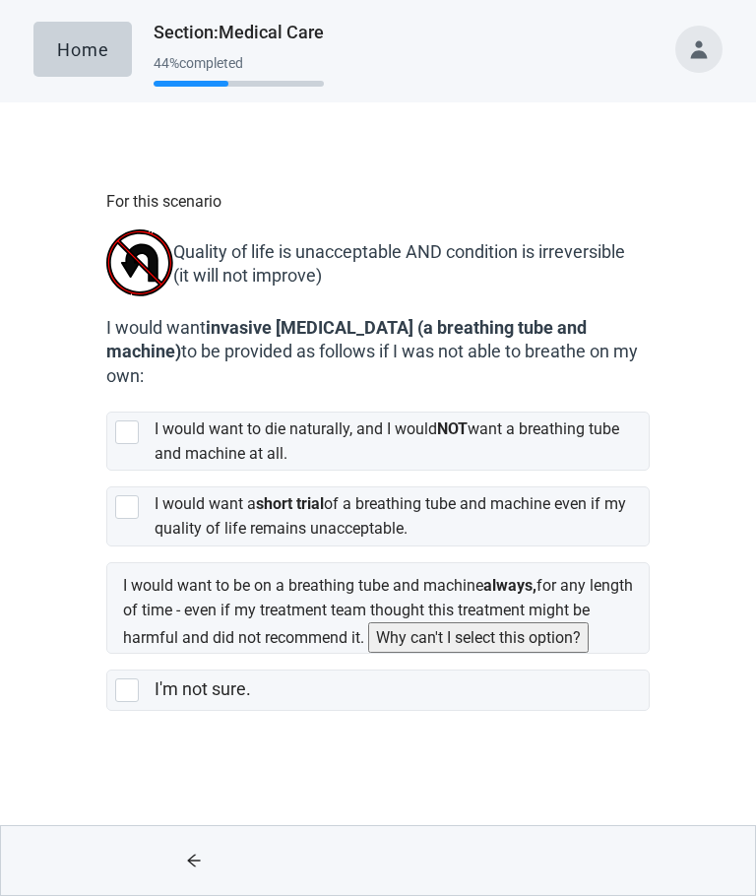
click at [130, 434] on div "[object Object], checkbox, not selected" at bounding box center [127, 432] width 24 height 24
click at [107, 397] on input "I would want to die naturally, and I would NOT want a breathing tube and machin…" at bounding box center [106, 396] width 1 height 1
checkbox input "true"
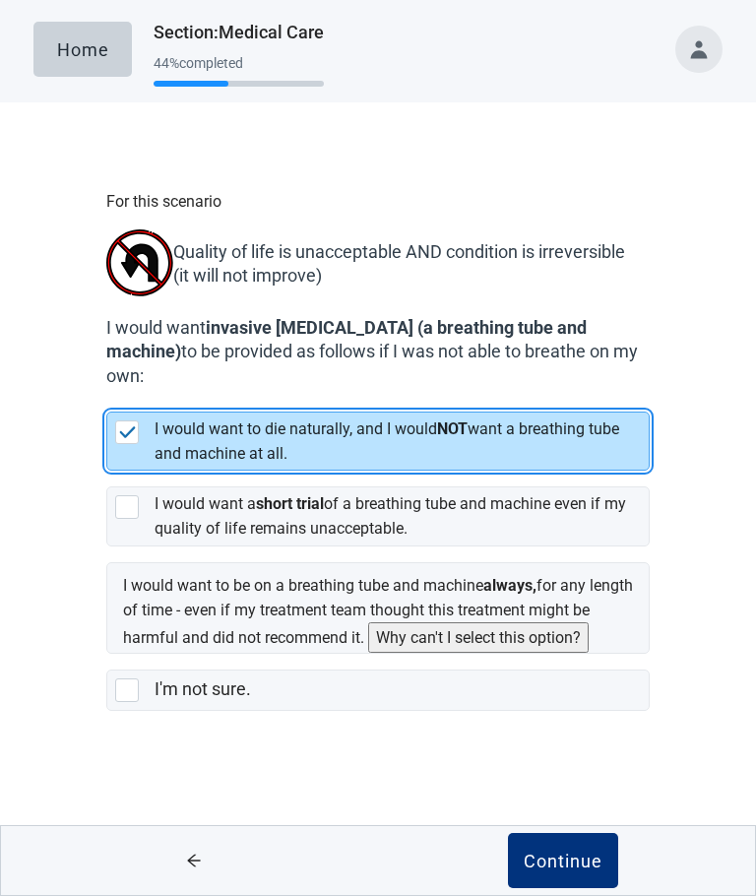
click at [573, 863] on div "Continue" at bounding box center [563, 861] width 79 height 20
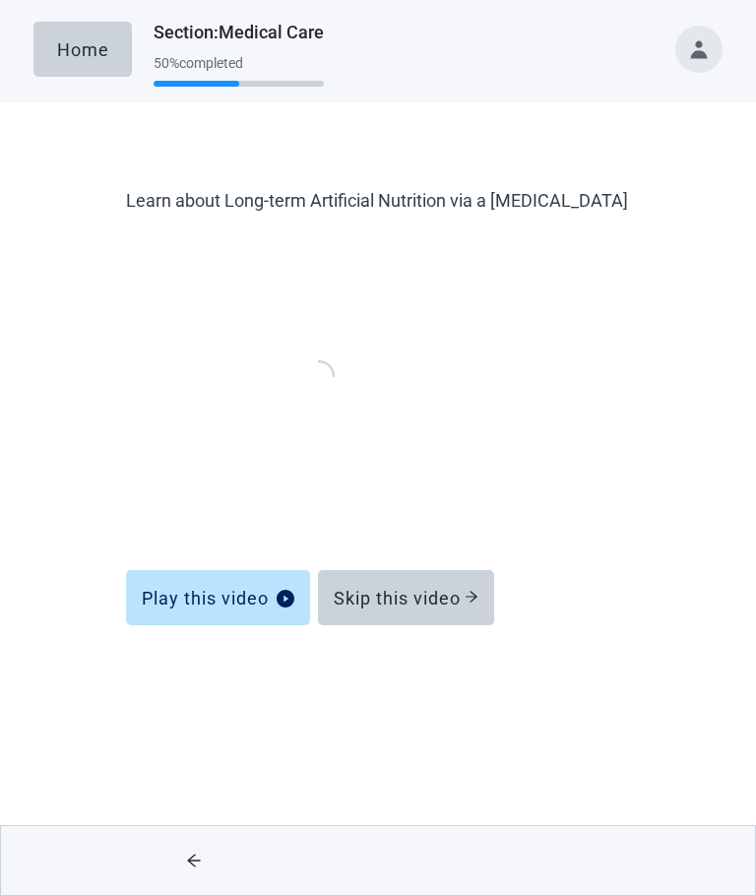
click at [396, 605] on div "Skip this video" at bounding box center [406, 598] width 145 height 20
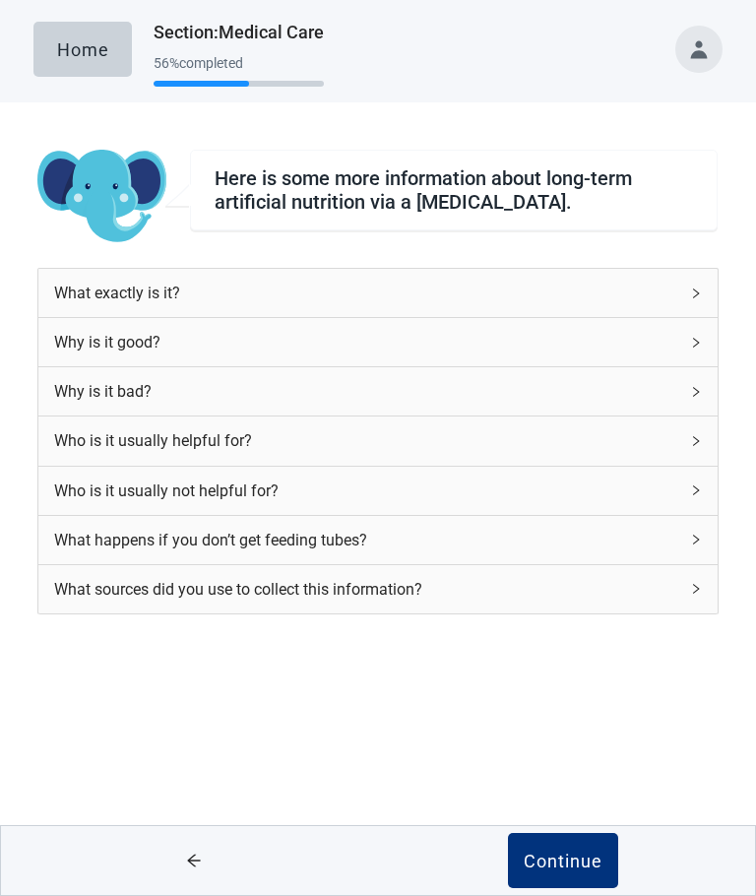
click at [561, 857] on div "Continue" at bounding box center [563, 861] width 79 height 20
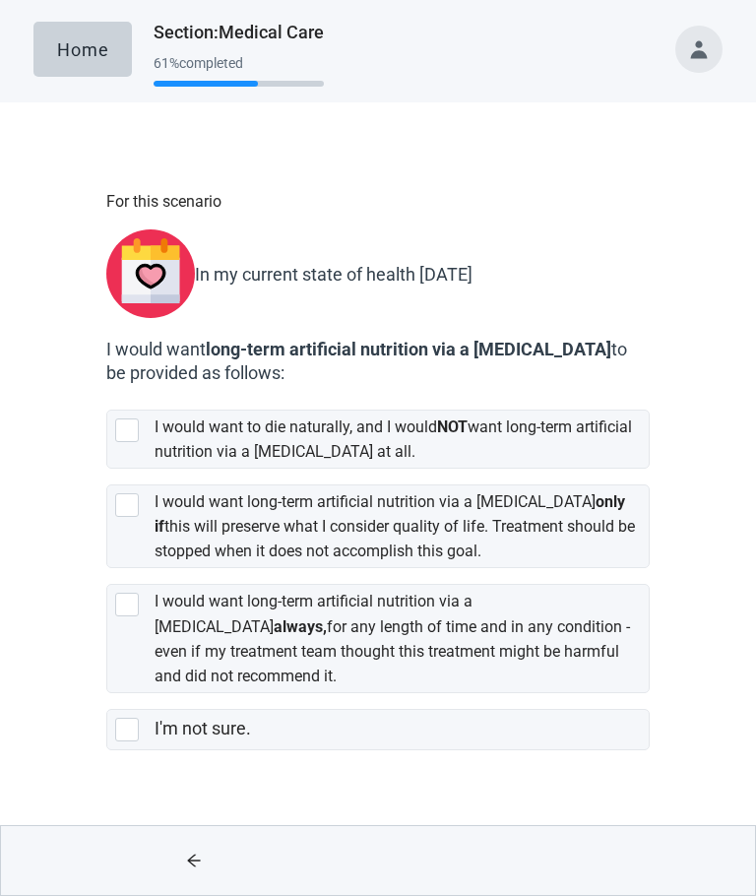
click at [129, 493] on div "[object Object], checkbox, not selected" at bounding box center [127, 505] width 24 height 24
click at [107, 470] on input "I would want long-term artificial nutrition via a [MEDICAL_DATA] only if this w…" at bounding box center [106, 469] width 1 height 1
checkbox input "true"
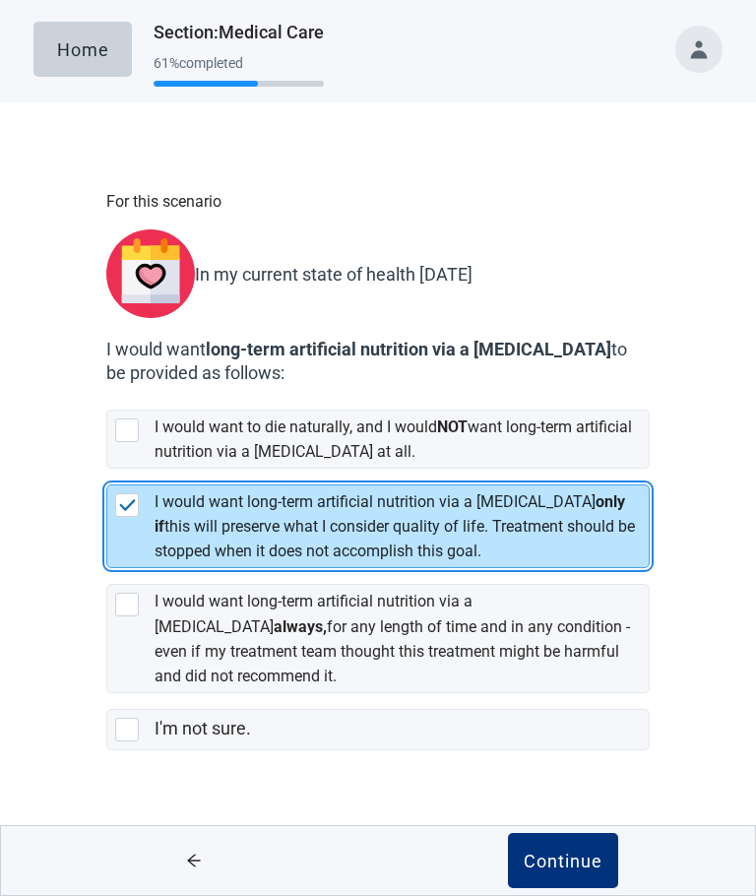
click at [574, 855] on div "Continue" at bounding box center [563, 861] width 79 height 20
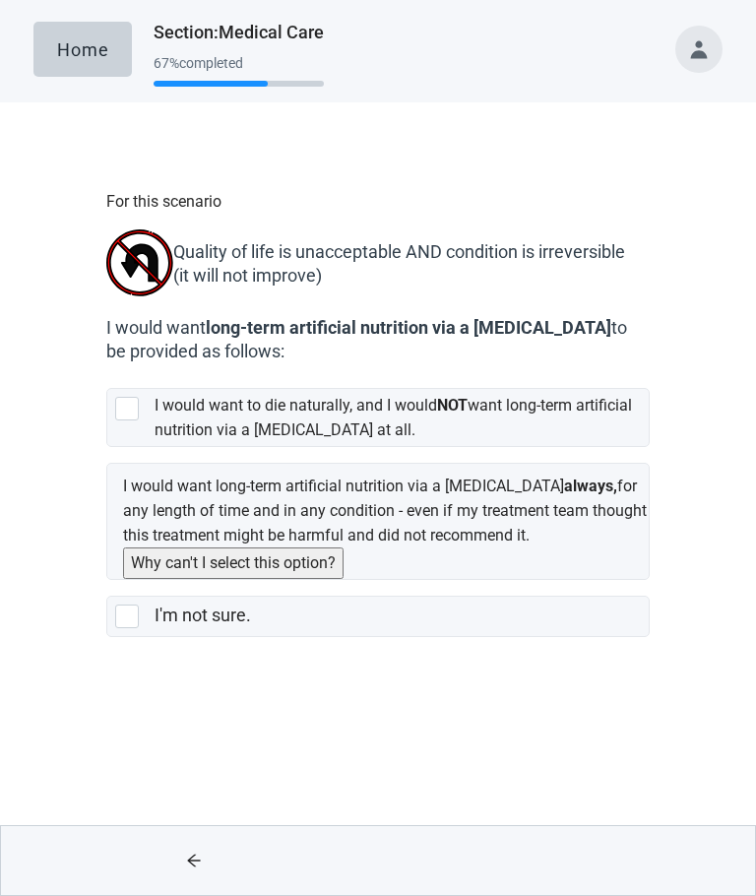
click at [136, 414] on div "[object Object], checkbox, not selected" at bounding box center [127, 409] width 24 height 24
click at [107, 373] on input "I would want to die naturally, and I would NOT want long-term artificial nutrit…" at bounding box center [106, 372] width 1 height 1
checkbox input "true"
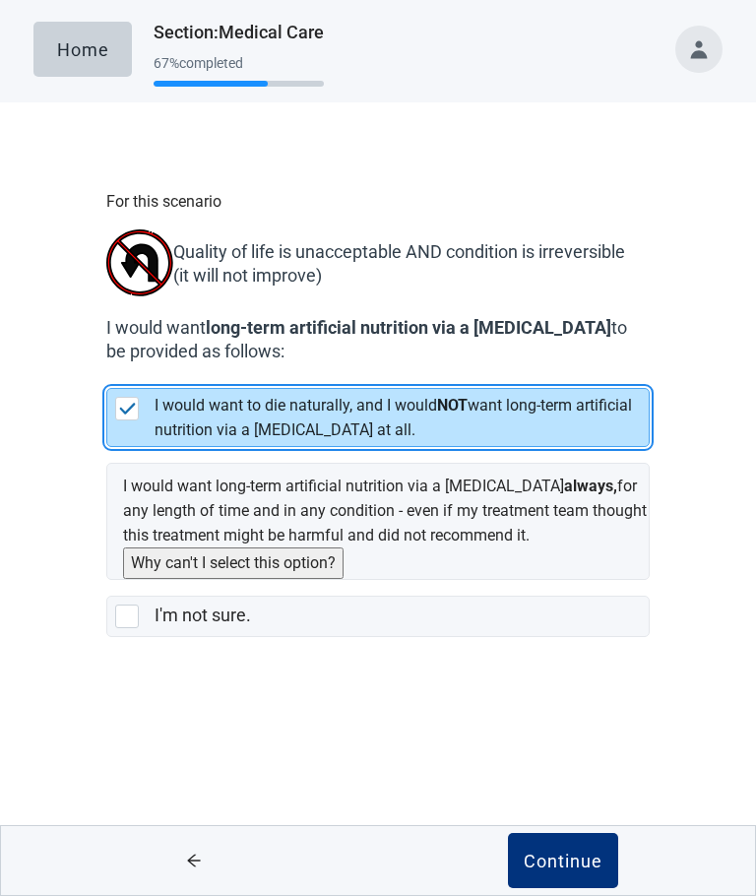
click at [573, 858] on div "Continue" at bounding box center [563, 861] width 79 height 20
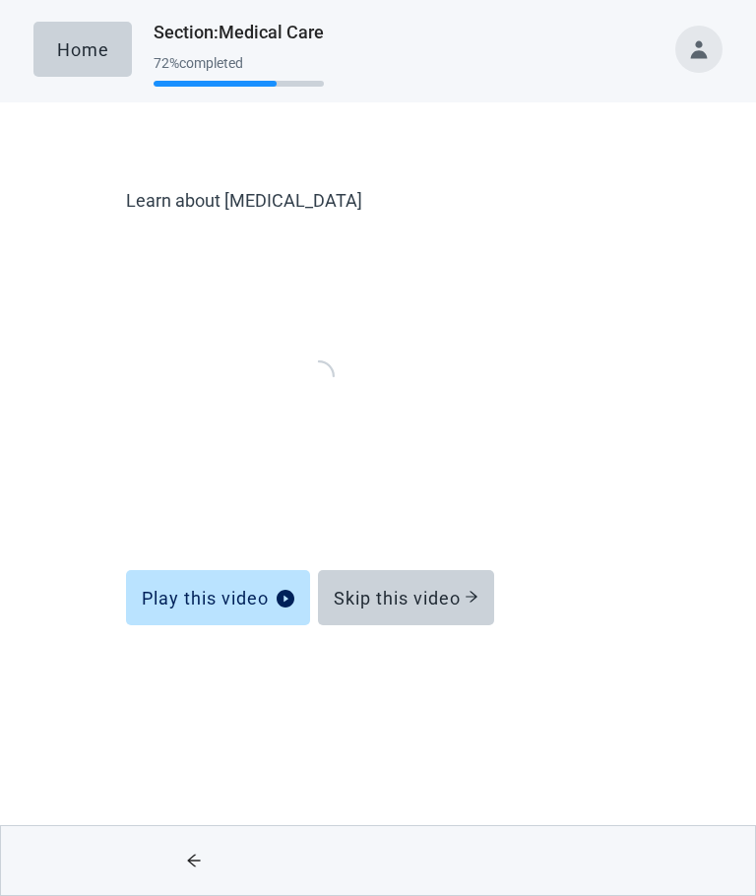
click at [430, 600] on div "Skip this video" at bounding box center [406, 598] width 145 height 20
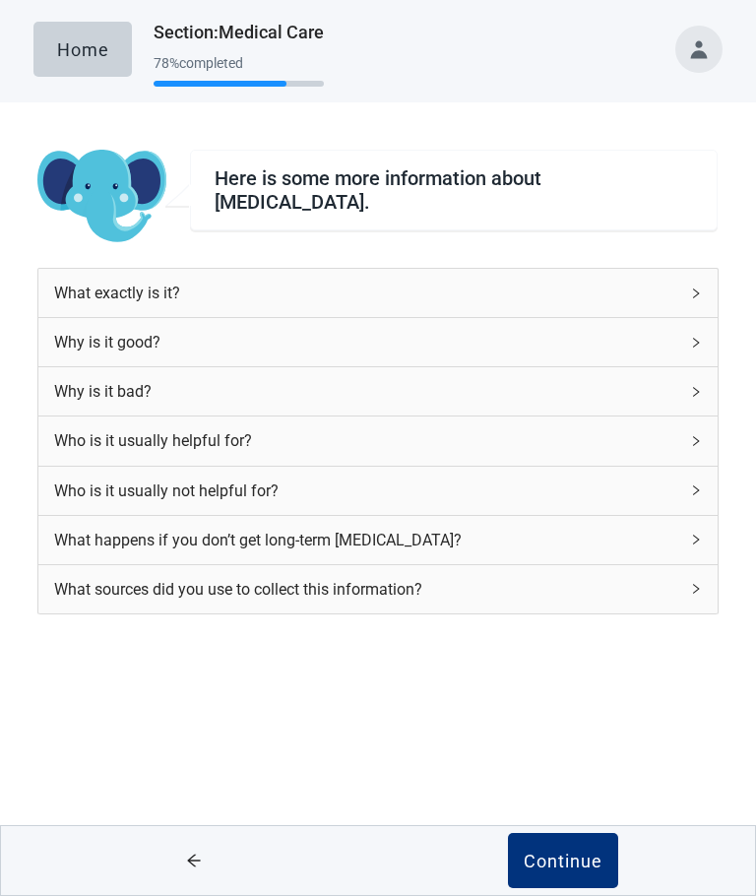
click at [564, 851] on div "Continue" at bounding box center [563, 861] width 79 height 20
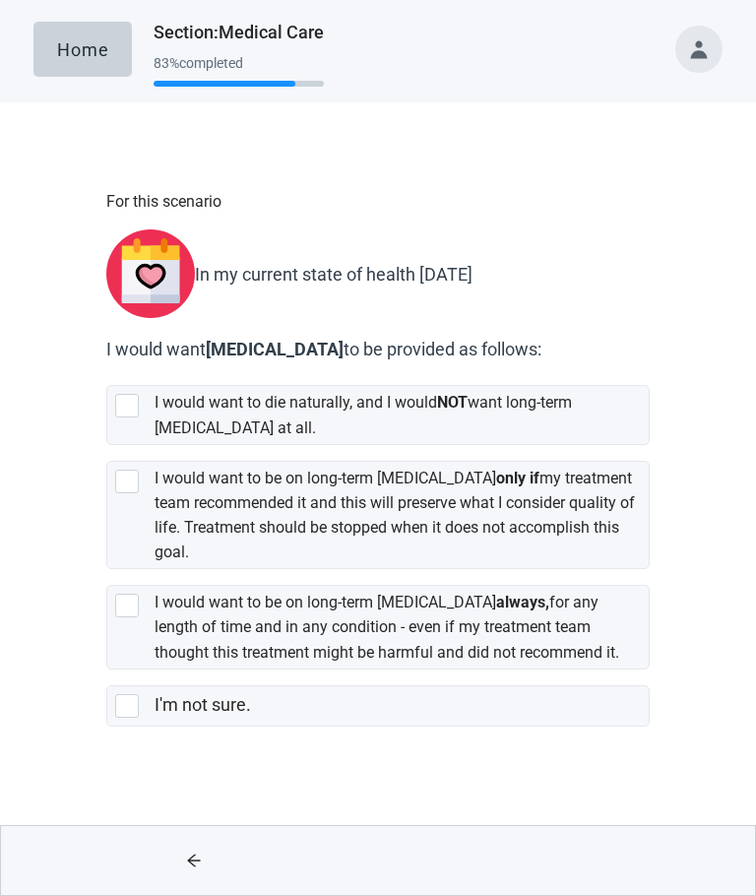
click at [134, 470] on div "[object Object], checkbox, not selected" at bounding box center [127, 482] width 24 height 24
click at [107, 446] on input "I would want to be on long-term [MEDICAL_DATA] only if my treatment team recomm…" at bounding box center [106, 445] width 1 height 1
checkbox input "true"
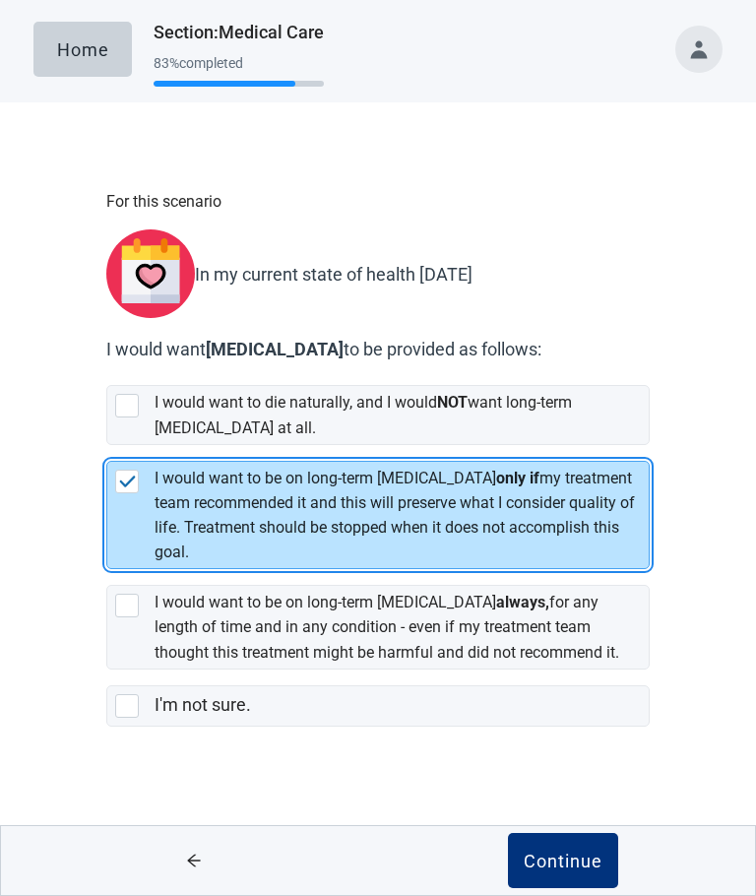
click at [584, 863] on div "Continue" at bounding box center [563, 861] width 79 height 20
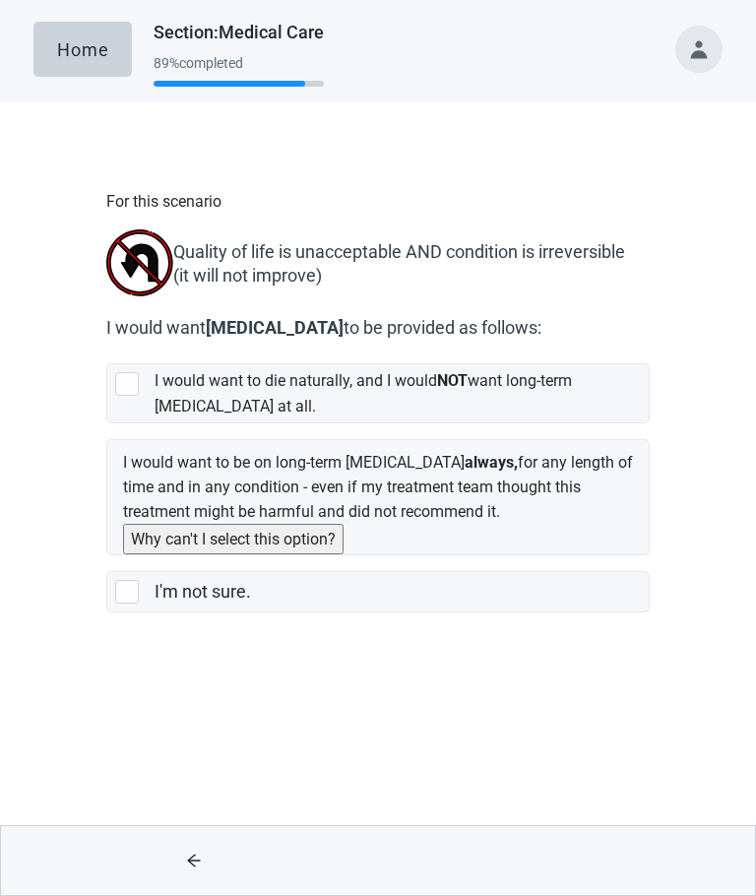
click at [140, 383] on div "[object Object], checkbox, not selected" at bounding box center [131, 384] width 32 height 24
click at [107, 349] on input "I would want to die naturally, and I would NOT want long-term [MEDICAL_DATA] at…" at bounding box center [106, 348] width 1 height 1
checkbox input "true"
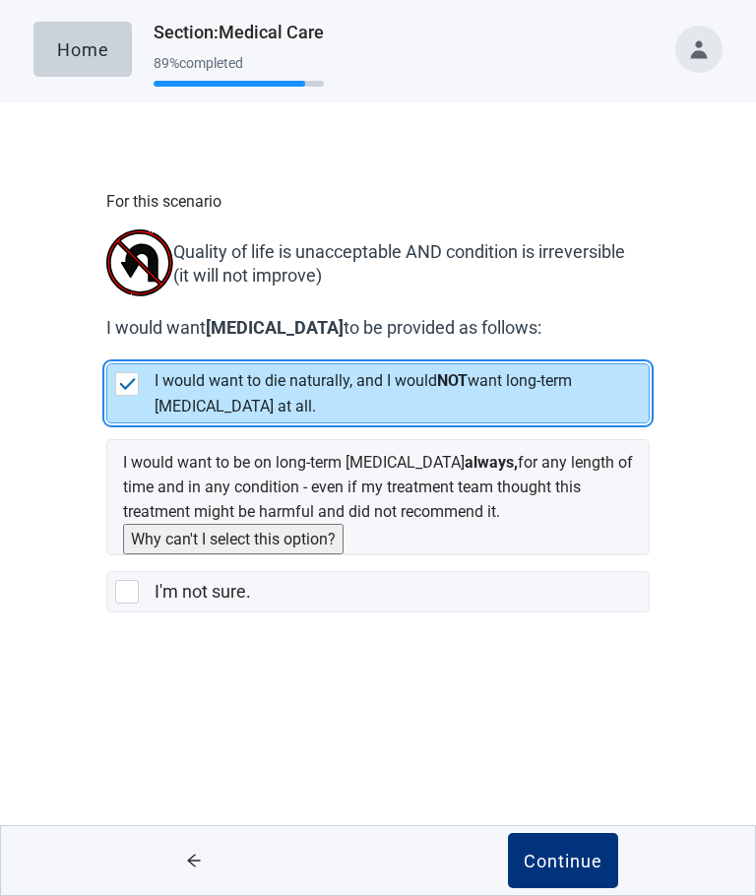
click at [576, 862] on div "Continue" at bounding box center [563, 861] width 79 height 20
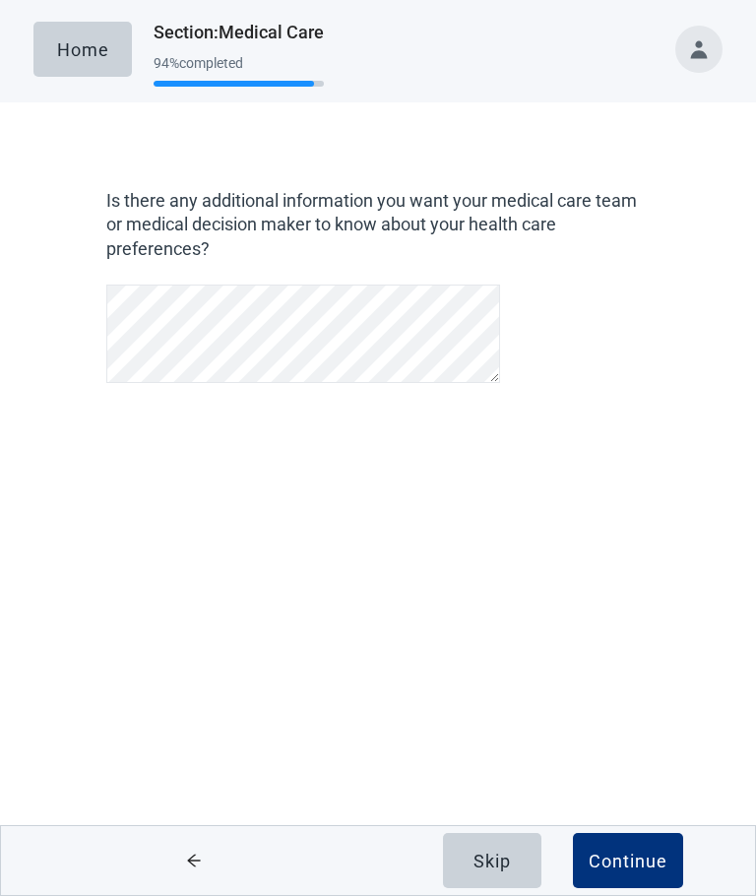
click at [621, 866] on div "Continue" at bounding box center [628, 861] width 79 height 20
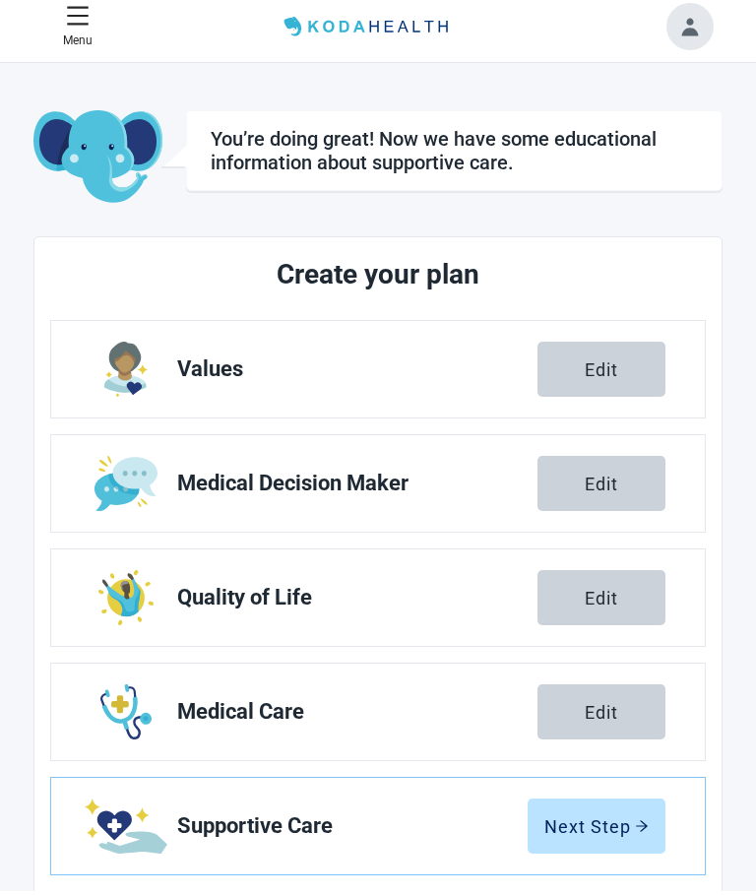
scroll to position [83, 0]
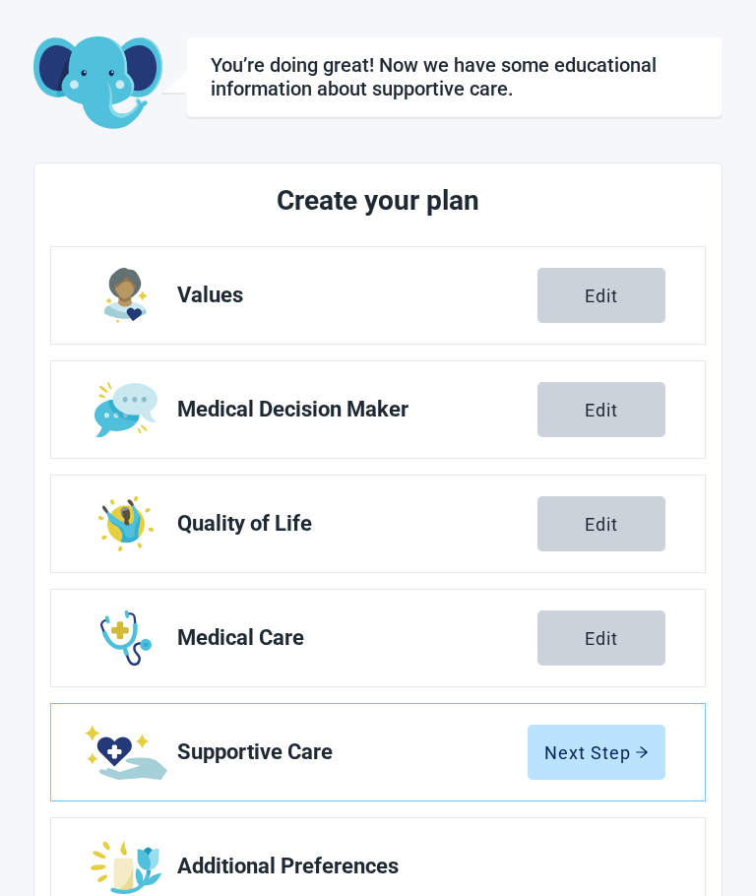
click at [585, 768] on button "Next Step" at bounding box center [597, 752] width 138 height 55
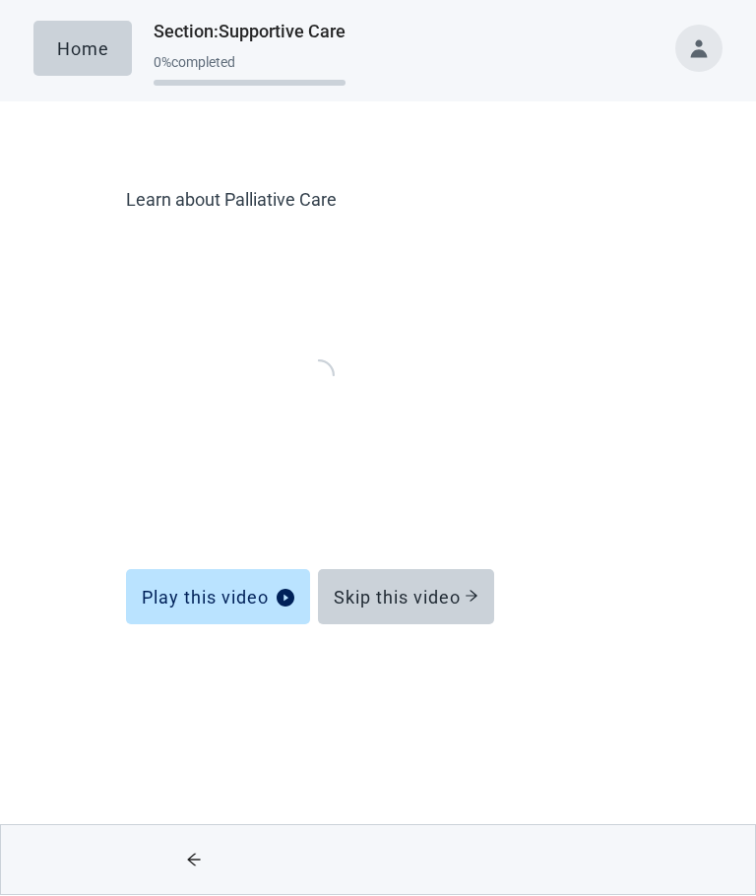
click at [392, 606] on div "Skip this video" at bounding box center [406, 598] width 145 height 20
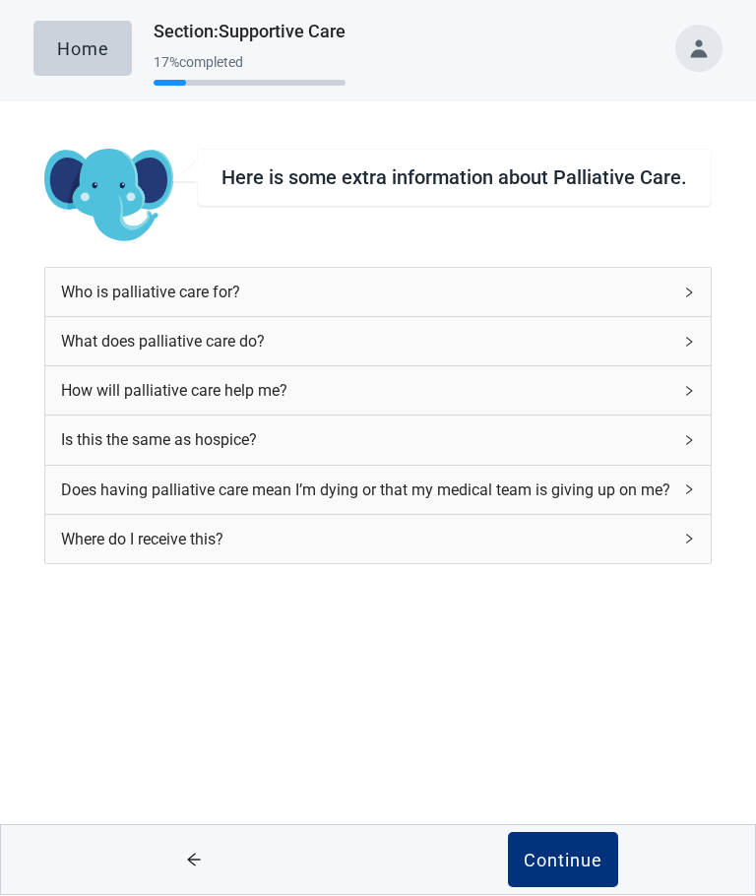
click at [580, 881] on button "Continue" at bounding box center [563, 860] width 110 height 55
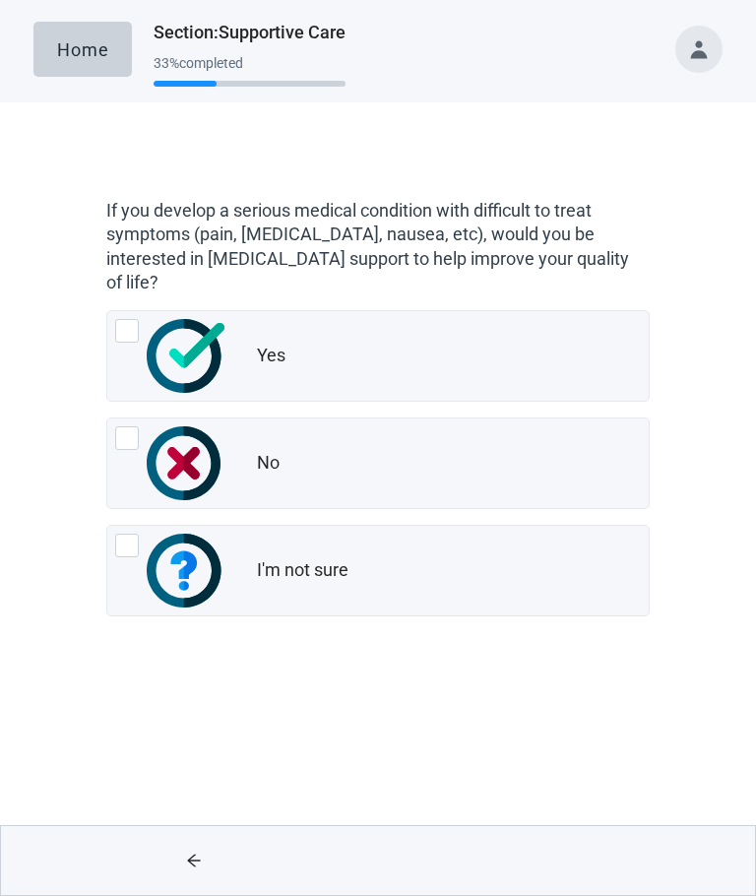
click at [138, 331] on div "Yes, radio button, not checked" at bounding box center [127, 331] width 24 height 24
click at [107, 311] on input "Yes" at bounding box center [106, 310] width 1 height 1
radio input "true"
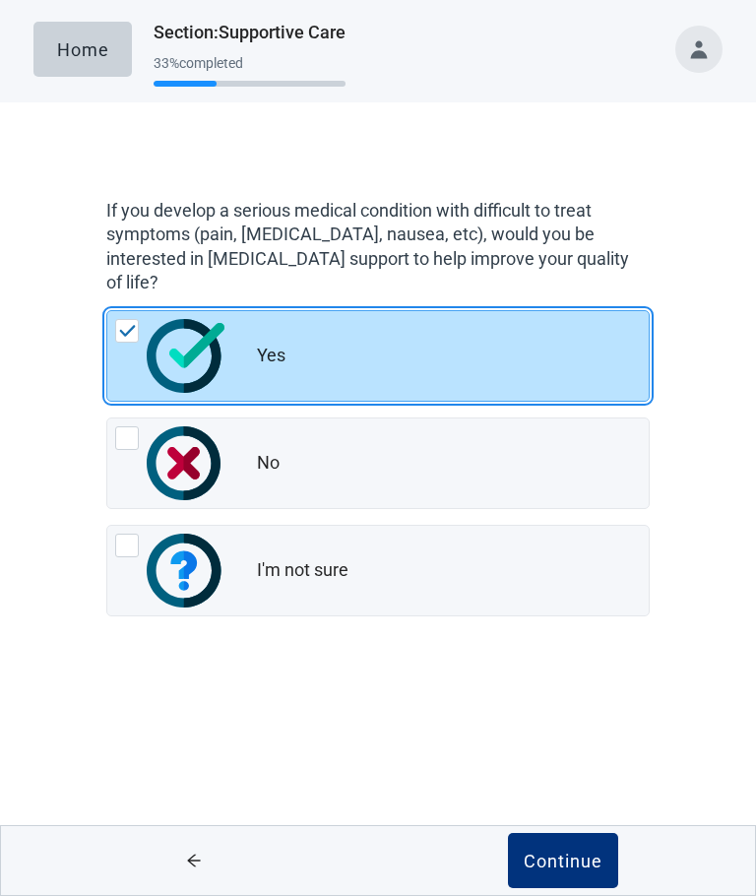
click at [571, 860] on div "Continue" at bounding box center [563, 861] width 79 height 20
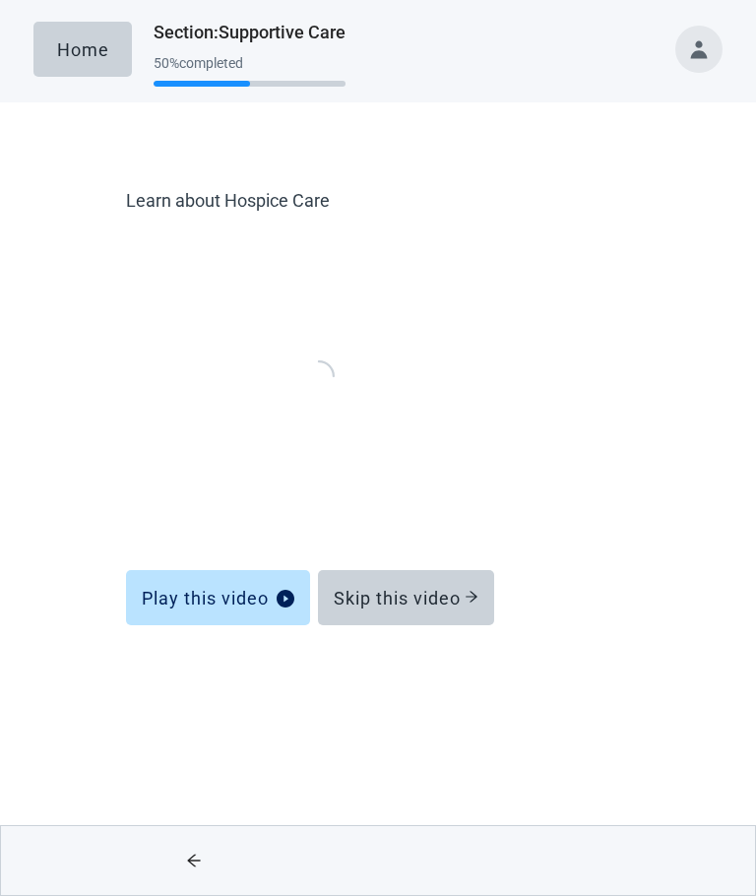
click at [414, 609] on button "Skip this video" at bounding box center [406, 597] width 176 height 55
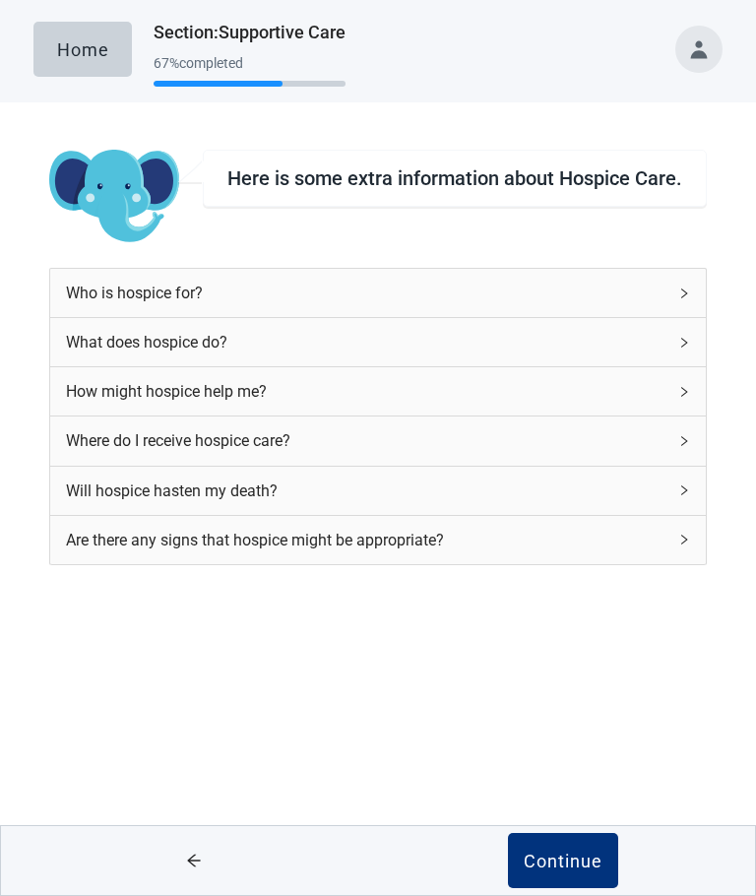
click at [566, 869] on div "Continue" at bounding box center [563, 861] width 79 height 20
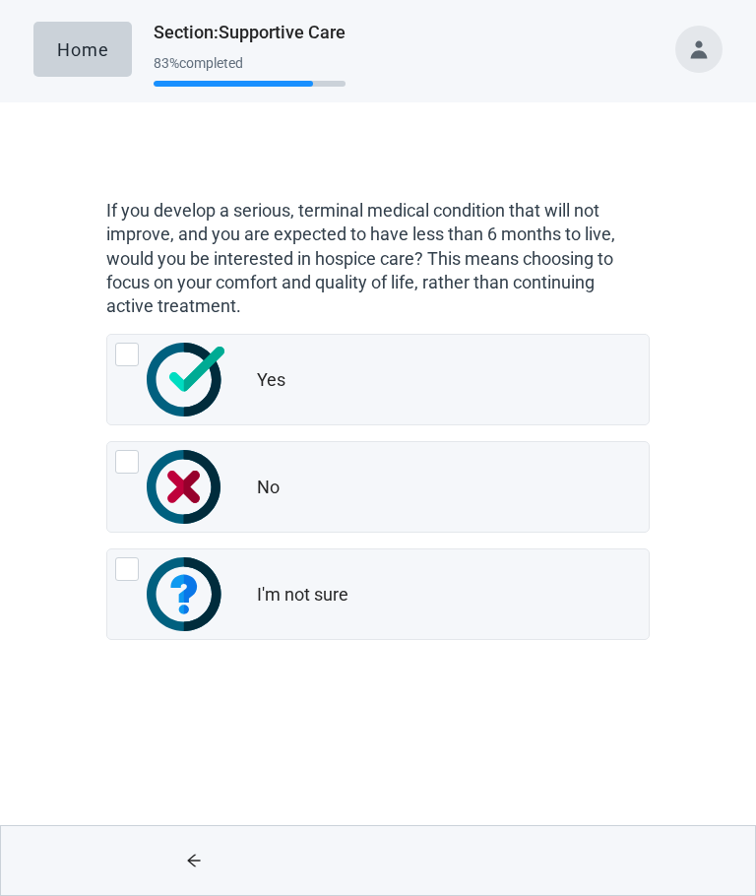
click at [149, 372] on img "Yes, radio button, not checked" at bounding box center [185, 380] width 77 height 74
click at [107, 335] on input "Yes" at bounding box center [106, 334] width 1 height 1
radio input "true"
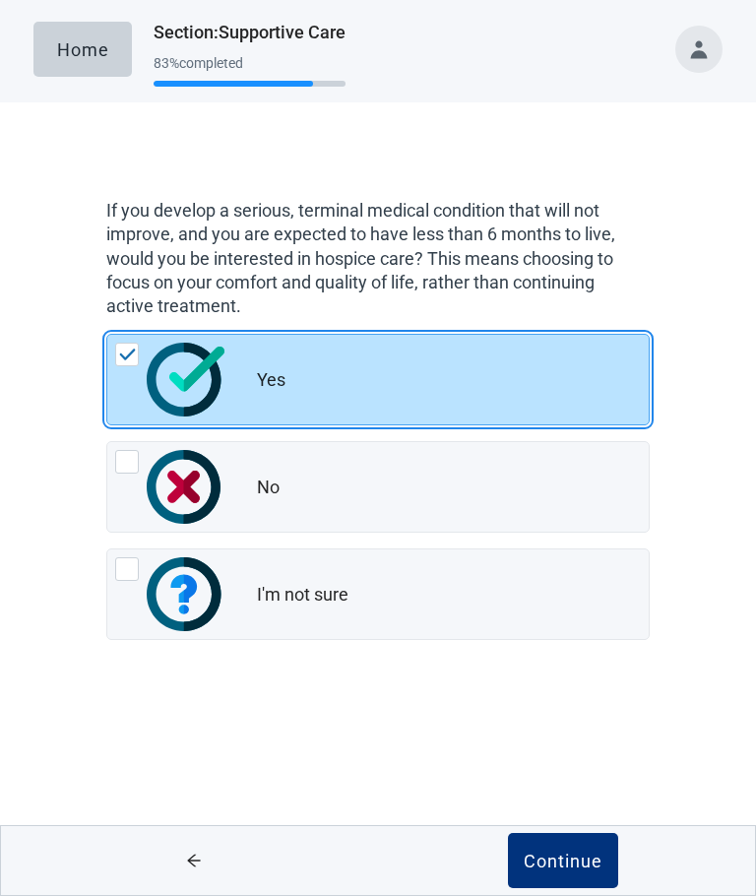
click at [573, 869] on div "Continue" at bounding box center [563, 861] width 79 height 20
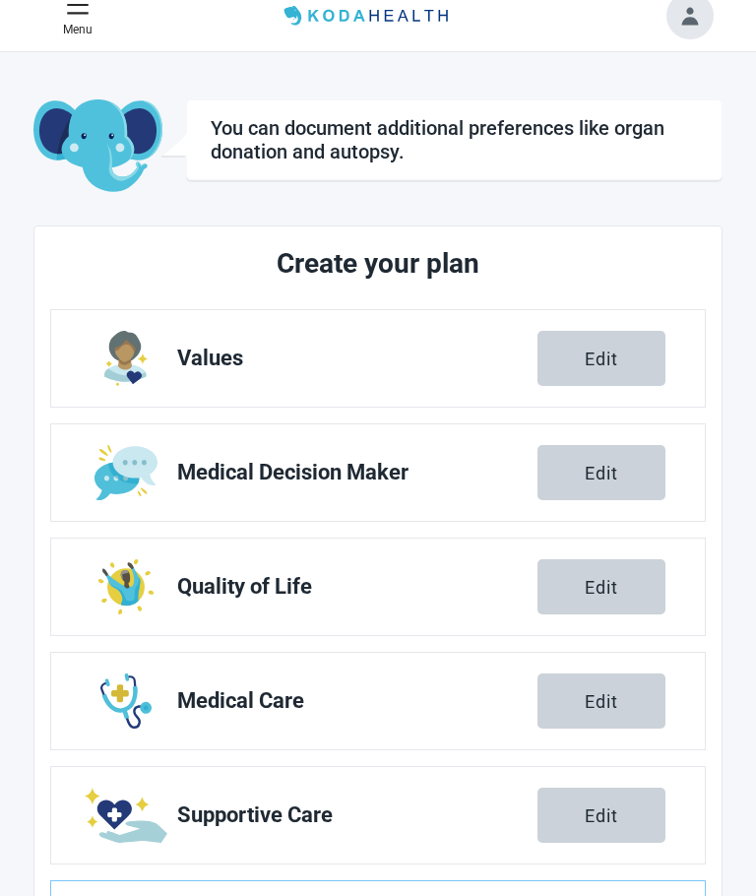
scroll to position [83, 0]
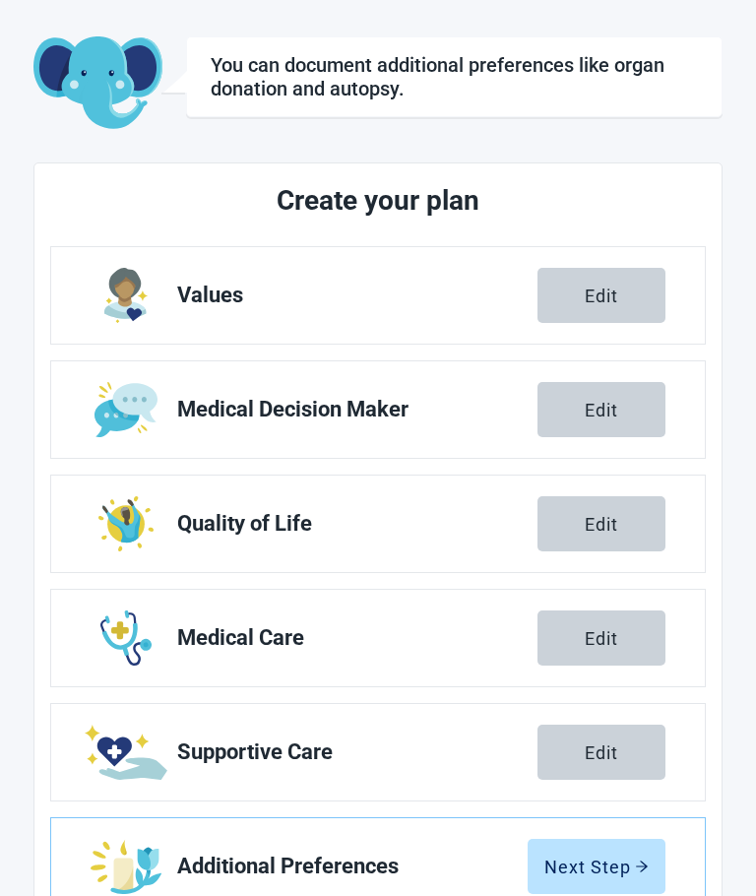
click at [590, 872] on div "Next Step" at bounding box center [596, 867] width 104 height 20
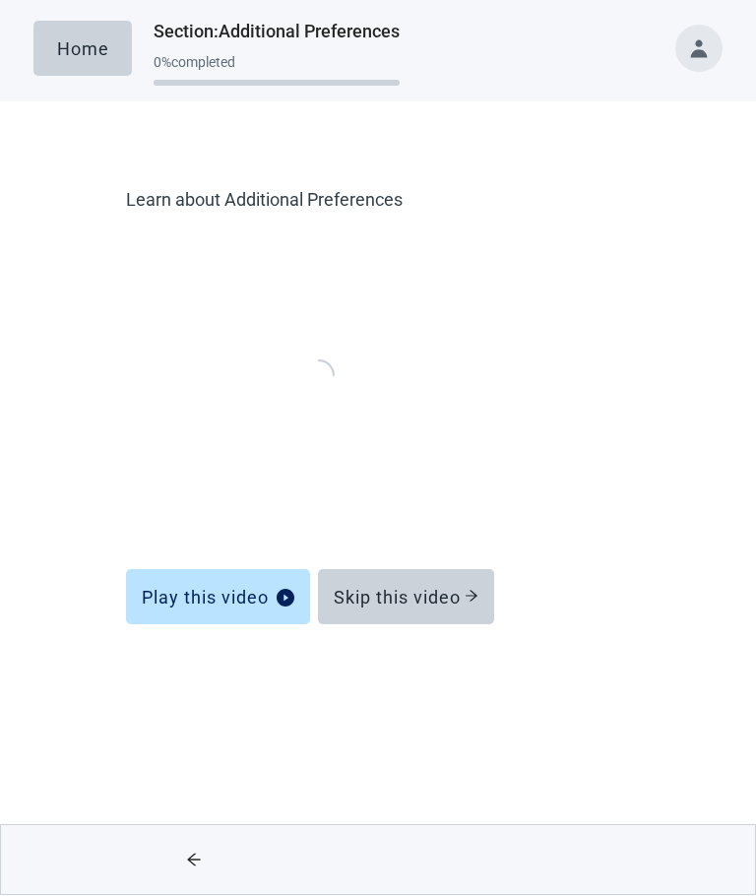
click at [404, 600] on div "Skip this video" at bounding box center [406, 598] width 145 height 20
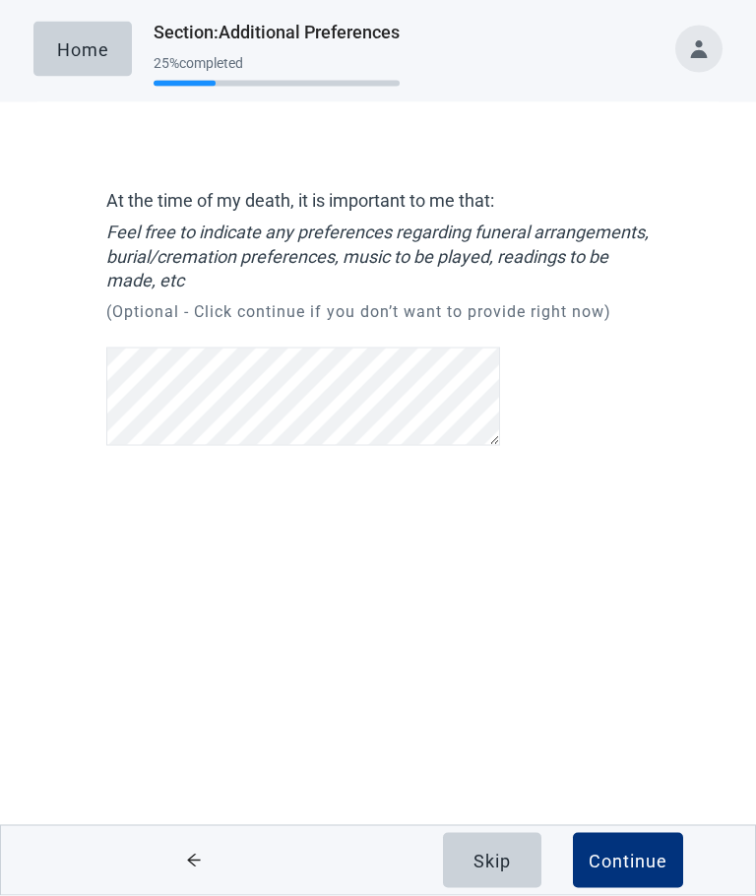
scroll to position [38, 0]
click at [633, 865] on div "Continue" at bounding box center [628, 861] width 79 height 20
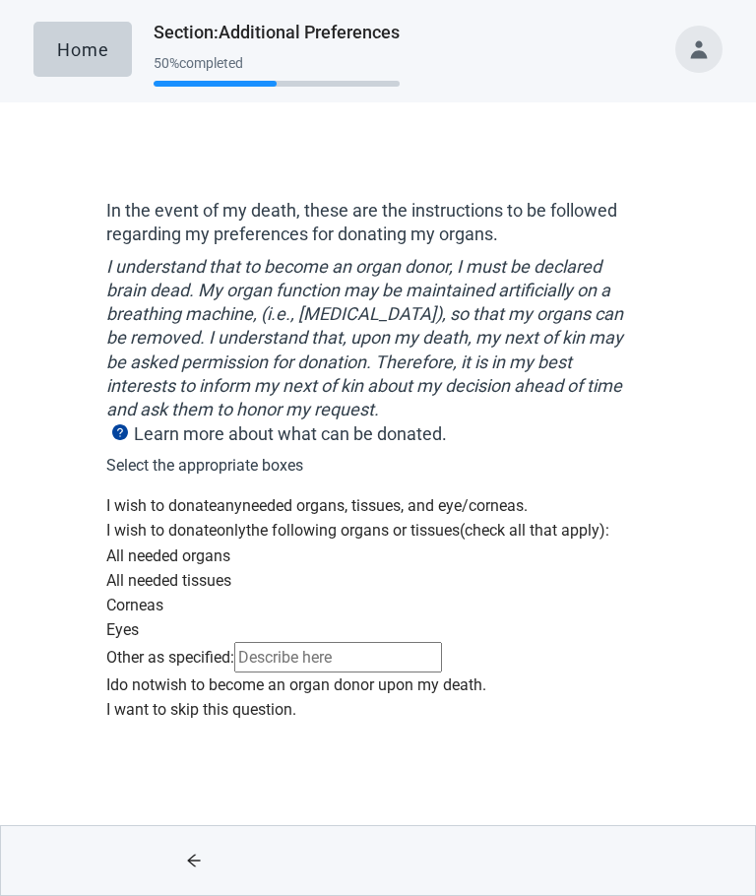
click at [110, 500] on div "I wish to donate any needed organs, tissues, and eye/corneas." at bounding box center [377, 505] width 543 height 25
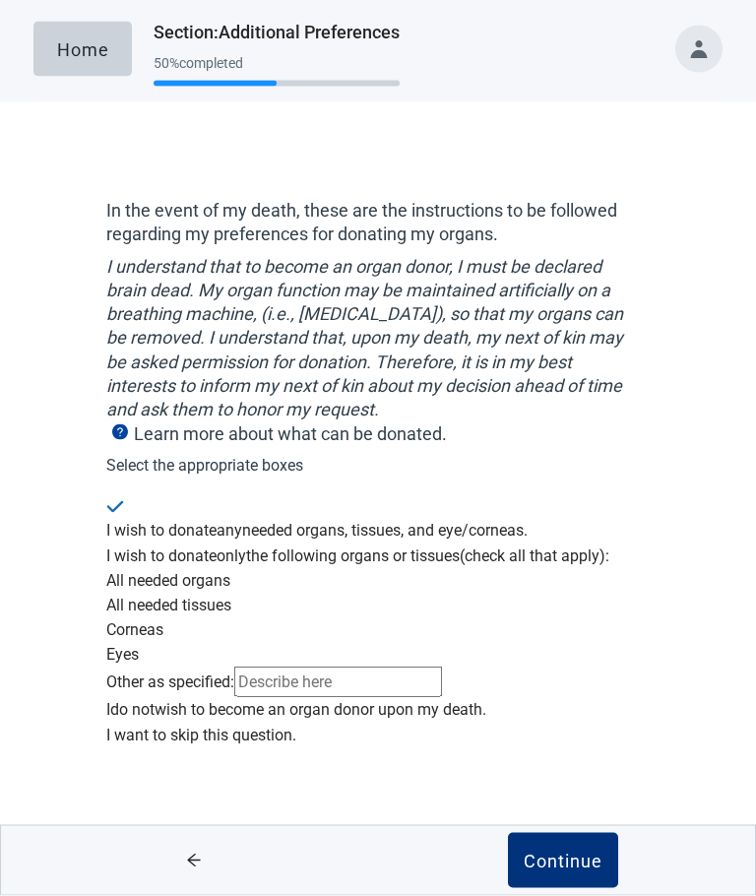
scroll to position [160, 0]
click at [565, 870] on div "Continue" at bounding box center [563, 861] width 79 height 20
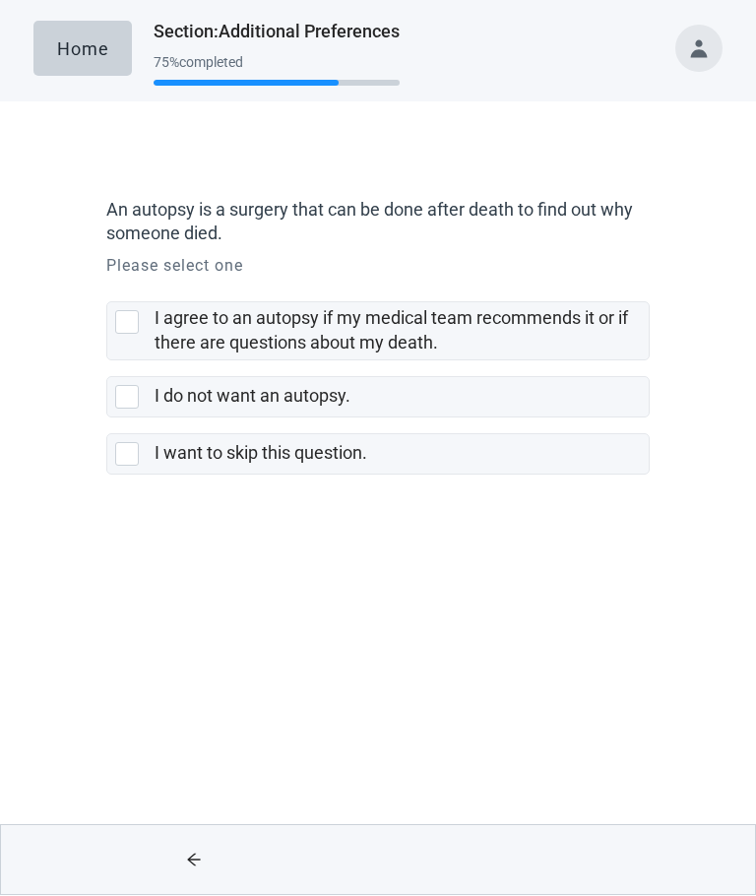
click at [131, 326] on div "I agree to an autopsy if my medical team recommends it or if there are question…" at bounding box center [127, 323] width 24 height 24
click at [107, 287] on input "I agree to an autopsy if my medical team recommends it or if there are question…" at bounding box center [106, 287] width 1 height 1
checkbox input "true"
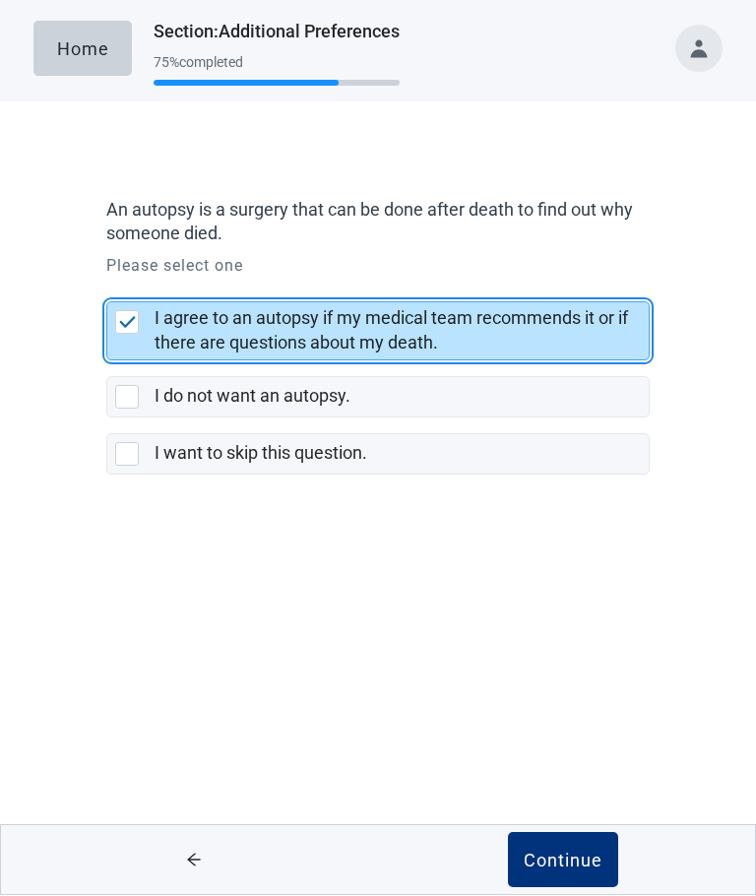
click at [579, 864] on div "Continue" at bounding box center [563, 861] width 79 height 20
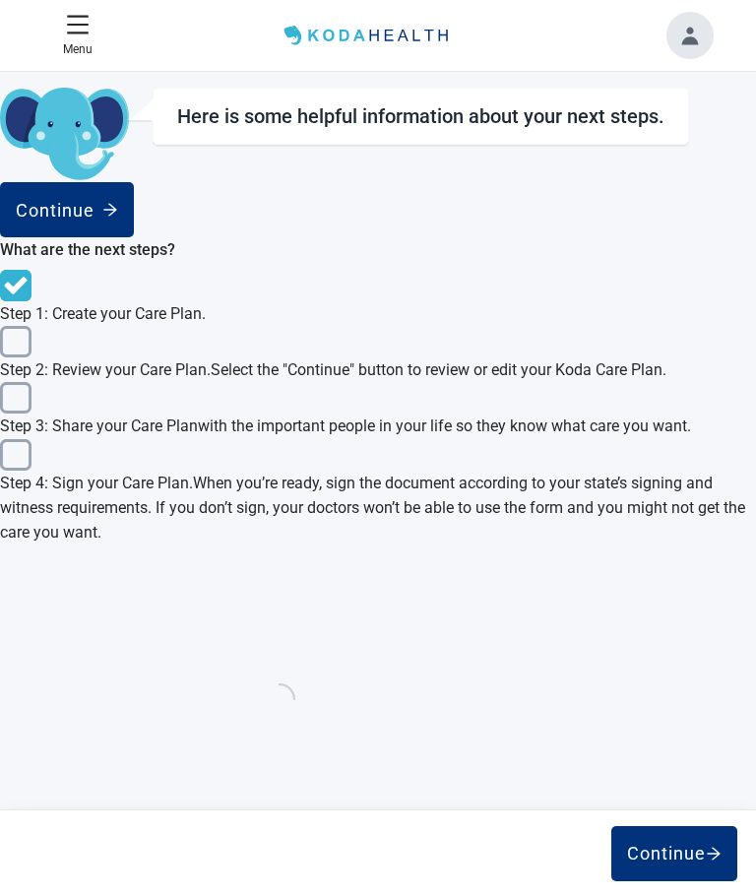
click at [665, 834] on button "Continue" at bounding box center [674, 853] width 126 height 55
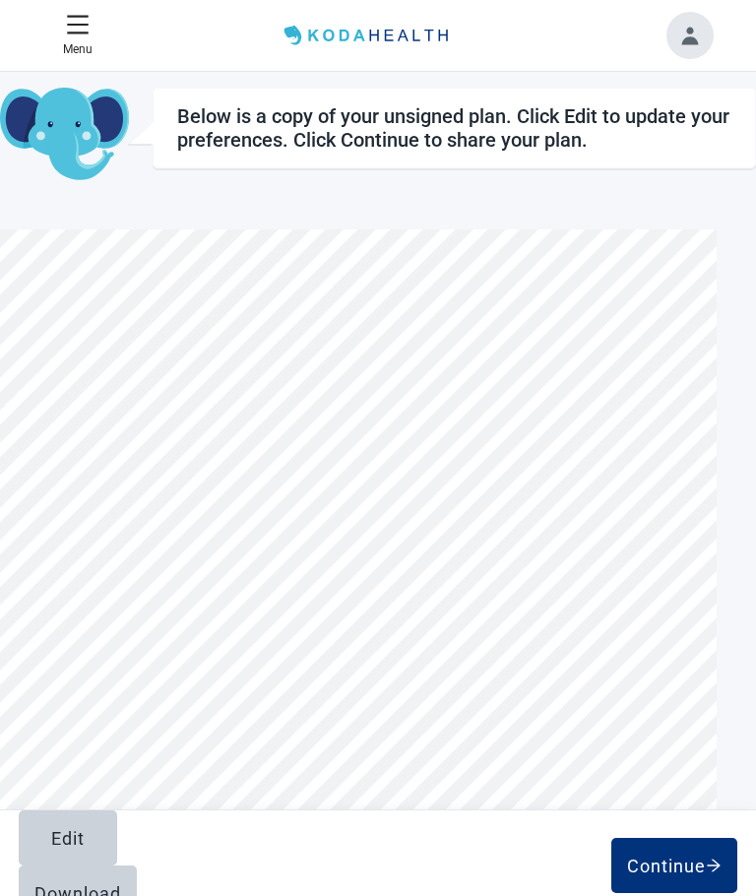
scroll to position [3078, 0]
click at [61, 848] on div "Edit" at bounding box center [67, 838] width 33 height 20
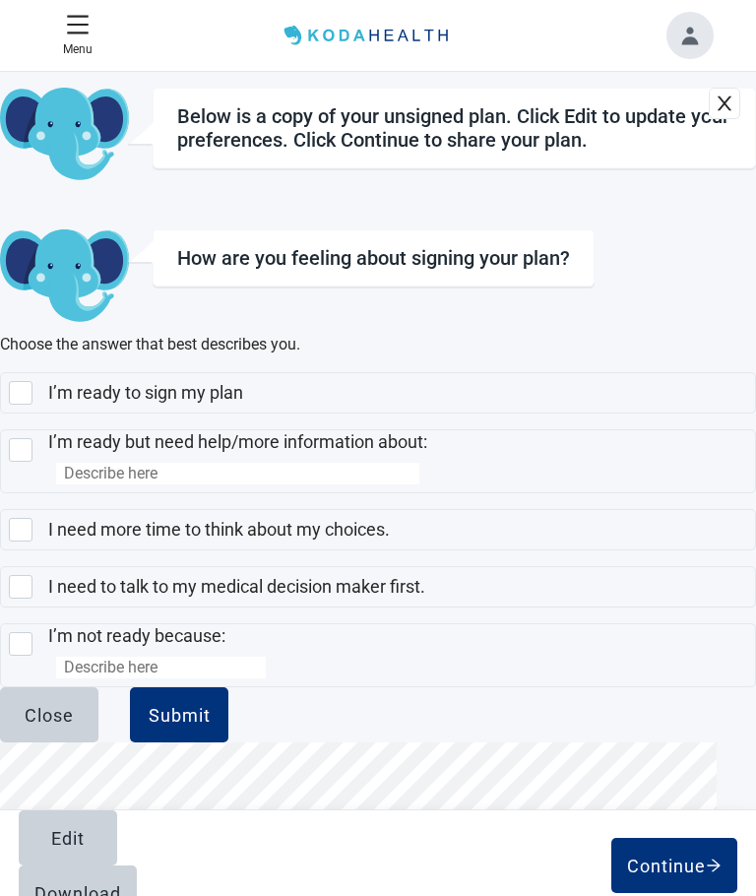
click at [74, 725] on div "Close" at bounding box center [49, 715] width 49 height 20
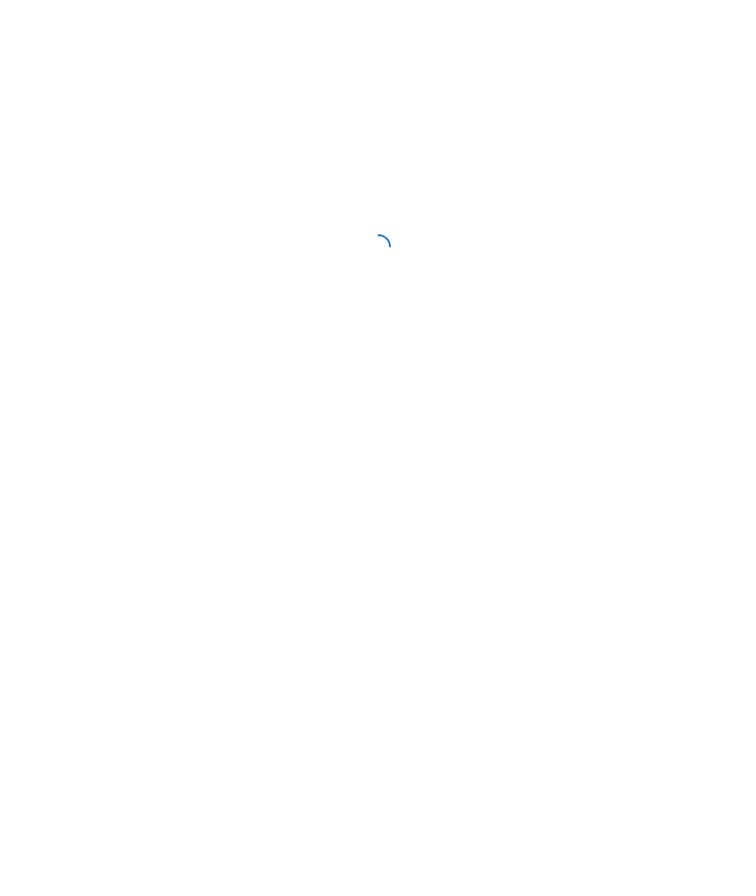
click at [0, 0] on div "Home View Unsigned Plan Sign your Plan Share Plan Completed Plans Get Help Belo…" at bounding box center [0, 0] width 0 height 0
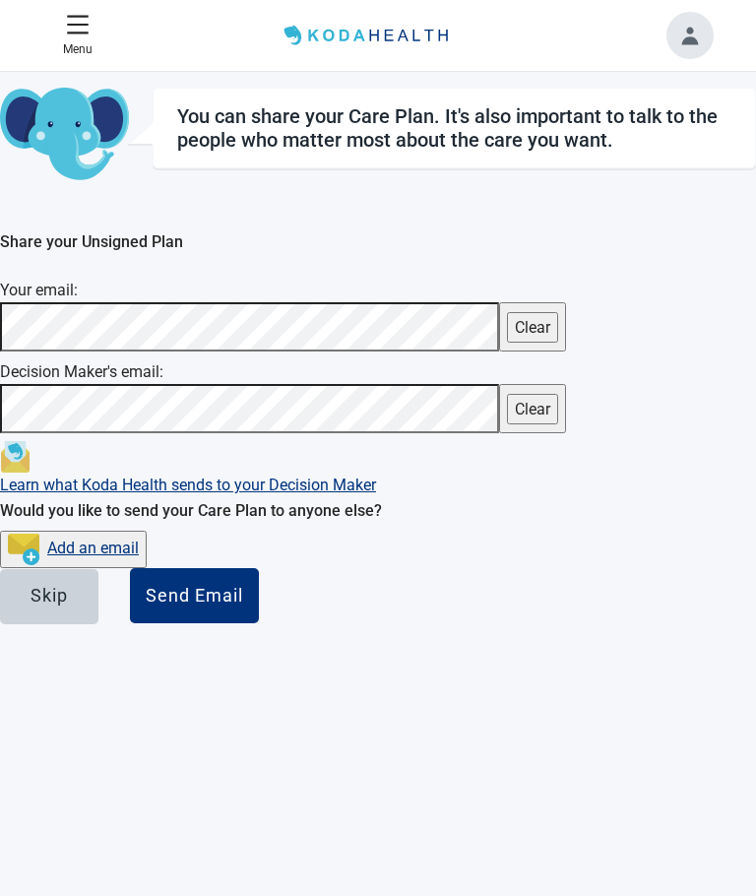
click at [1, 314] on div "Home View Unsigned Plan Sign your Plan Share Plan Completed Plans Get Help You …" at bounding box center [378, 520] width 756 height 896
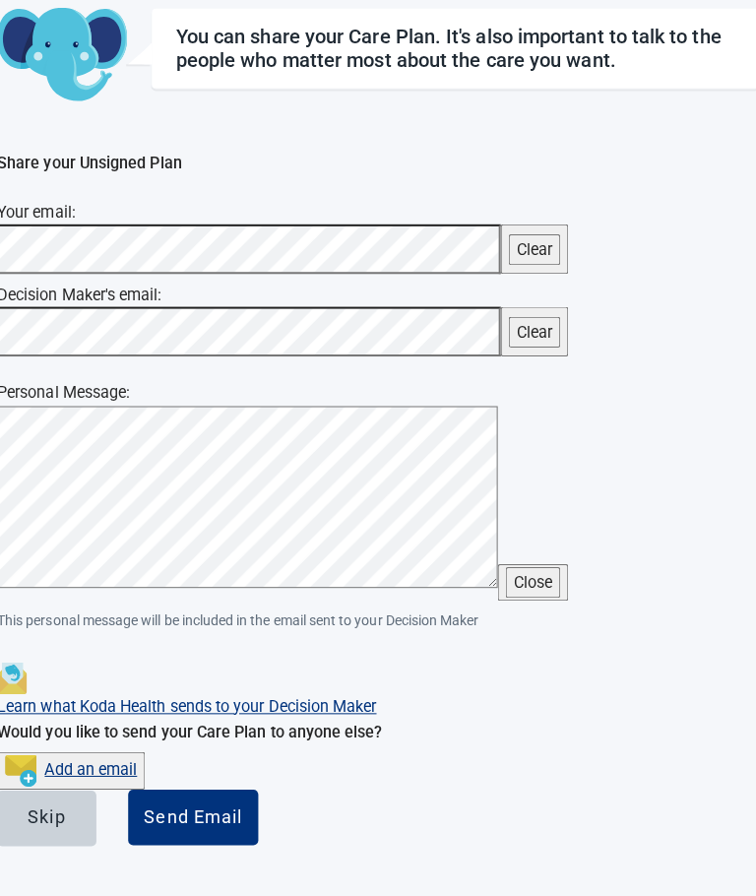
scroll to position [119, 0]
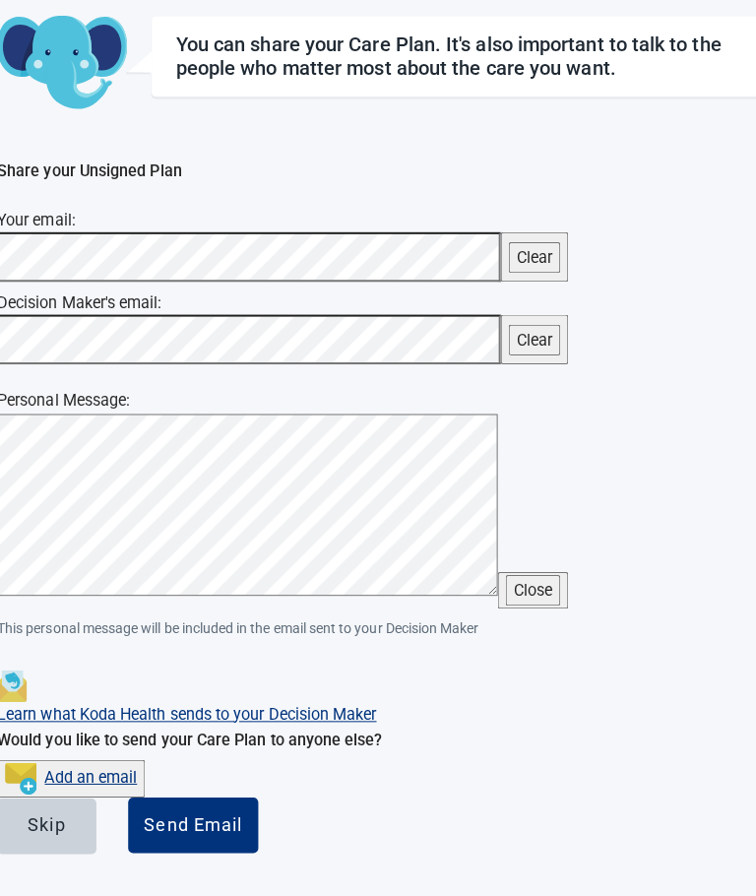
click at [243, 828] on div "Send Email" at bounding box center [194, 818] width 97 height 20
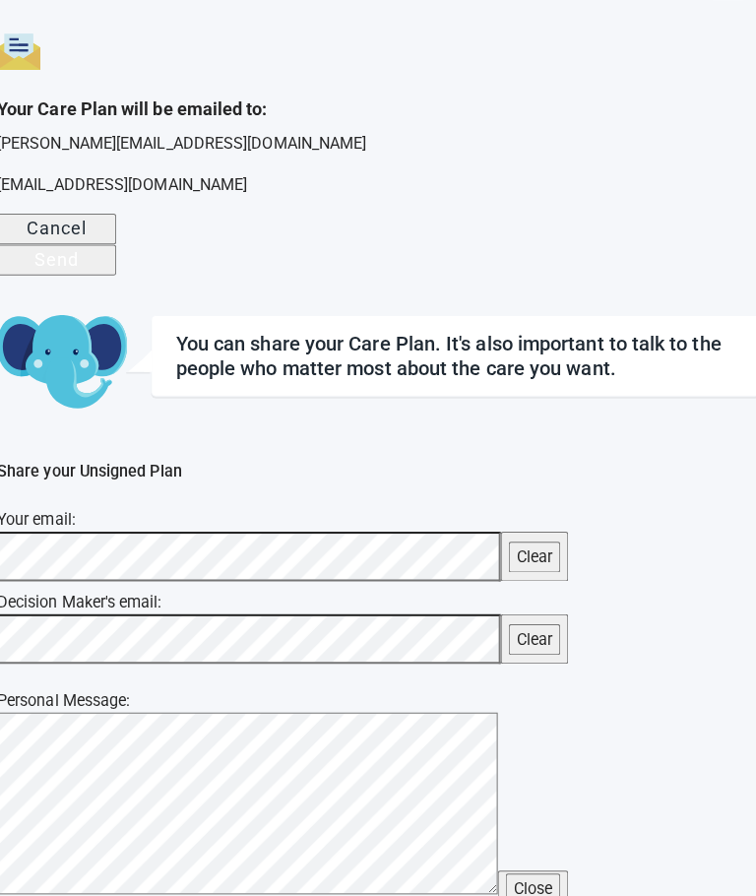
click at [118, 273] on button "Send" at bounding box center [59, 257] width 118 height 31
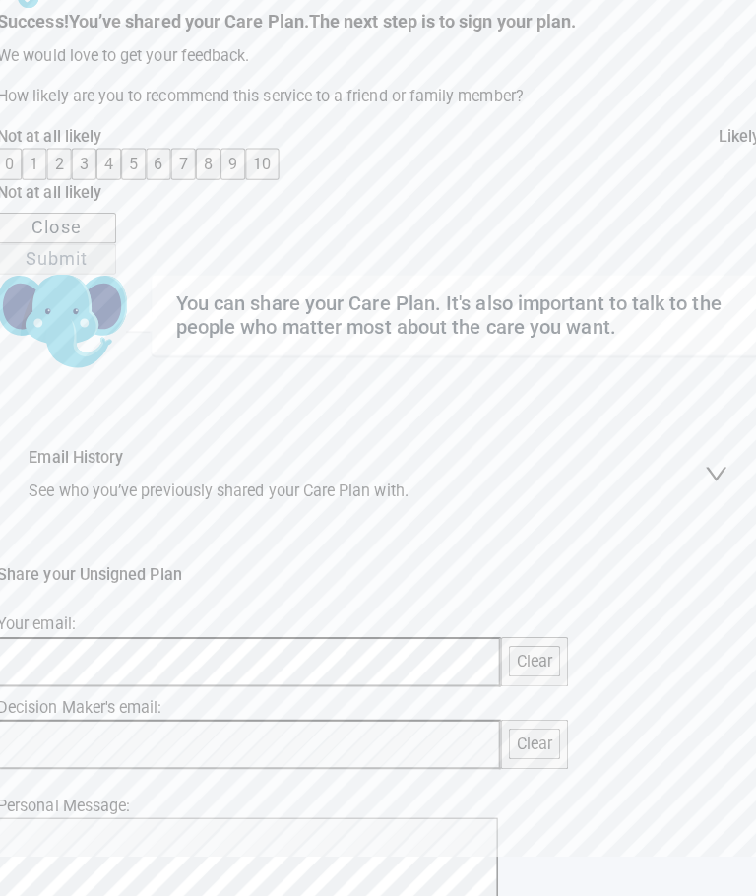
click at [280, 177] on button "10" at bounding box center [262, 162] width 33 height 31
click at [91, 265] on div "Submit" at bounding box center [60, 255] width 62 height 20
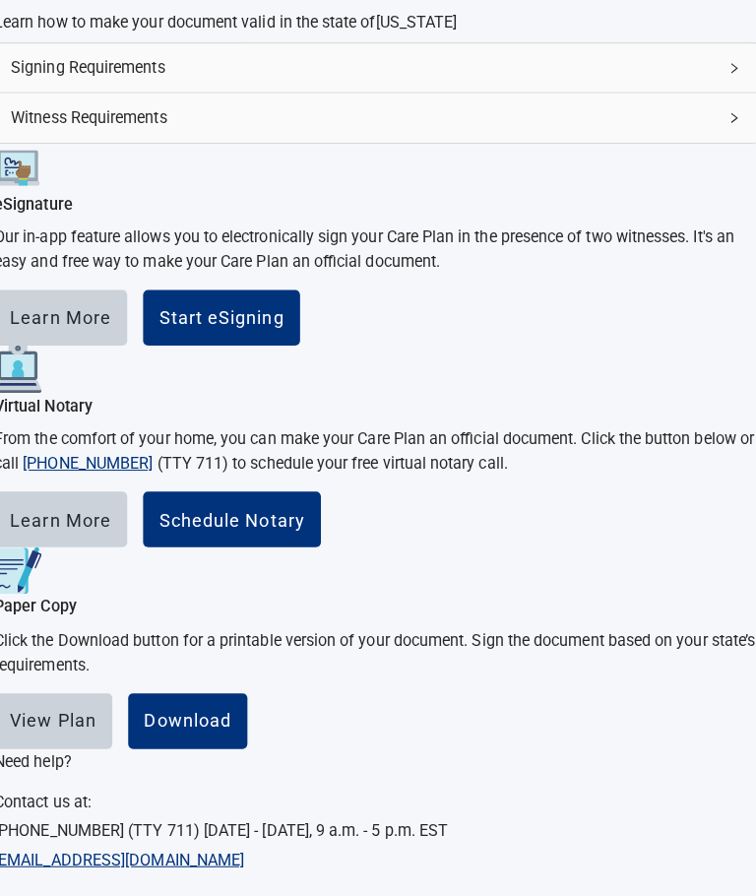
scroll to position [551, 0]
click at [235, 706] on div "Download" at bounding box center [192, 715] width 87 height 20
